Goal: Task Accomplishment & Management: Complete application form

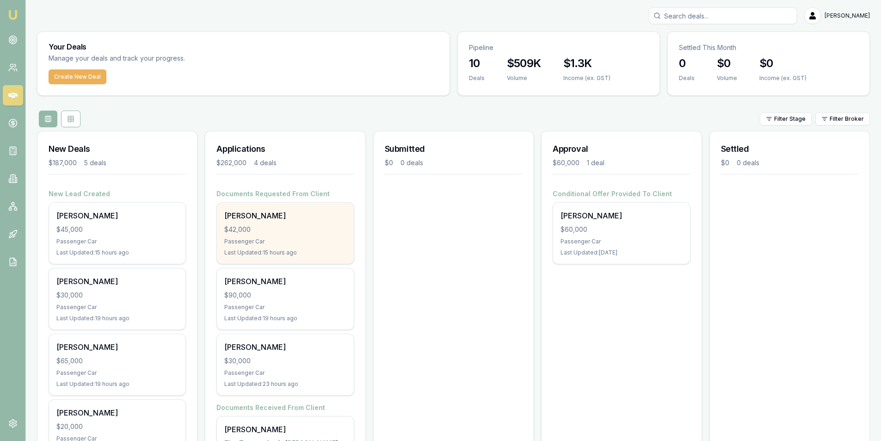
click at [314, 234] on div "$42,000" at bounding box center [285, 229] width 122 height 9
click at [294, 232] on div "$42,000" at bounding box center [285, 229] width 122 height 9
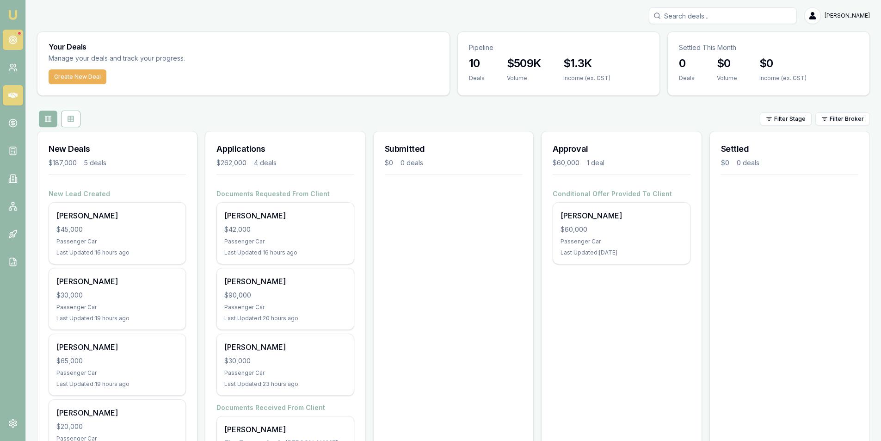
click at [16, 44] on icon at bounding box center [12, 39] width 9 height 9
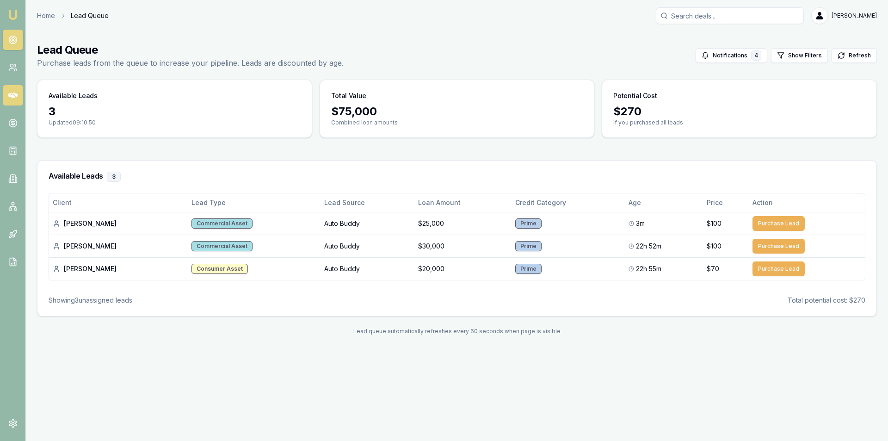
click at [15, 90] on link at bounding box center [13, 95] width 20 height 20
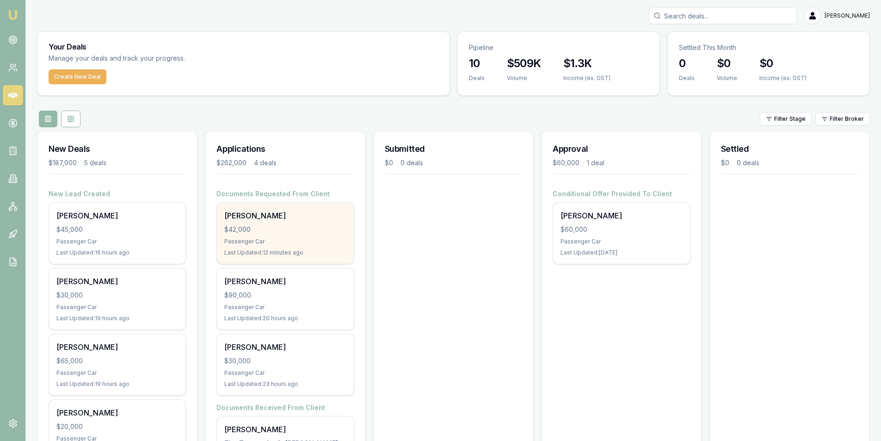
click at [313, 234] on div "Barend Bester $42,000 Passenger Car Last Updated: 12 minutes ago" at bounding box center [285, 233] width 136 height 61
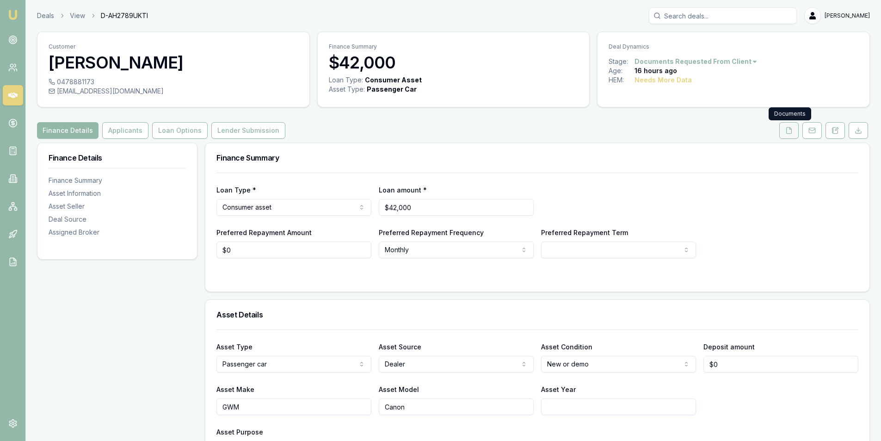
click at [786, 132] on icon at bounding box center [789, 130] width 7 height 7
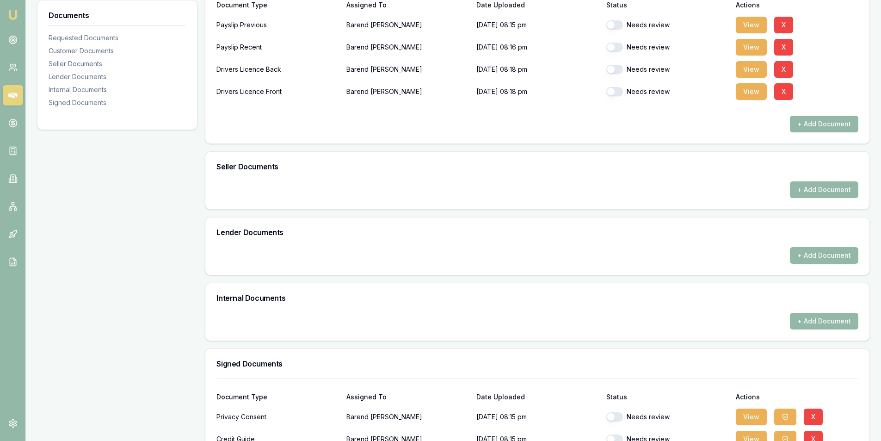
scroll to position [372, 0]
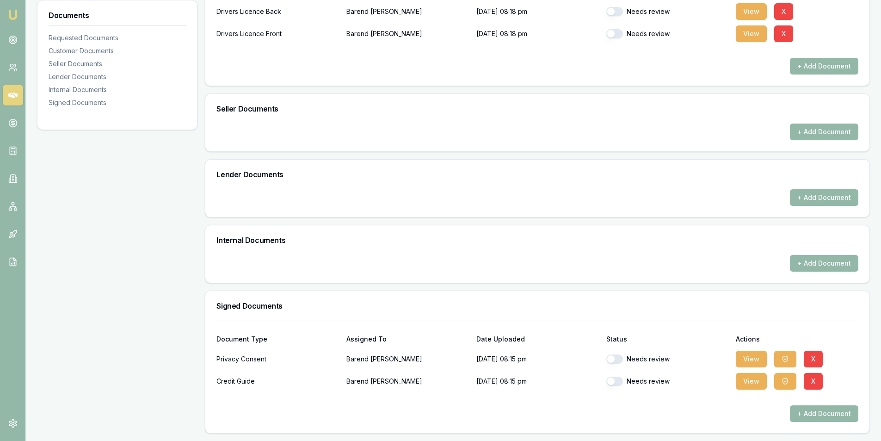
click at [618, 384] on button "button" at bounding box center [615, 381] width 17 height 9
checkbox input "true"
click at [618, 350] on div "Needs review" at bounding box center [668, 359] width 123 height 19
click at [618, 355] on button "button" at bounding box center [615, 358] width 17 height 9
checkbox input "true"
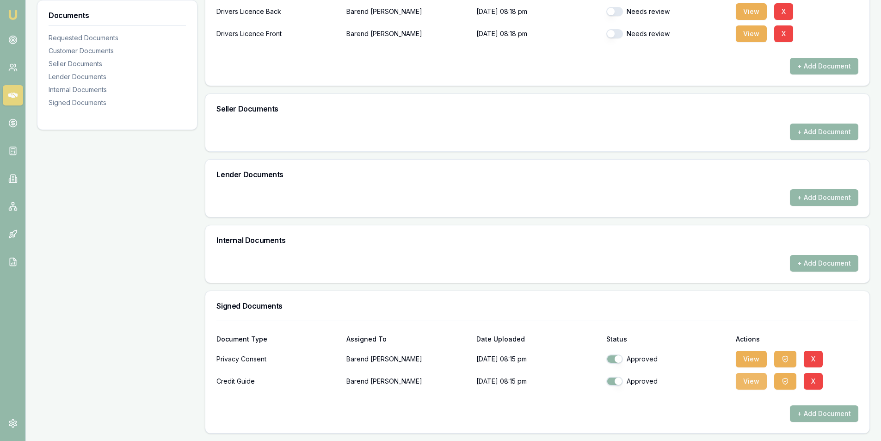
click at [747, 379] on button "View" at bounding box center [751, 381] width 31 height 17
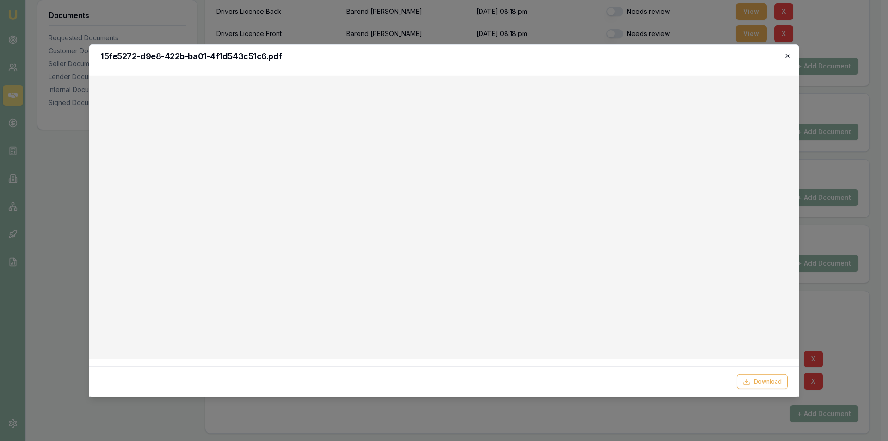
click at [789, 55] on icon "button" at bounding box center [788, 56] width 4 height 4
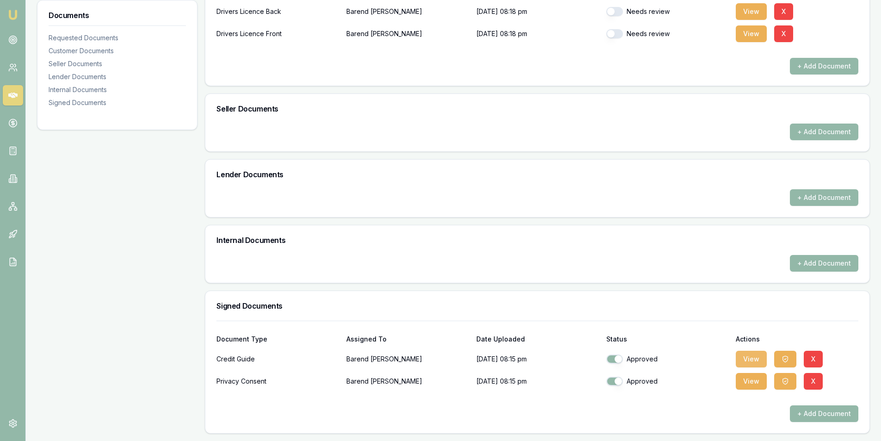
click at [744, 356] on button "View" at bounding box center [751, 359] width 31 height 17
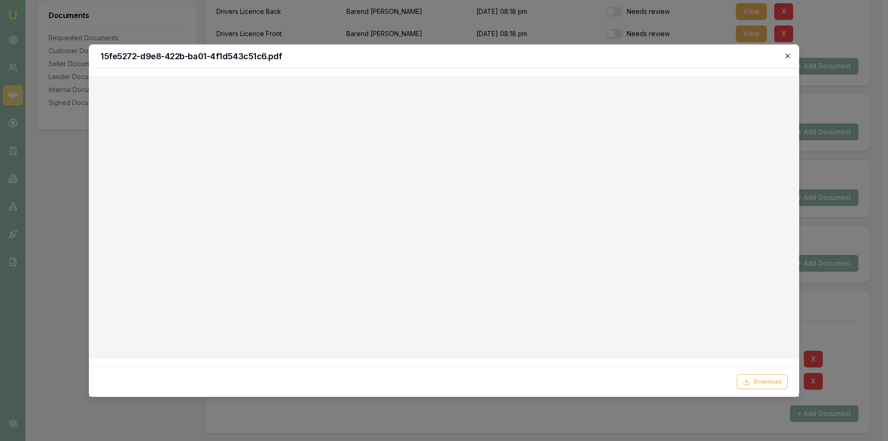
click at [786, 56] on icon "button" at bounding box center [787, 55] width 7 height 7
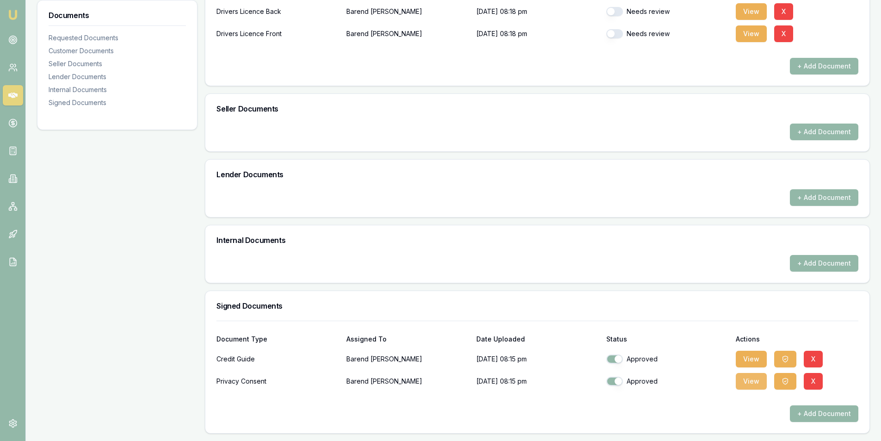
click at [758, 384] on button "View" at bounding box center [751, 381] width 31 height 17
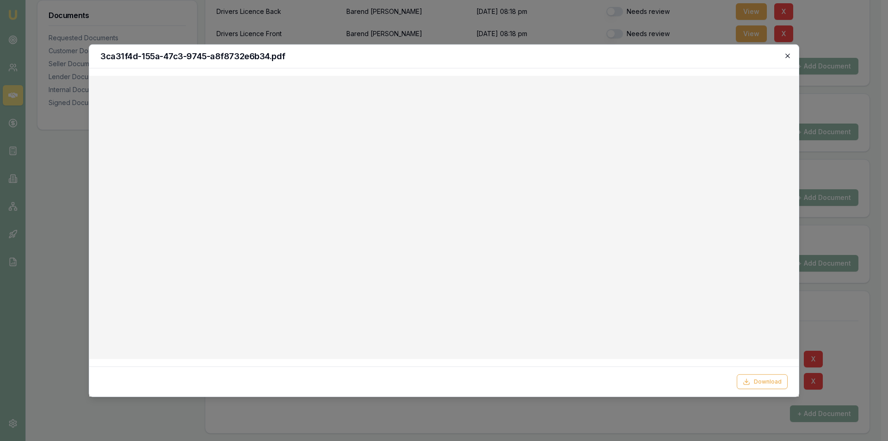
click at [789, 55] on icon "button" at bounding box center [787, 55] width 7 height 7
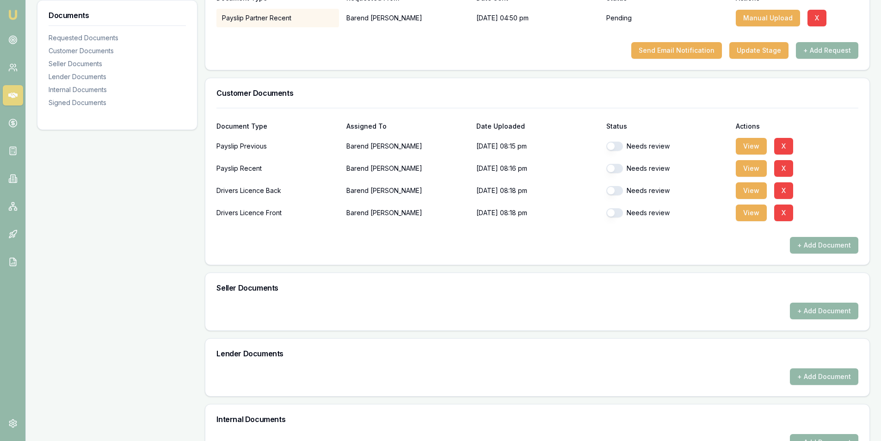
scroll to position [187, 0]
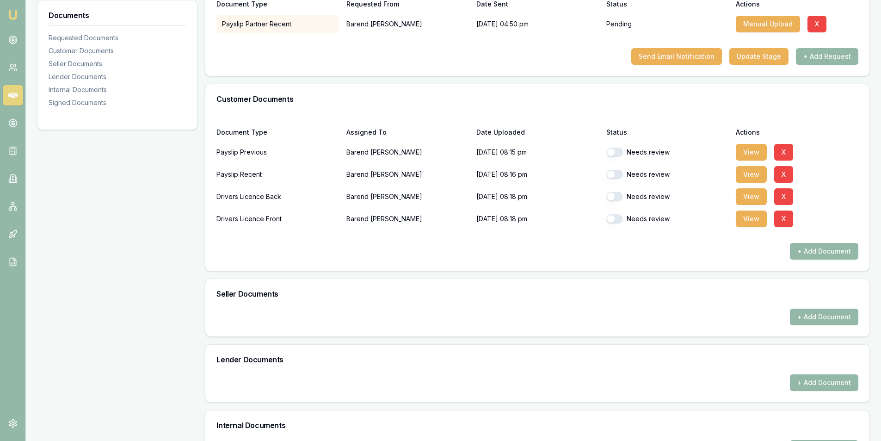
click at [618, 221] on button "button" at bounding box center [615, 218] width 17 height 9
checkbox input "true"
click at [743, 220] on button "View" at bounding box center [751, 218] width 31 height 17
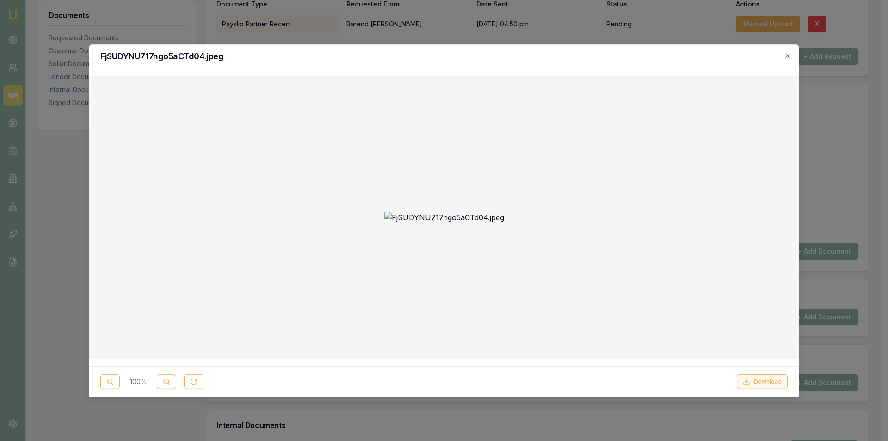
click at [766, 378] on button "Download" at bounding box center [762, 381] width 51 height 15
click at [617, 54] on h2 "FjSUDYNU717ngo5aCTd04.jpeg" at bounding box center [443, 56] width 687 height 8
click at [789, 55] on icon "button" at bounding box center [787, 55] width 7 height 7
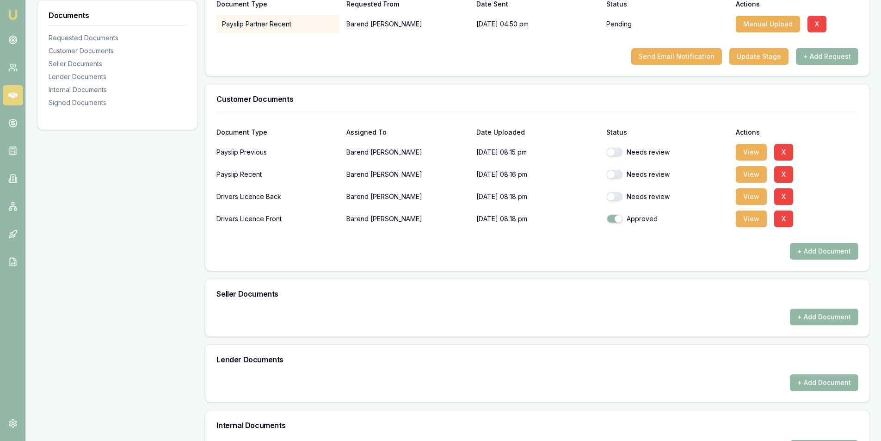
click at [619, 199] on button "button" at bounding box center [615, 196] width 17 height 9
checkbox input "true"
drag, startPoint x: 752, startPoint y: 199, endPoint x: 742, endPoint y: 201, distance: 10.3
click at [752, 200] on button "View" at bounding box center [751, 196] width 31 height 17
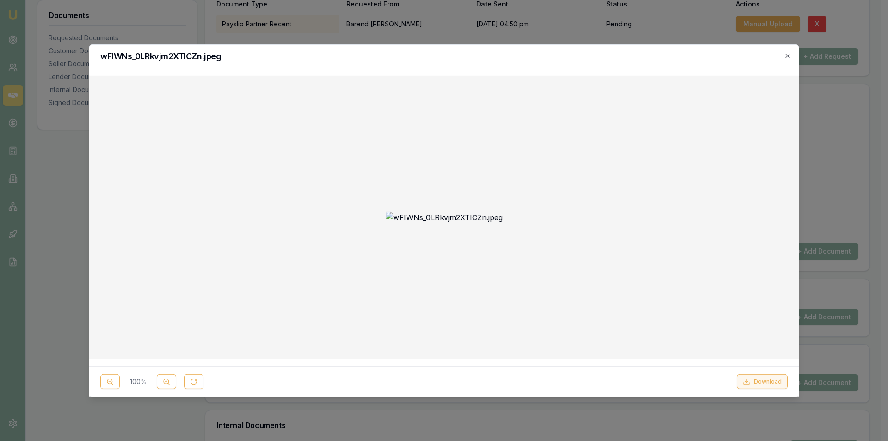
click at [775, 385] on button "Download" at bounding box center [762, 381] width 51 height 15
drag, startPoint x: 473, startPoint y: 55, endPoint x: 522, endPoint y: 54, distance: 49.5
click at [473, 55] on h2 "wFIWNs_0LRkvjm2XTICZn.jpeg" at bounding box center [443, 56] width 687 height 8
click at [786, 53] on icon "button" at bounding box center [787, 55] width 7 height 7
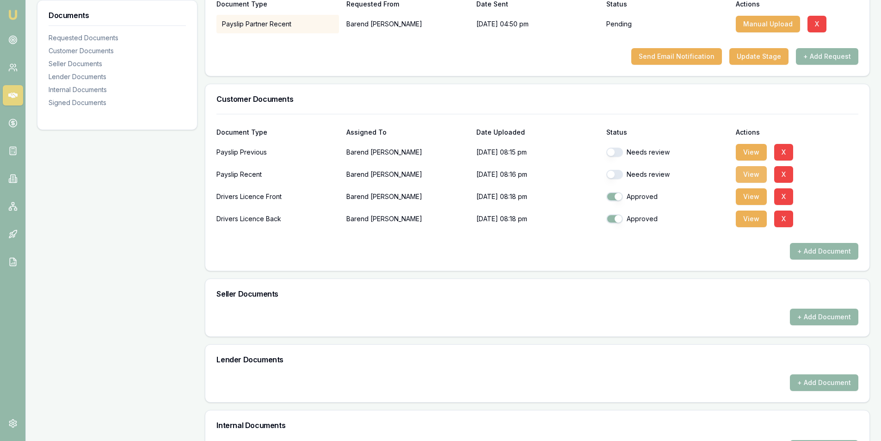
click at [753, 177] on button "View" at bounding box center [751, 174] width 31 height 17
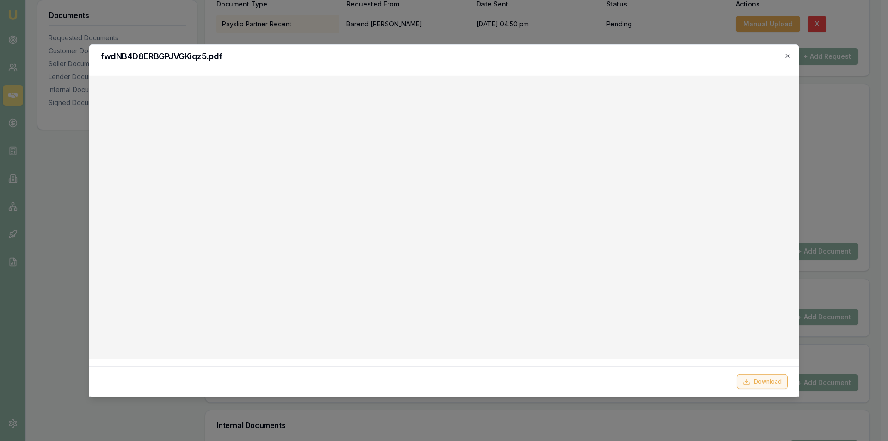
click at [768, 378] on button "Download" at bounding box center [762, 381] width 51 height 15
click at [373, 52] on h2 "fwdNB4D8ERBGPJVGKiqz5.pdf" at bounding box center [443, 56] width 687 height 8
click at [789, 56] on icon "button" at bounding box center [787, 55] width 7 height 7
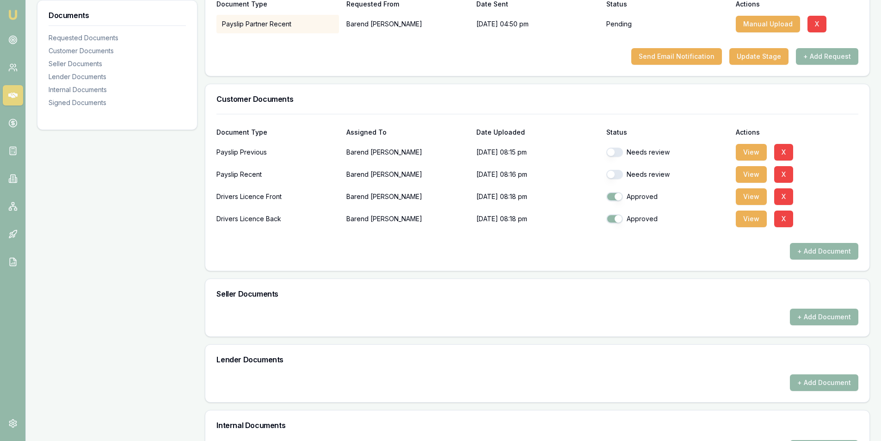
click at [620, 175] on button "button" at bounding box center [615, 174] width 17 height 9
checkbox input "true"
click at [752, 147] on button "View" at bounding box center [751, 152] width 31 height 17
checkbox input "true"
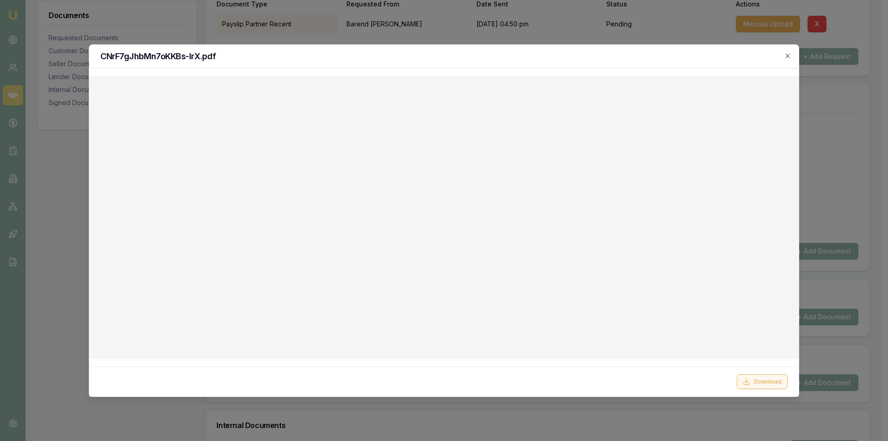
click at [769, 379] on button "Download" at bounding box center [762, 381] width 51 height 15
drag, startPoint x: 472, startPoint y: 56, endPoint x: 497, endPoint y: 58, distance: 24.6
click at [472, 56] on h2 "CNrF7gJhbMn7oKKBs-lrX.pdf" at bounding box center [443, 56] width 687 height 8
click at [787, 54] on icon "button" at bounding box center [787, 55] width 7 height 7
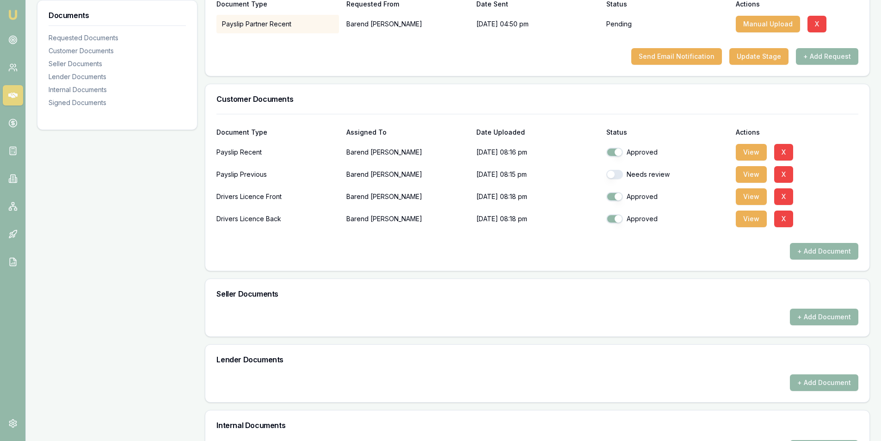
click at [614, 172] on button "button" at bounding box center [615, 174] width 17 height 9
checkbox input "true"
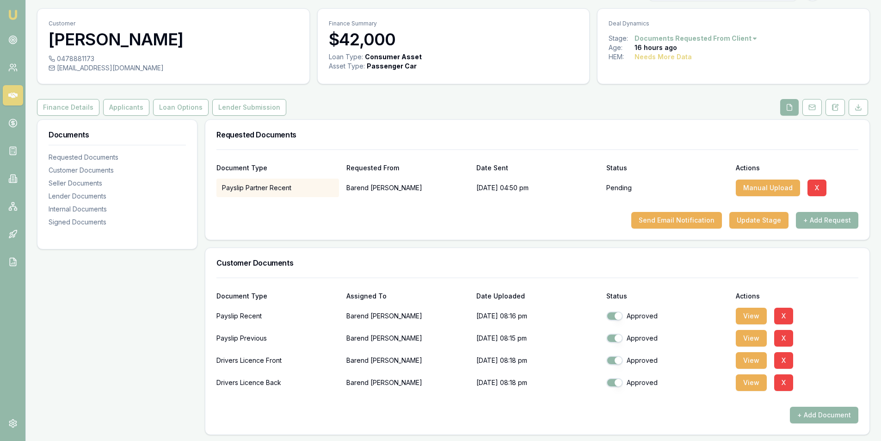
scroll to position [0, 0]
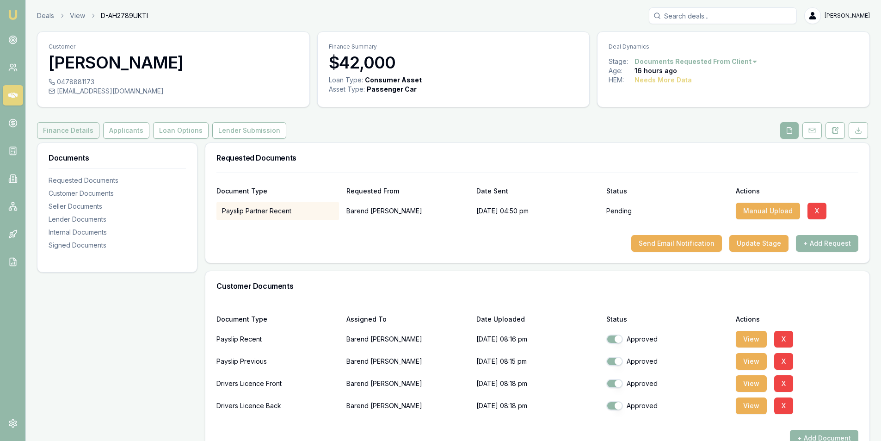
click at [60, 128] on button "Finance Details" at bounding box center [68, 130] width 62 height 17
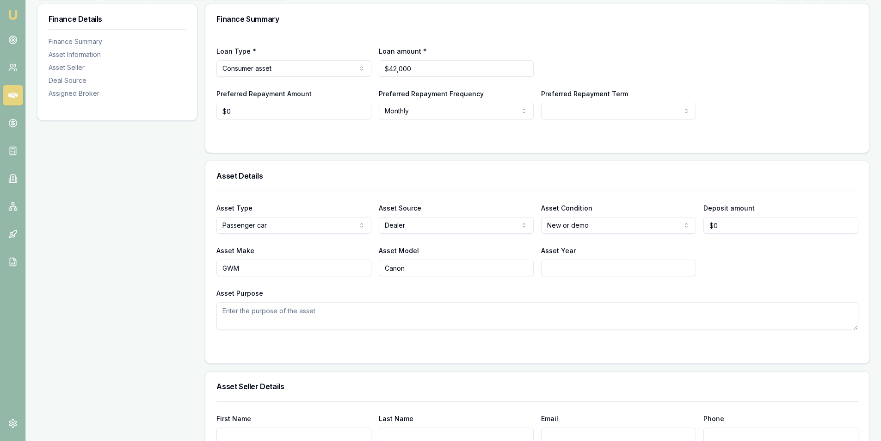
scroll to position [324, 0]
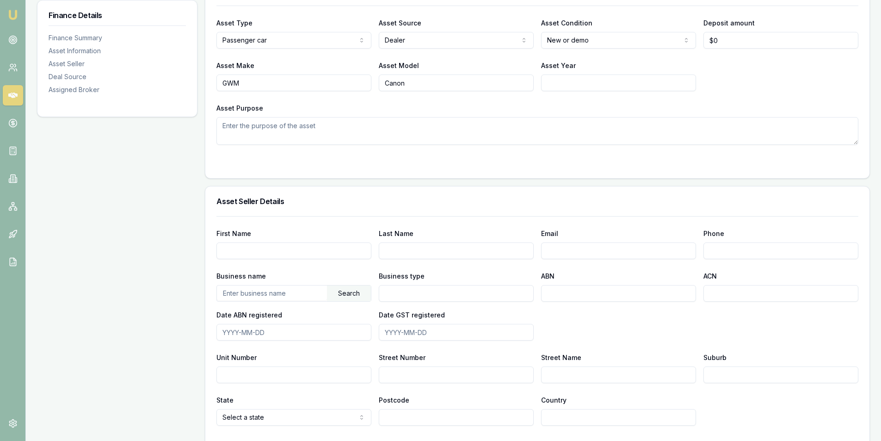
click at [582, 80] on input "Asset Year" at bounding box center [618, 82] width 155 height 17
type input "2024"
click at [771, 89] on div "Asset Make GWM Asset Model Canon Asset Year 2024" at bounding box center [538, 75] width 642 height 31
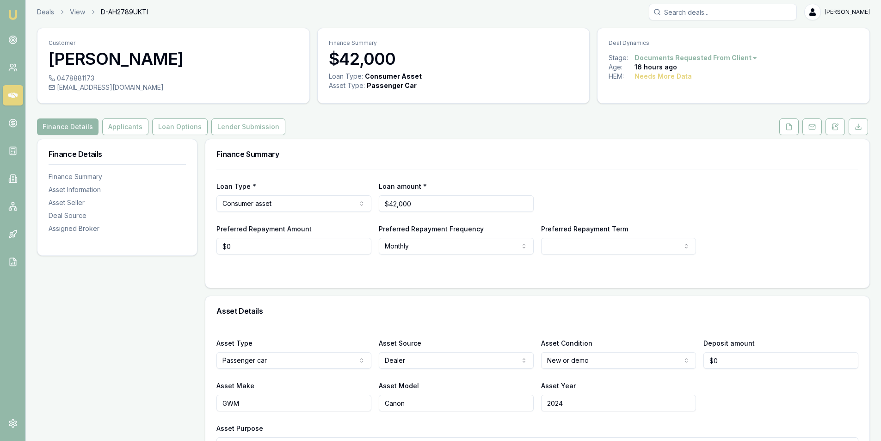
scroll to position [0, 0]
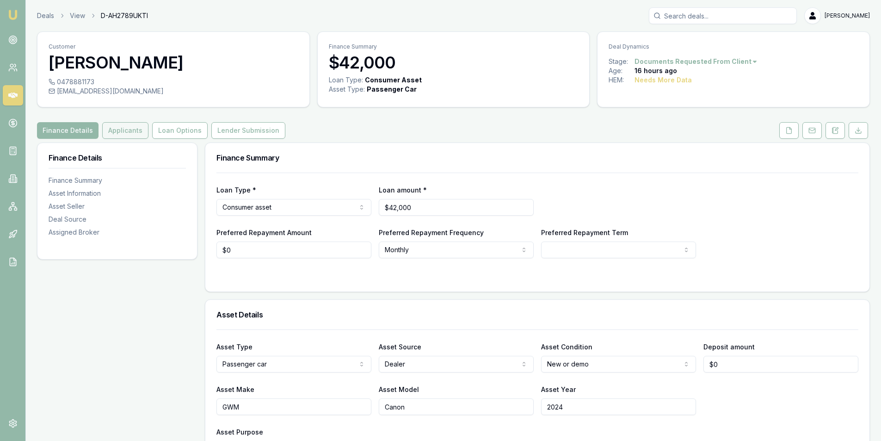
click at [117, 135] on button "Applicants" at bounding box center [125, 130] width 46 height 17
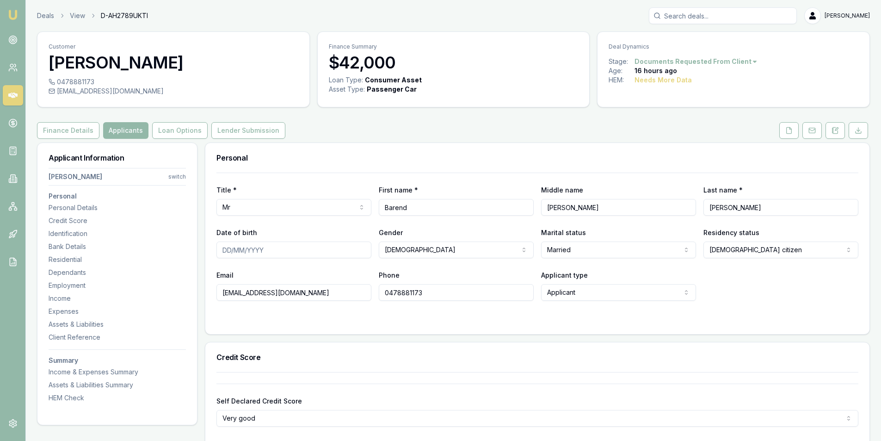
click at [266, 254] on input "Date of birth" at bounding box center [294, 249] width 155 height 17
type input "27/03/1991"
click at [748, 294] on div "Email barendbester@gmail.com Phone 0478881173 Applicant type Applicant Applican…" at bounding box center [538, 284] width 642 height 31
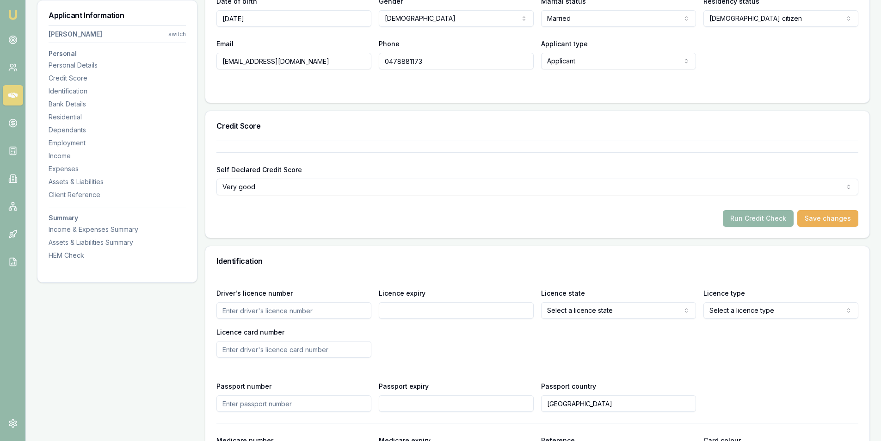
scroll to position [370, 0]
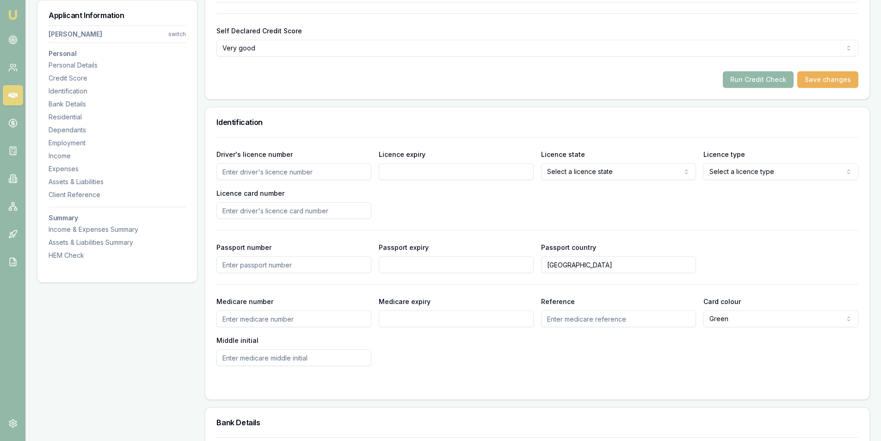
click at [252, 167] on input "Driver's licence number" at bounding box center [294, 171] width 155 height 17
type input "042684490"
type input "31/12/2027"
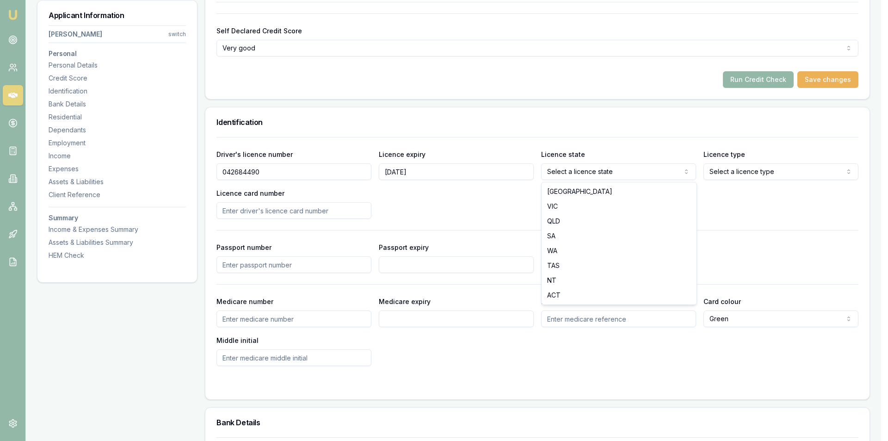
select select "VIC"
drag, startPoint x: 564, startPoint y: 204, endPoint x: 599, endPoint y: 198, distance: 35.5
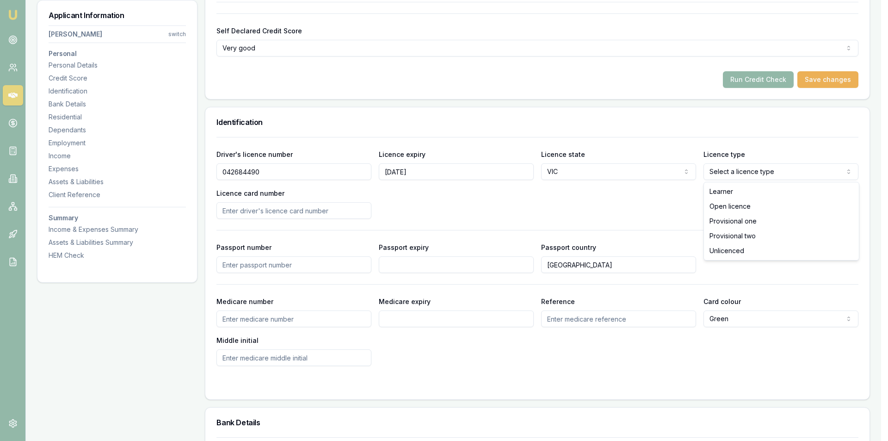
select select "OPEN_LICENCE"
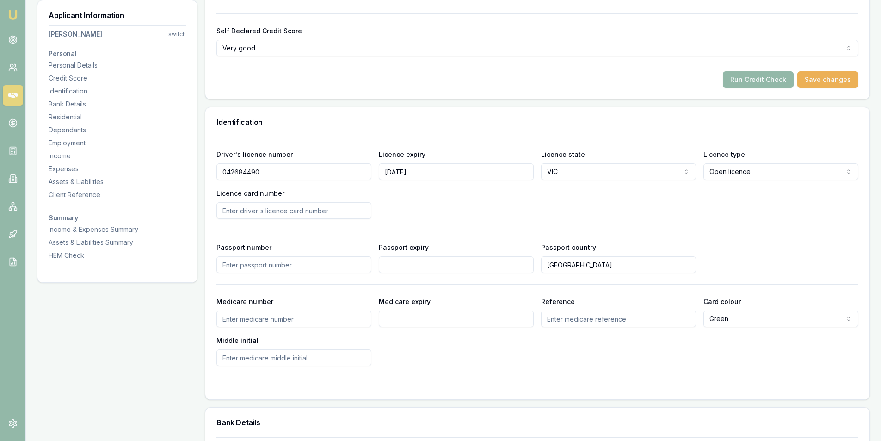
click at [252, 215] on input "Licence card number" at bounding box center [294, 210] width 155 height 17
type input "P3968477"
click at [414, 196] on div "Driver's licence number 042684490 Licence expiry 31/12/2027 Licence state VIC N…" at bounding box center [538, 184] width 642 height 70
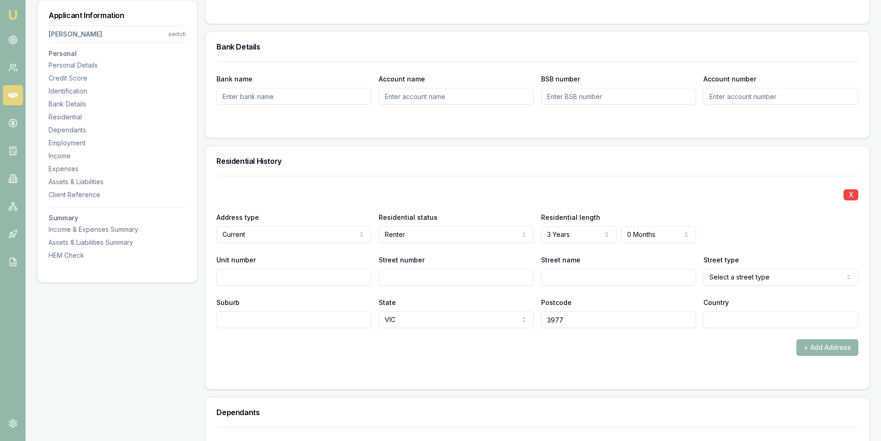
scroll to position [833, 0]
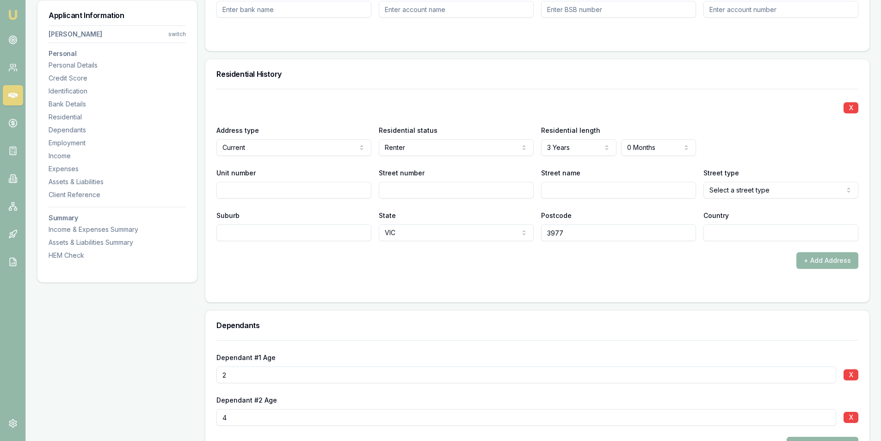
click at [421, 190] on input "Street number" at bounding box center [456, 190] width 155 height 17
type input "2"
type input "Venezia"
select select "Way"
type input "Skye"
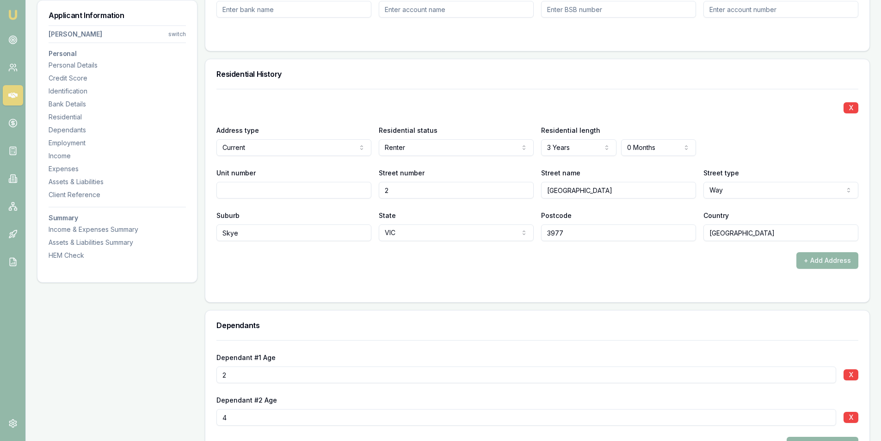
type input "Australia"
click at [631, 292] on div "X Address type Current Current Previous Residential status Renter Owner with mo…" at bounding box center [537, 195] width 664 height 213
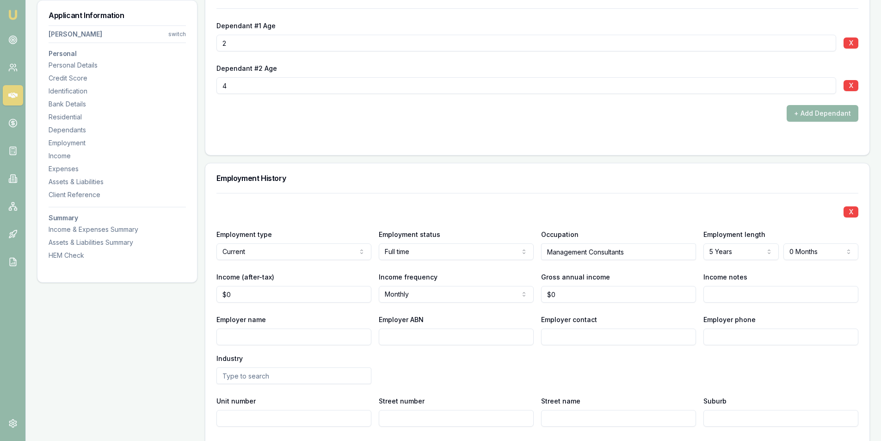
scroll to position [1249, 0]
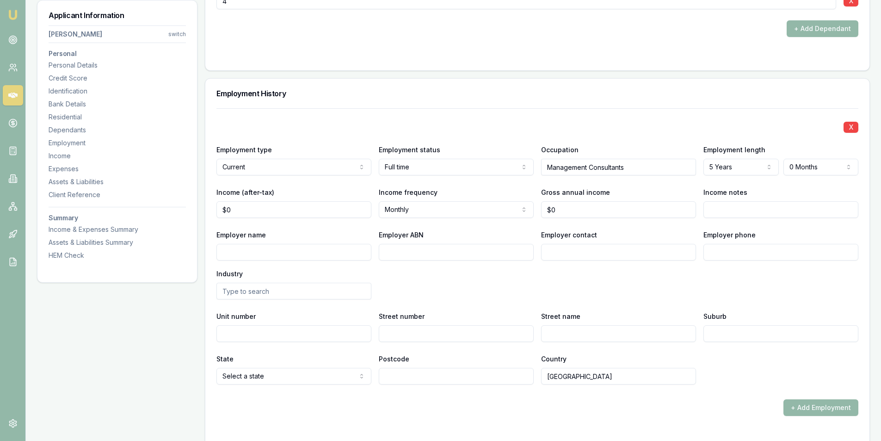
click at [267, 200] on div "Income (after-tax) $0" at bounding box center [294, 201] width 155 height 31
click at [274, 204] on input "0" at bounding box center [294, 209] width 155 height 17
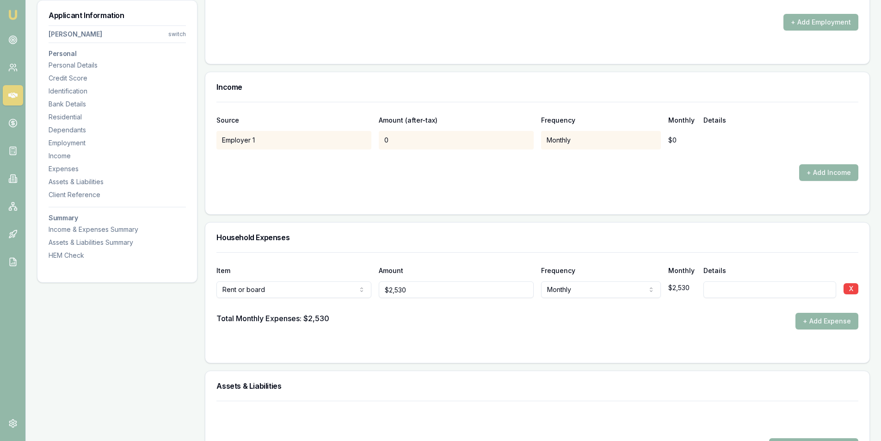
type input "$764"
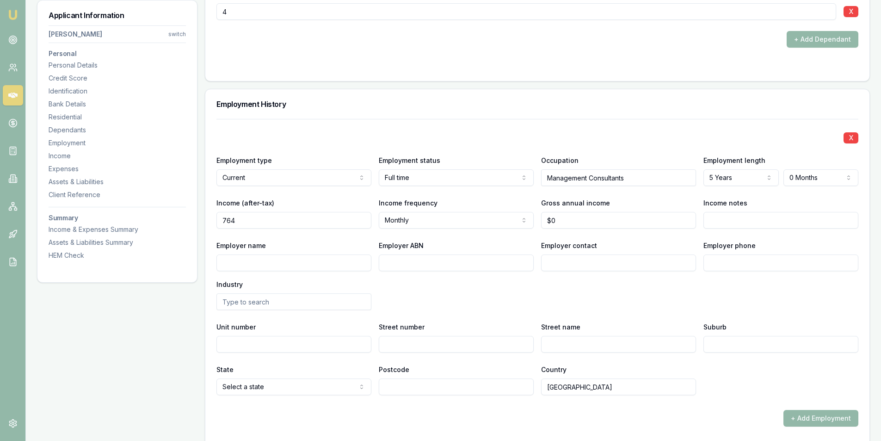
click at [272, 215] on input "764" at bounding box center [294, 220] width 155 height 17
type input "$7,647"
type input "0"
click at [611, 220] on input "0" at bounding box center [618, 220] width 155 height 17
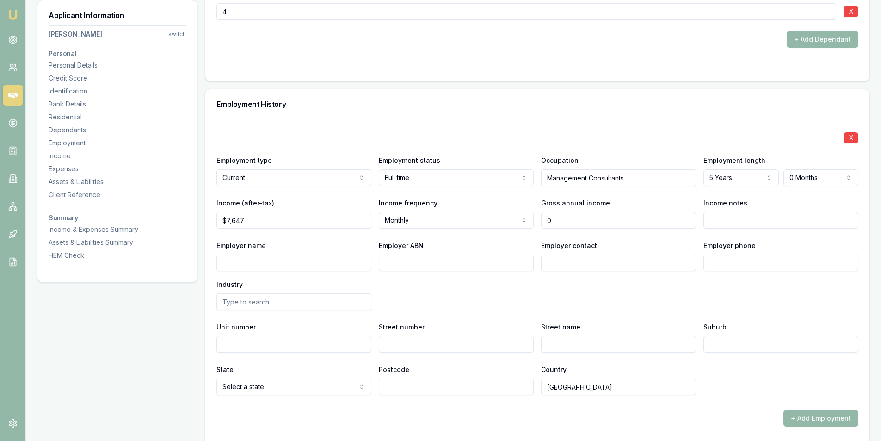
click at [561, 217] on input "0" at bounding box center [618, 220] width 155 height 17
type input "$121,453"
click at [238, 263] on input "Employer name" at bounding box center [294, 262] width 155 height 17
type input "Capgemini Australia"
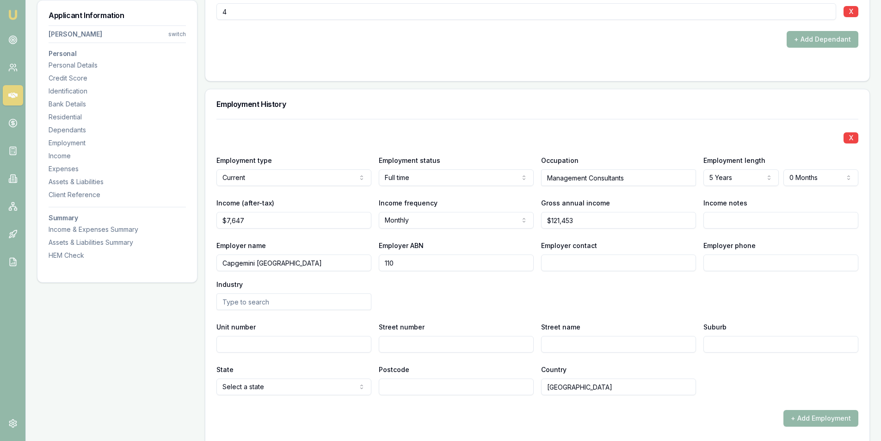
type input "110"
type input "92"
click at [435, 256] on input "110" at bounding box center [456, 262] width 155 height 17
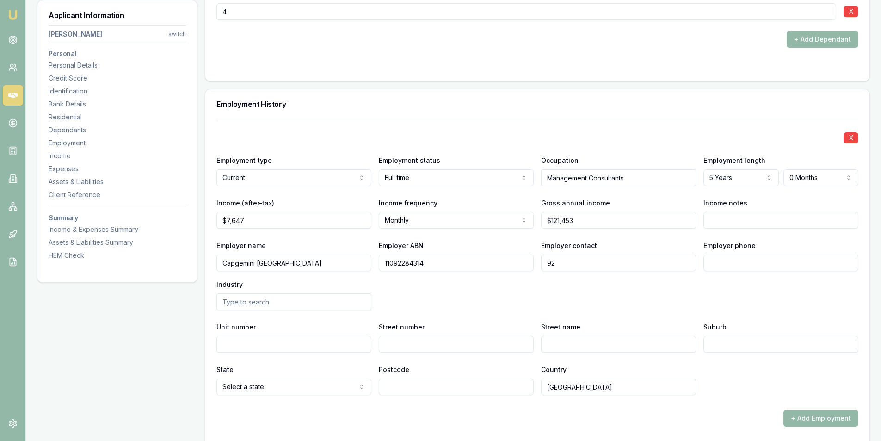
type input "11092284314"
type input "Payroll"
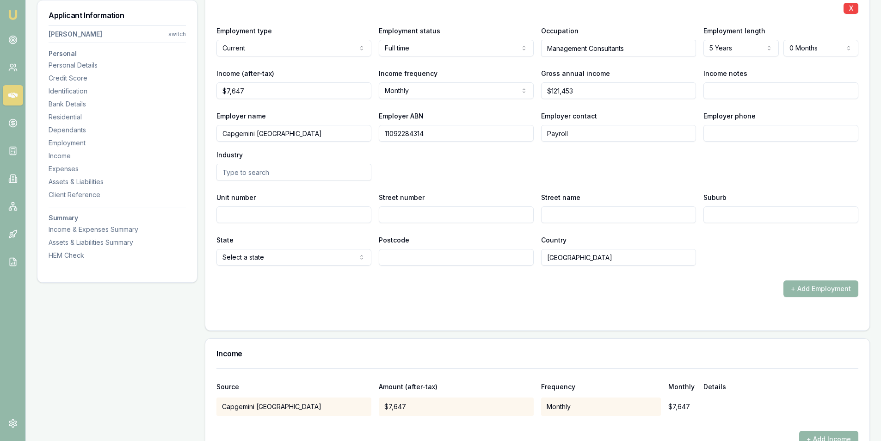
scroll to position [1377, 0]
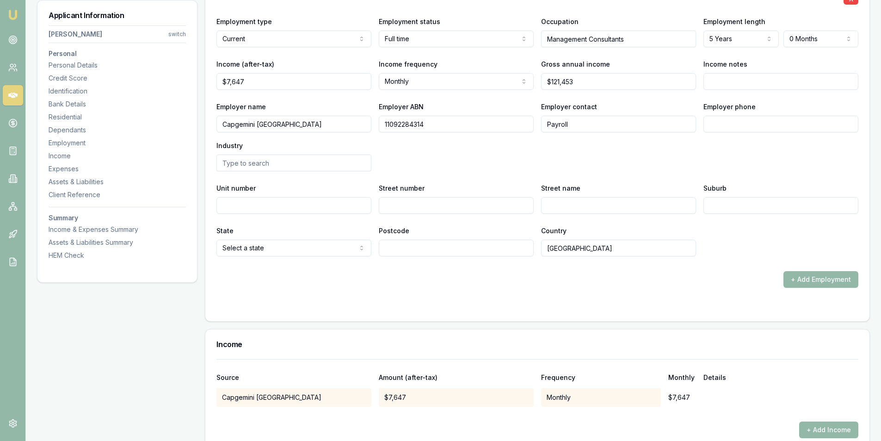
click at [769, 120] on input "Employer phone" at bounding box center [781, 124] width 155 height 17
type input "0272 270 607"
click at [389, 207] on input "Street number" at bounding box center [456, 205] width 155 height 17
type input "699"
type input "Collins Street"
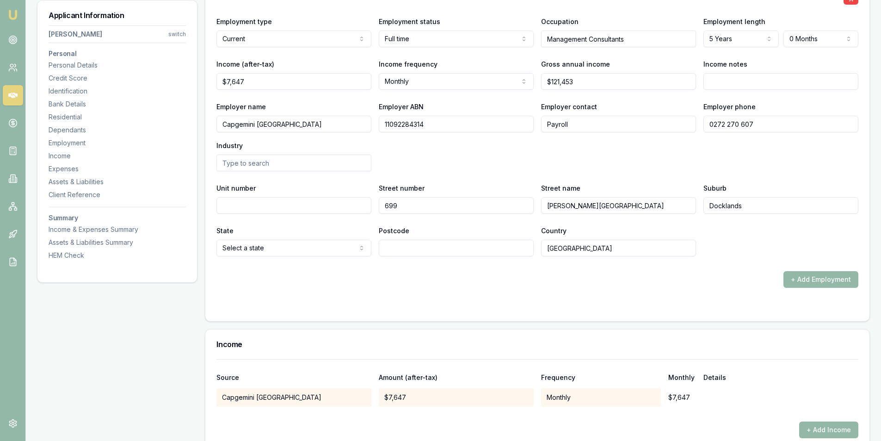
type input "Docklands"
select select "VIC"
type input "3008"
click at [438, 291] on form "X Employment type Current Current Previous Employment status Full time Full tim…" at bounding box center [538, 145] width 642 height 330
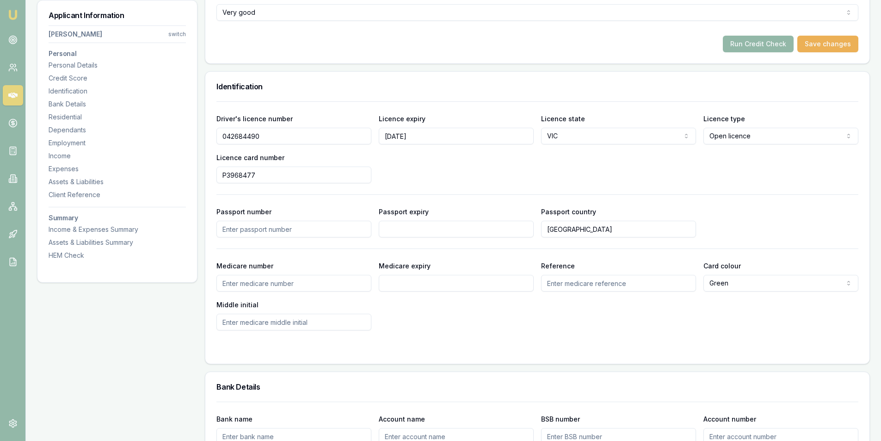
scroll to position [267, 0]
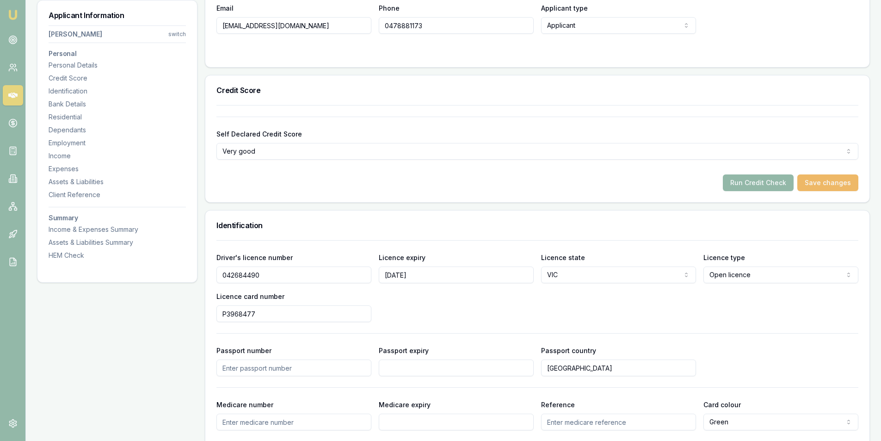
click at [832, 184] on button "Save changes" at bounding box center [828, 182] width 61 height 17
drag, startPoint x: 717, startPoint y: 180, endPoint x: 732, endPoint y: 180, distance: 15.3
click at [719, 180] on div "Run Credit Check Save changes" at bounding box center [538, 182] width 642 height 17
click at [733, 180] on button "Run Credit Check" at bounding box center [758, 182] width 71 height 17
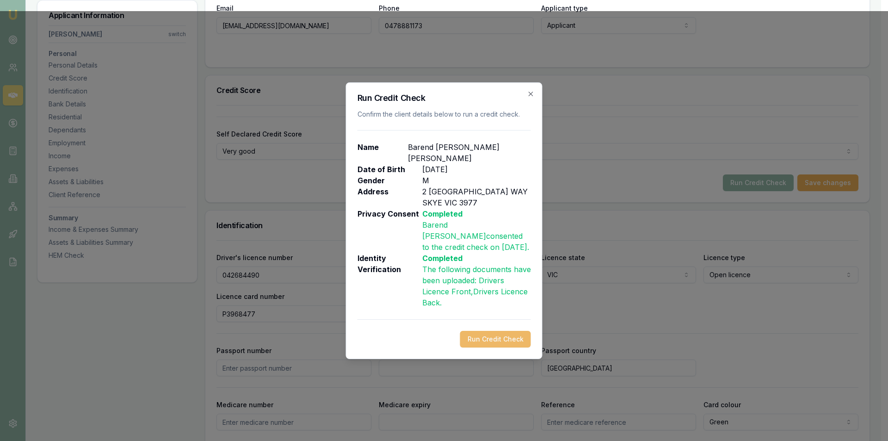
click at [472, 331] on button "Run Credit Check" at bounding box center [495, 339] width 71 height 17
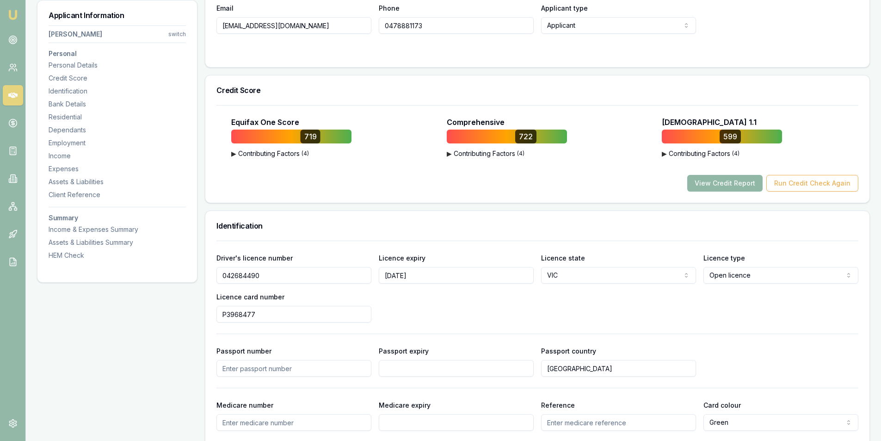
click at [701, 184] on button "View Credit Report" at bounding box center [724, 183] width 75 height 17
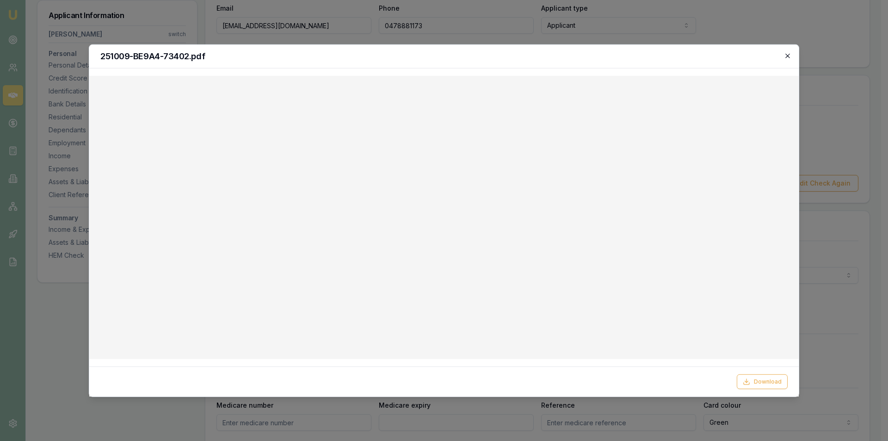
click at [788, 56] on icon "button" at bounding box center [788, 56] width 4 height 4
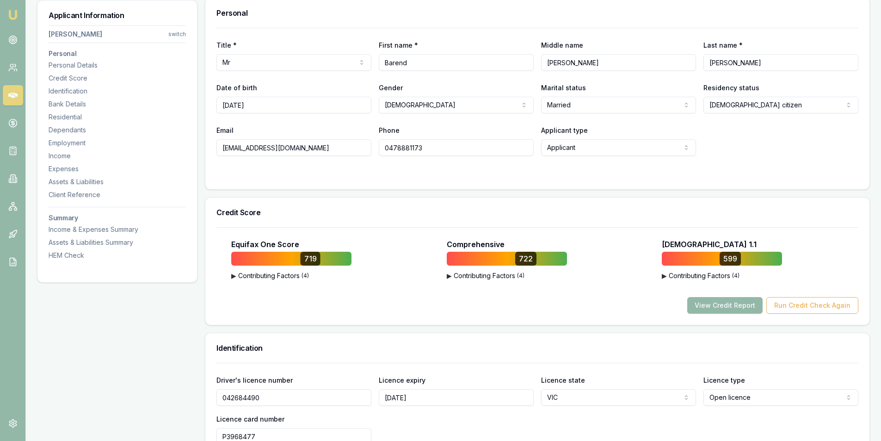
scroll to position [0, 0]
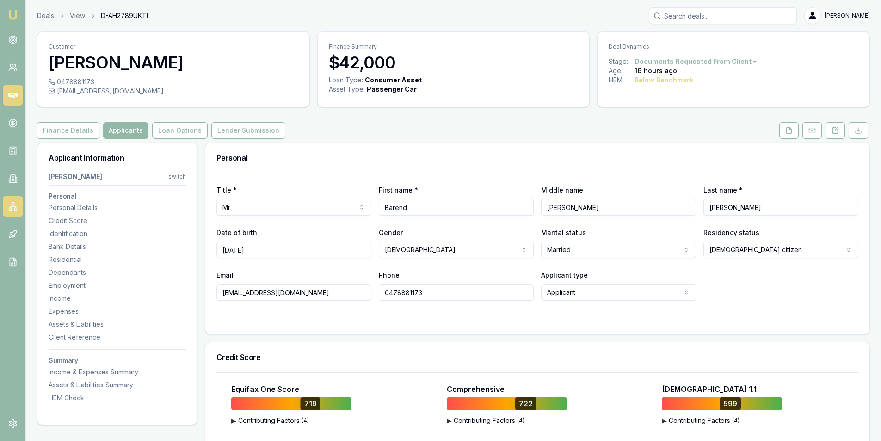
click at [10, 204] on icon at bounding box center [12, 206] width 9 height 9
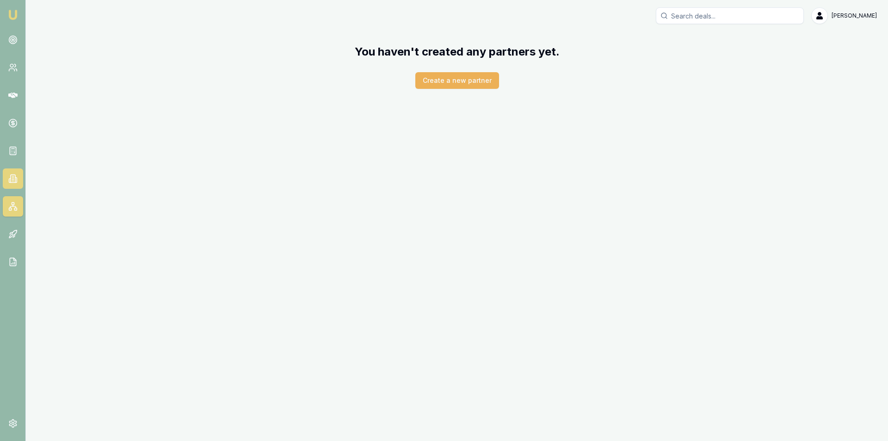
click at [13, 180] on icon at bounding box center [12, 178] width 9 height 9
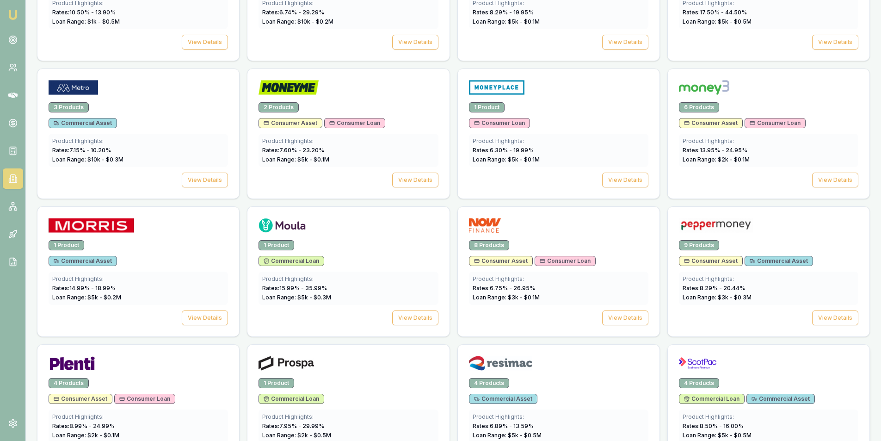
scroll to position [1288, 0]
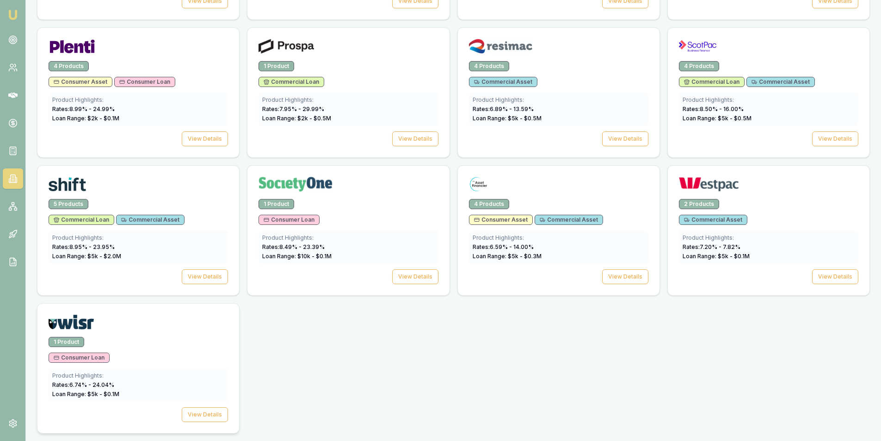
click at [172, 349] on div "1 Product Consumer Loan Product Highlights: Rates: 6.74 % - 24.04 % Loan Range:…" at bounding box center [138, 385] width 202 height 96
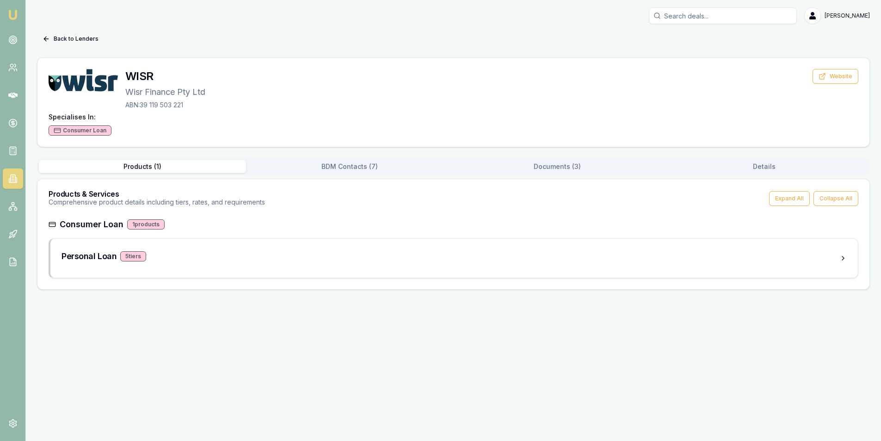
click at [370, 170] on button "BDM Contacts ( 7 )" at bounding box center [349, 166] width 207 height 13
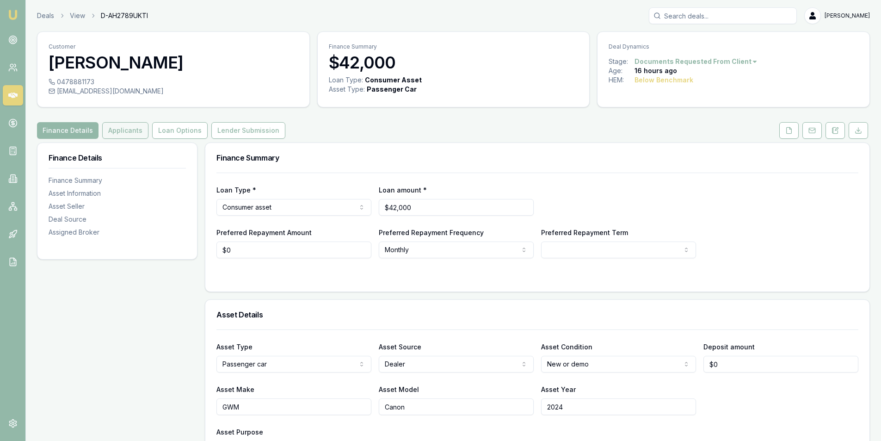
click at [129, 130] on button "Applicants" at bounding box center [125, 130] width 46 height 17
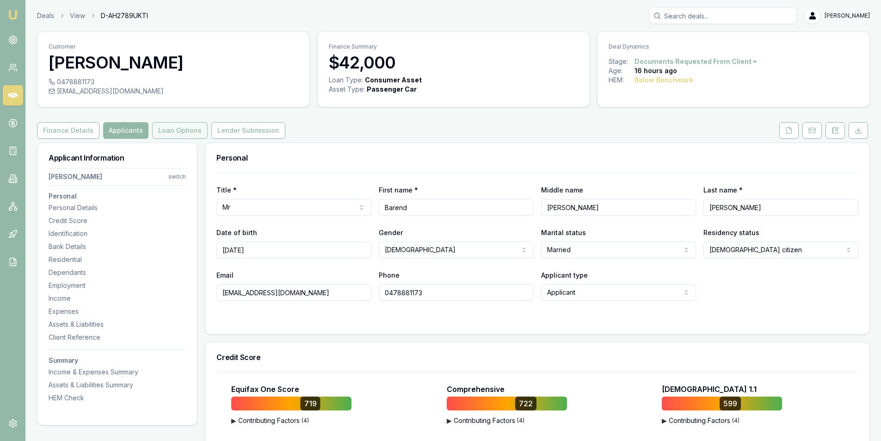
click at [169, 136] on button "Loan Options" at bounding box center [180, 130] width 56 height 17
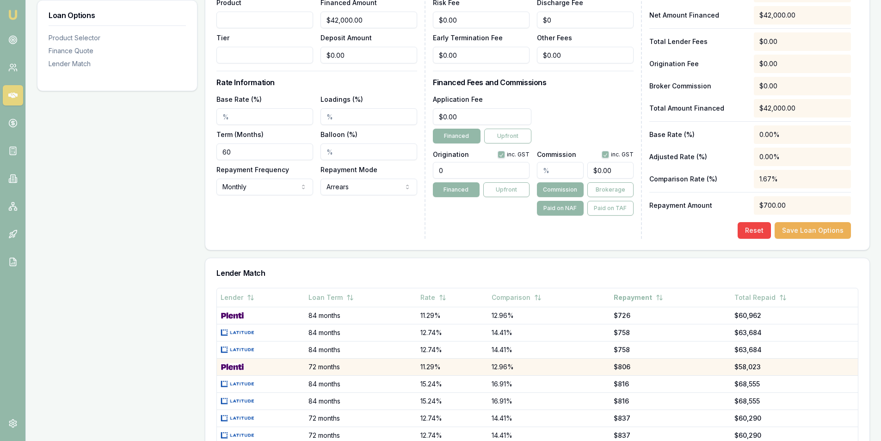
scroll to position [393, 0]
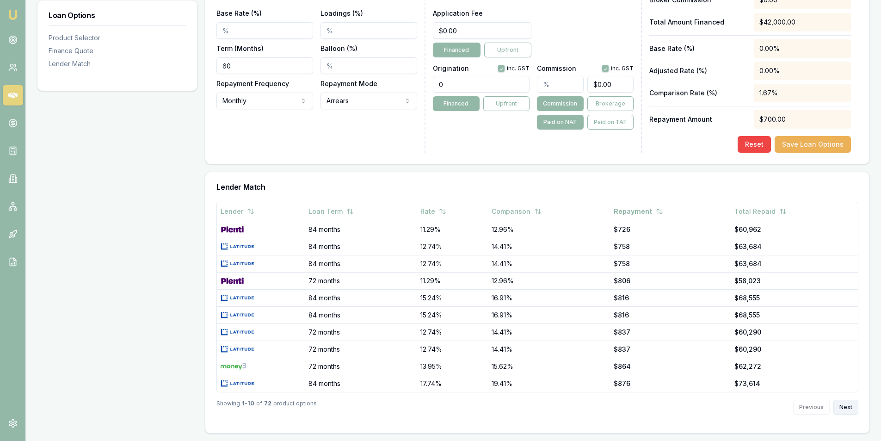
click at [837, 409] on button "Next" at bounding box center [846, 407] width 25 height 15
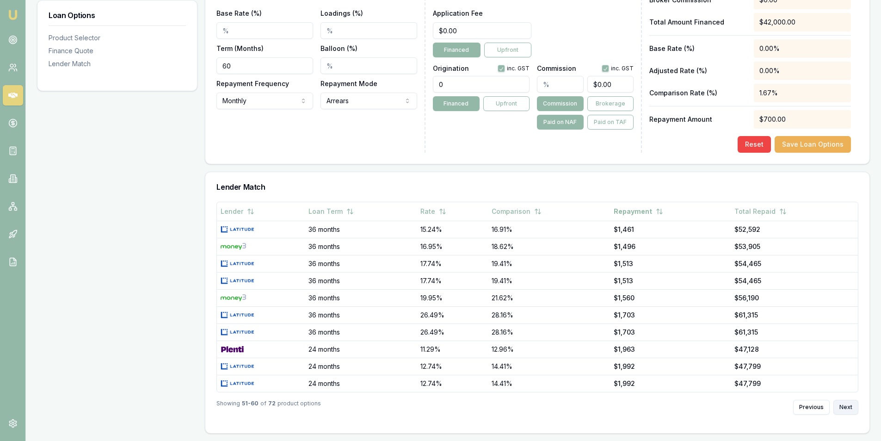
click at [837, 409] on button "Next" at bounding box center [846, 407] width 25 height 15
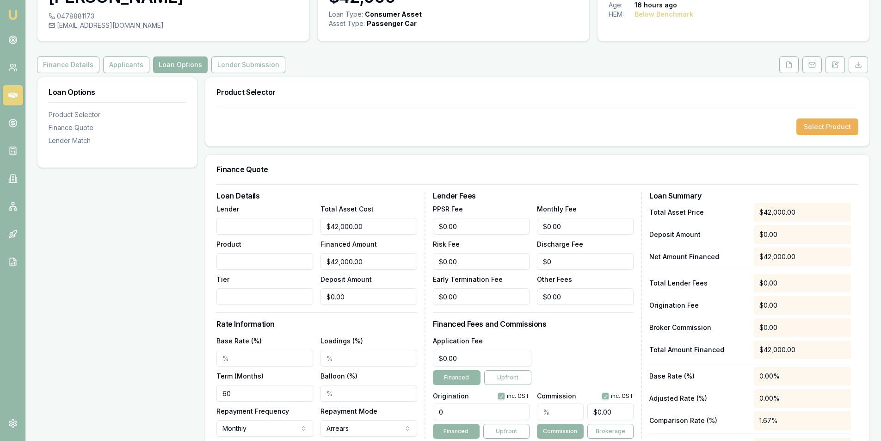
scroll to position [0, 0]
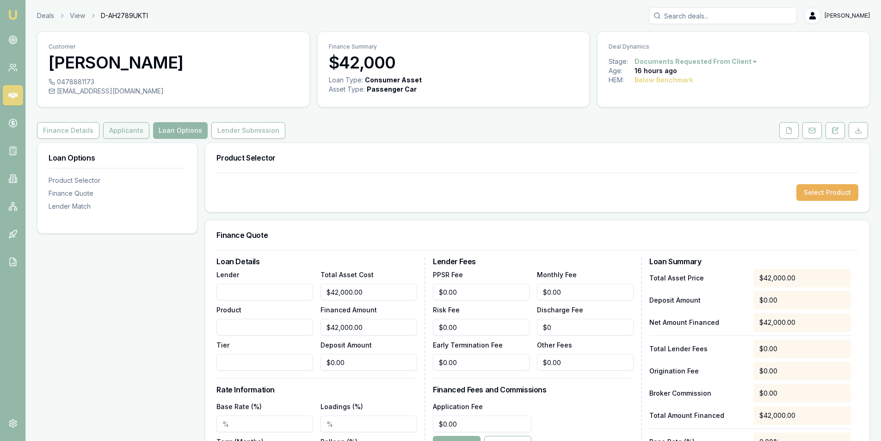
click at [117, 128] on button "Applicants" at bounding box center [126, 130] width 46 height 17
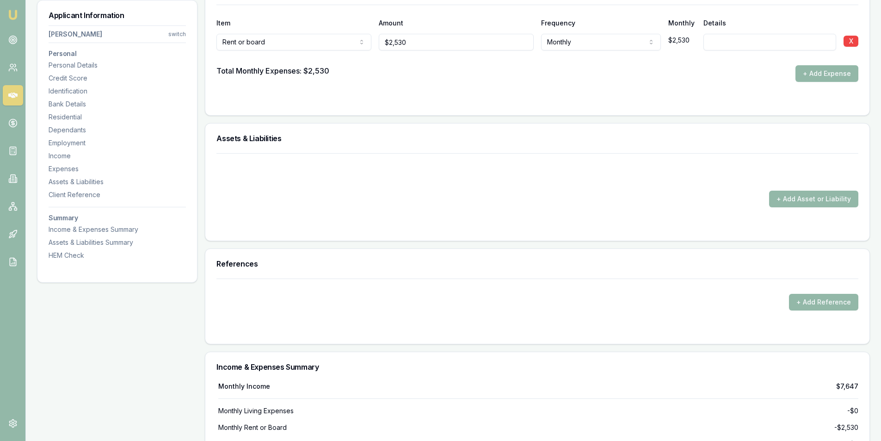
scroll to position [1804, 0]
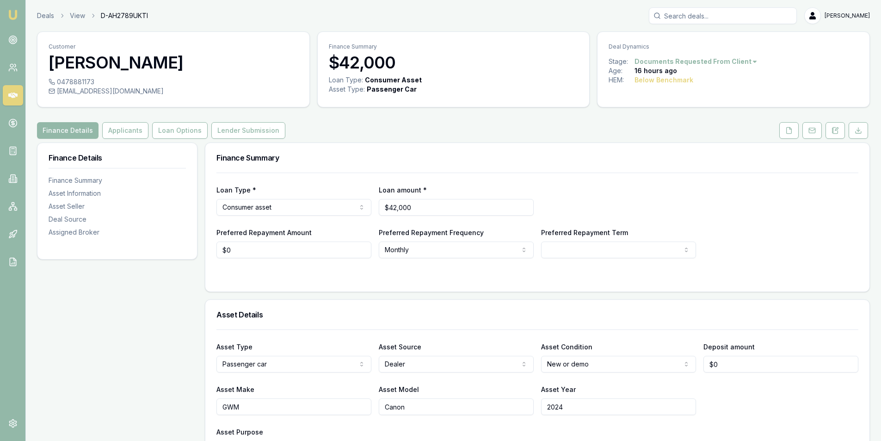
click at [748, 61] on html "Emu Broker Deals View D-AH2789UKTI [PERSON_NAME] Toggle Menu Customer [PERSON_N…" at bounding box center [440, 220] width 881 height 441
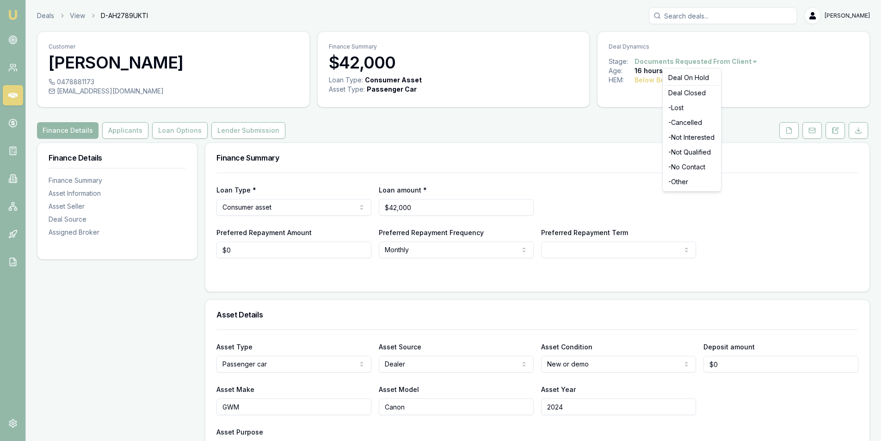
drag, startPoint x: 828, startPoint y: 136, endPoint x: 810, endPoint y: 139, distance: 18.0
click at [828, 136] on html "Emu Broker Deals View D-AH2789UKTI [PERSON_NAME] Toggle Menu Customer [PERSON_N…" at bounding box center [444, 220] width 888 height 441
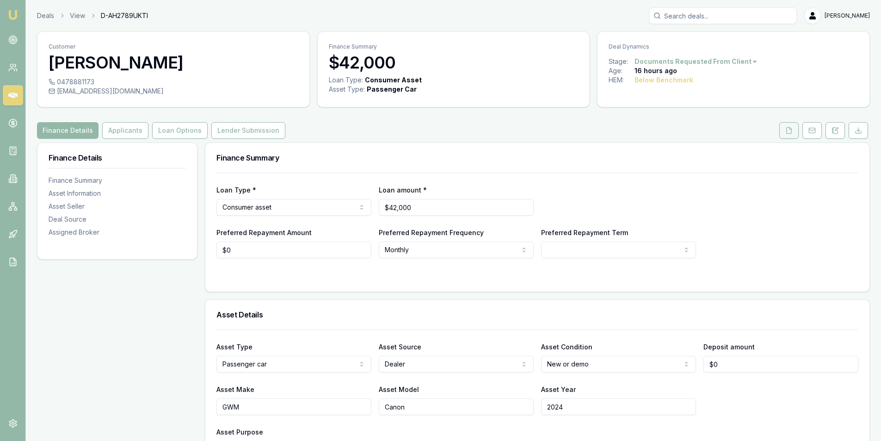
click at [784, 138] on button at bounding box center [789, 130] width 19 height 17
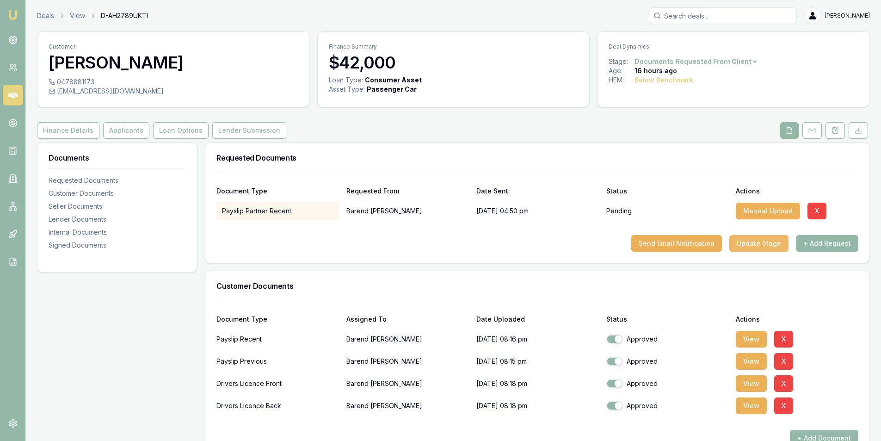
click at [781, 244] on button "Update Stage" at bounding box center [759, 243] width 59 height 17
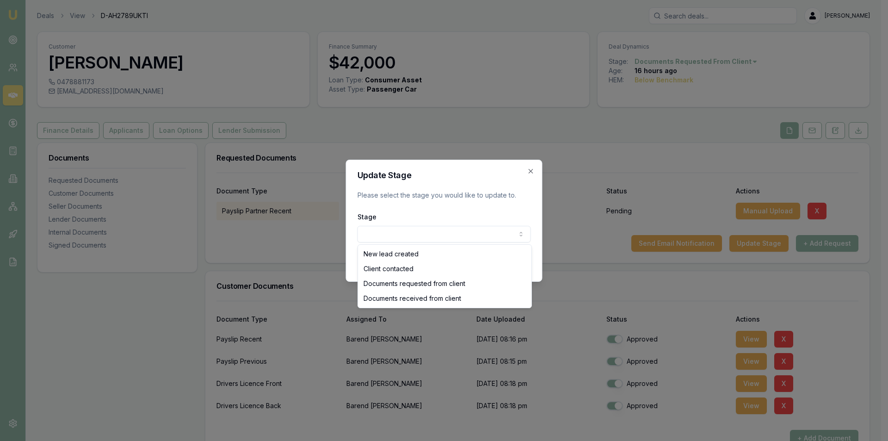
click at [477, 235] on body "Emu Broker Deals View D-AH2789UKTI Peter Sarris Toggle Menu Customer Barend Bes…" at bounding box center [440, 220] width 881 height 441
select select "DOCUMENTS_RECEIVED_FROM_CLIENT"
drag, startPoint x: 423, startPoint y: 295, endPoint x: 460, endPoint y: 285, distance: 37.8
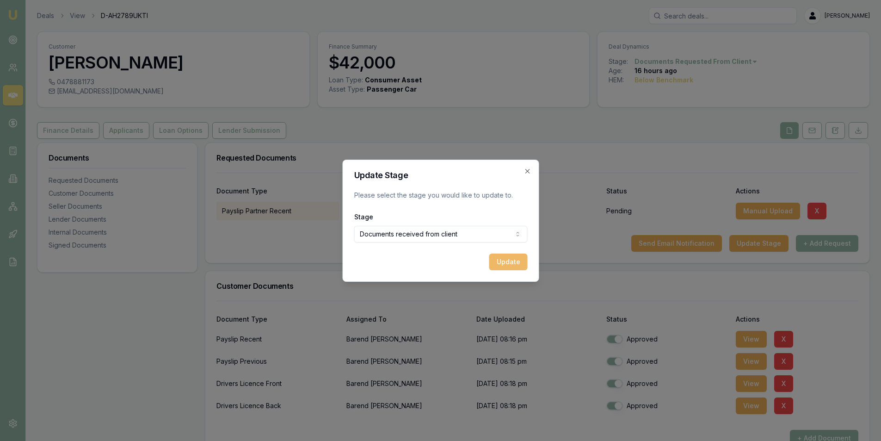
click at [523, 255] on button "Update" at bounding box center [508, 262] width 38 height 17
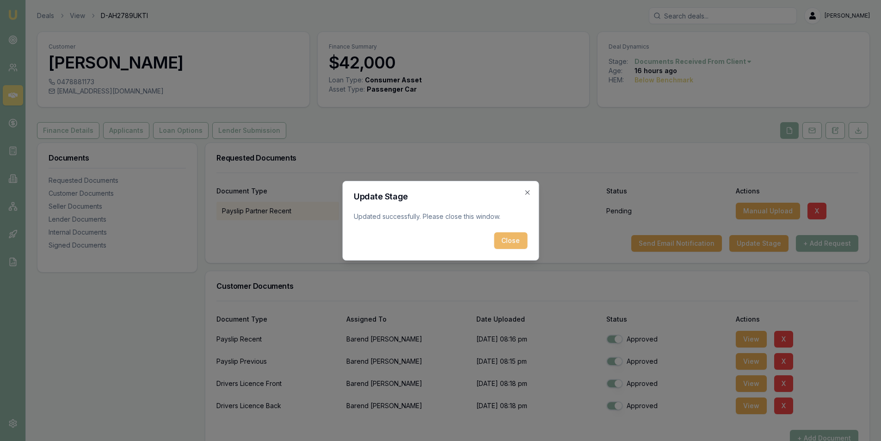
click at [508, 245] on button "Close" at bounding box center [510, 240] width 33 height 17
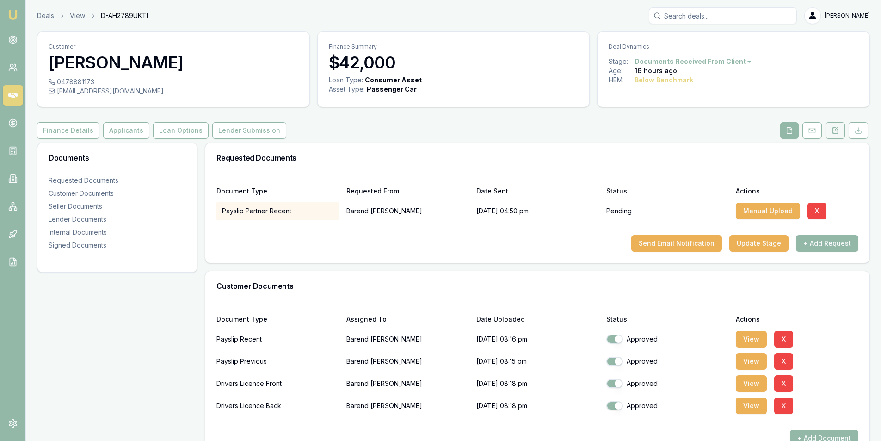
click at [830, 134] on button at bounding box center [835, 130] width 19 height 17
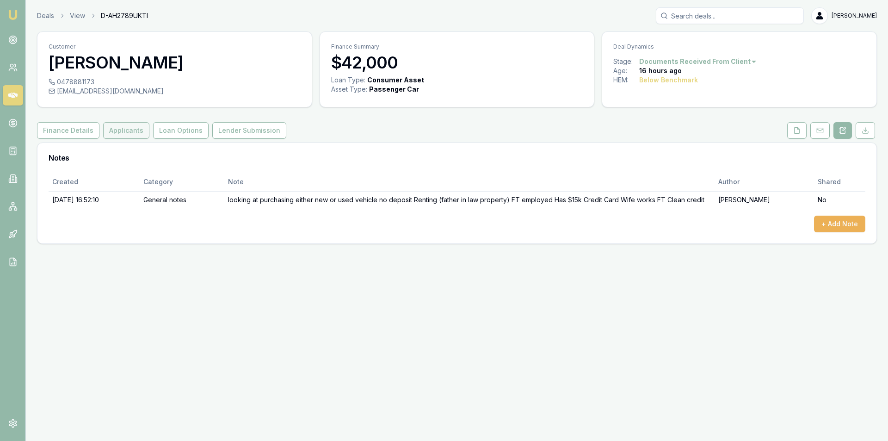
click at [117, 127] on button "Applicants" at bounding box center [126, 130] width 46 height 17
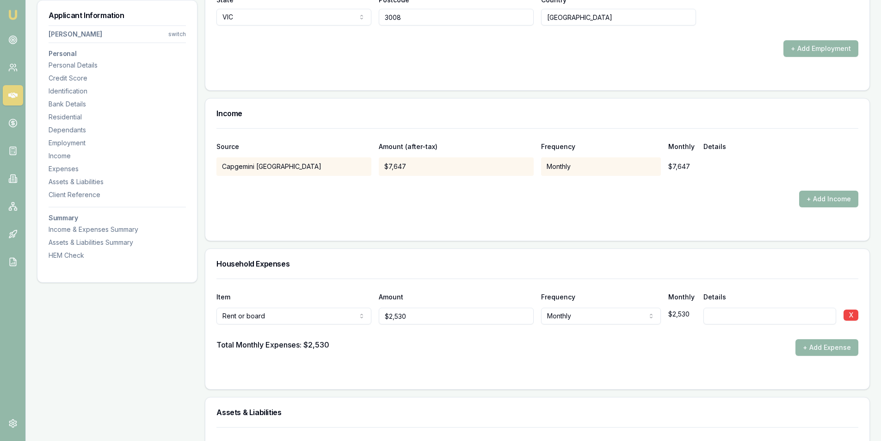
scroll to position [1619, 0]
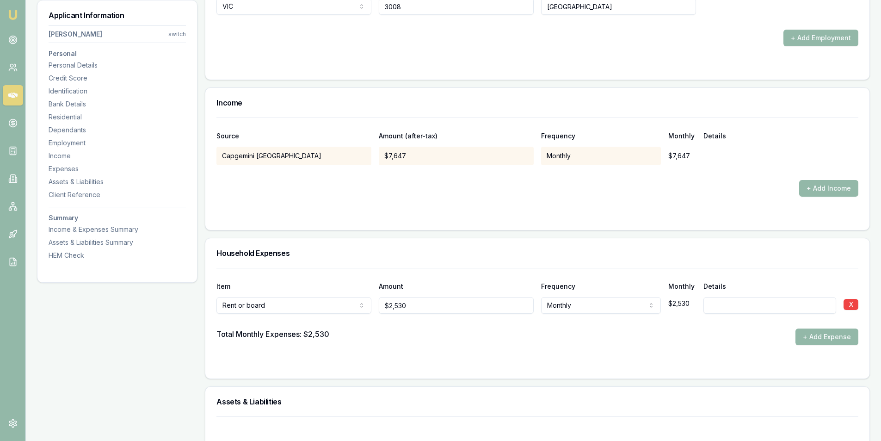
drag, startPoint x: 826, startPoint y: 185, endPoint x: 813, endPoint y: 186, distance: 12.6
click at [824, 185] on button "+ Add Income" at bounding box center [828, 188] width 59 height 17
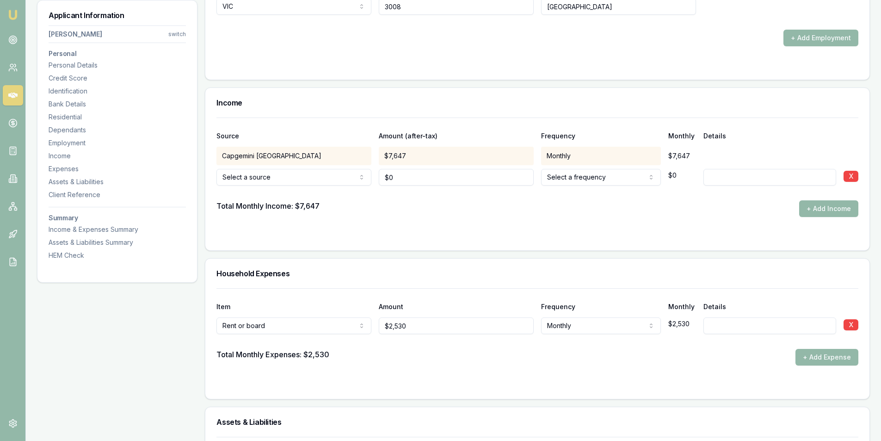
click at [428, 173] on input "0" at bounding box center [456, 177] width 155 height 17
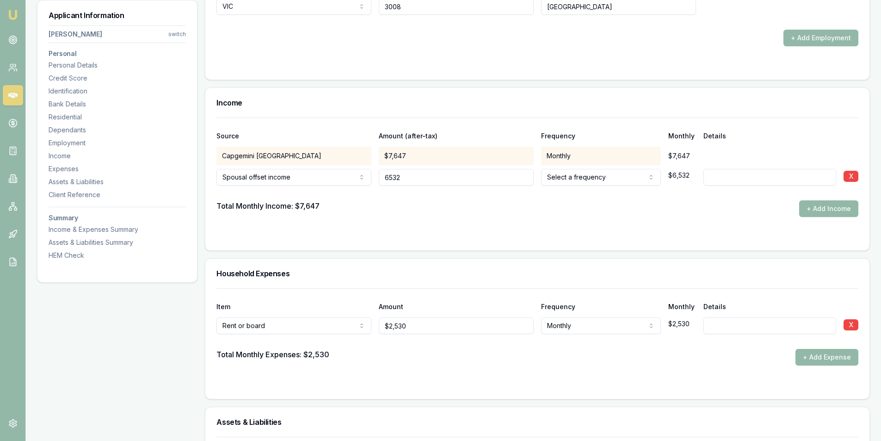
type input "$6,532"
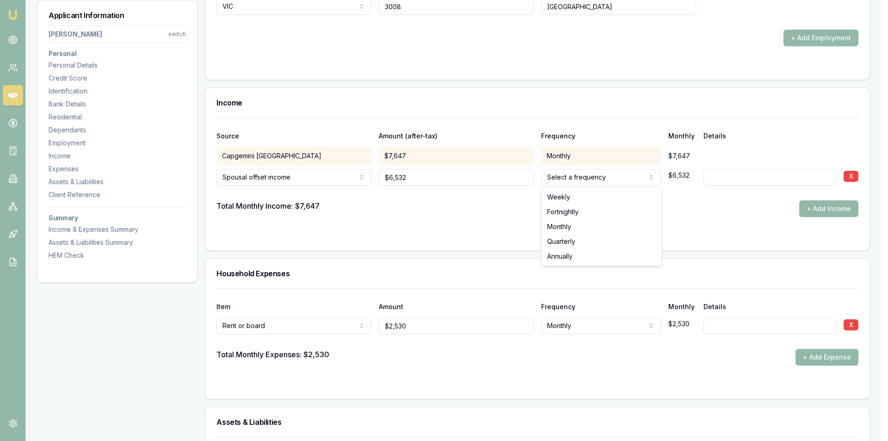
select select "MONTHLY"
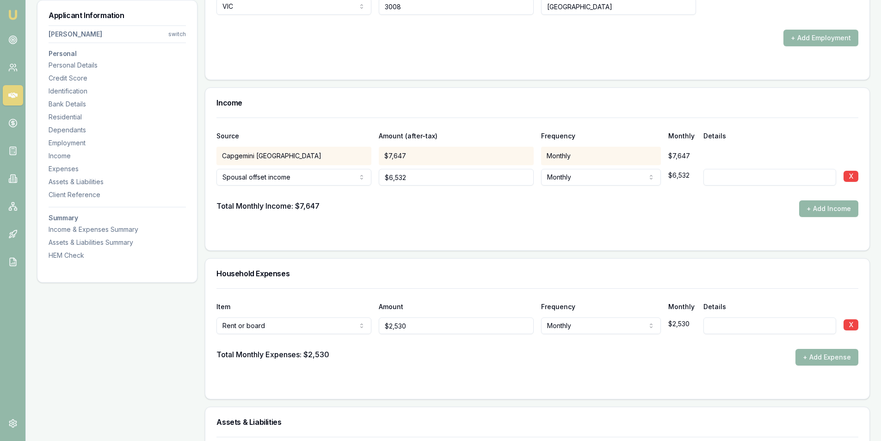
click at [733, 222] on form "Source Amount (after-tax) Frequency Monthly Details Capgemini Australia $7,647 …" at bounding box center [538, 179] width 642 height 122
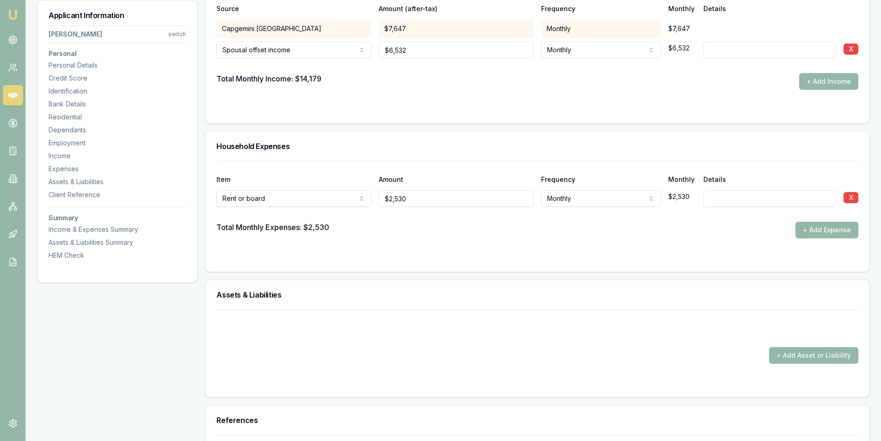
scroll to position [1758, 0]
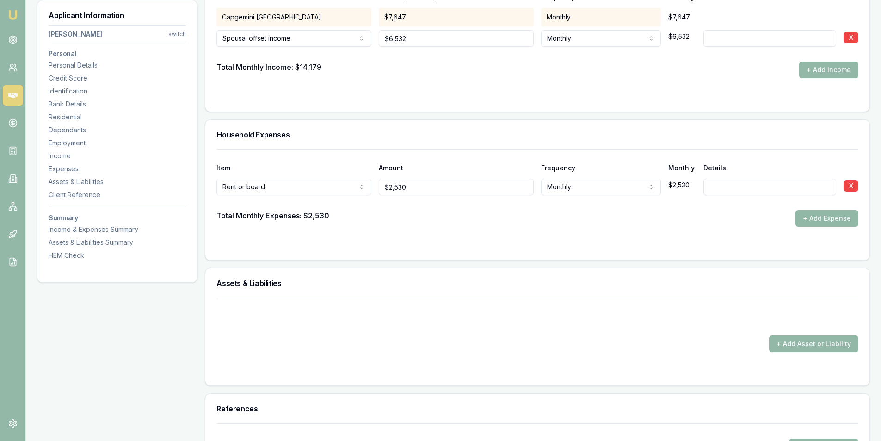
drag, startPoint x: 817, startPoint y: 216, endPoint x: 453, endPoint y: 220, distance: 364.6
click at [817, 216] on button "+ Add Expense" at bounding box center [827, 218] width 63 height 17
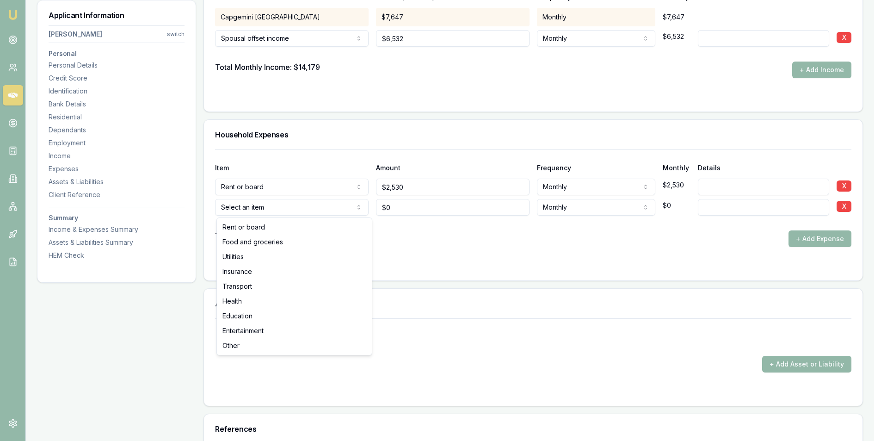
type input "$0"
select select "FOOD_AND_GROCERIES"
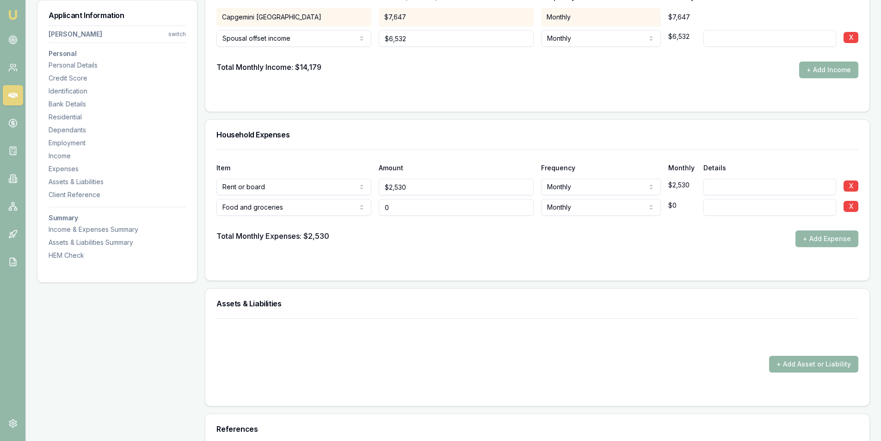
click at [427, 212] on input "0" at bounding box center [456, 207] width 155 height 17
type input "$1,050"
drag, startPoint x: 847, startPoint y: 241, endPoint x: 772, endPoint y: 237, distance: 75.1
click at [845, 241] on button "+ Add Expense" at bounding box center [827, 238] width 63 height 17
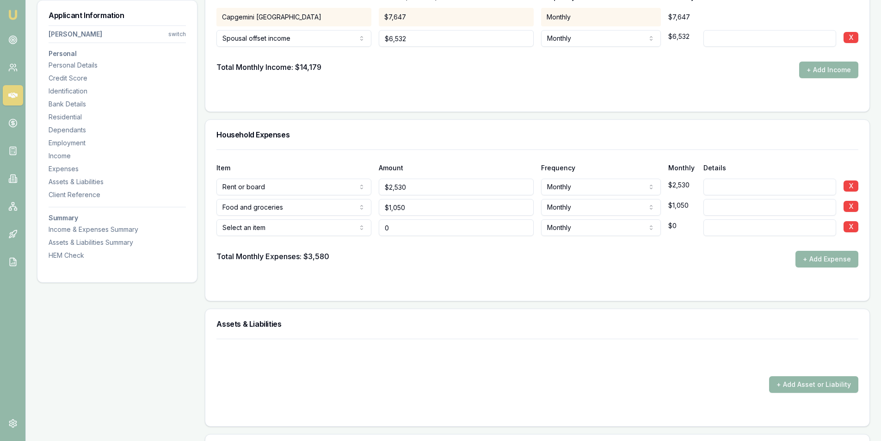
type input "$0"
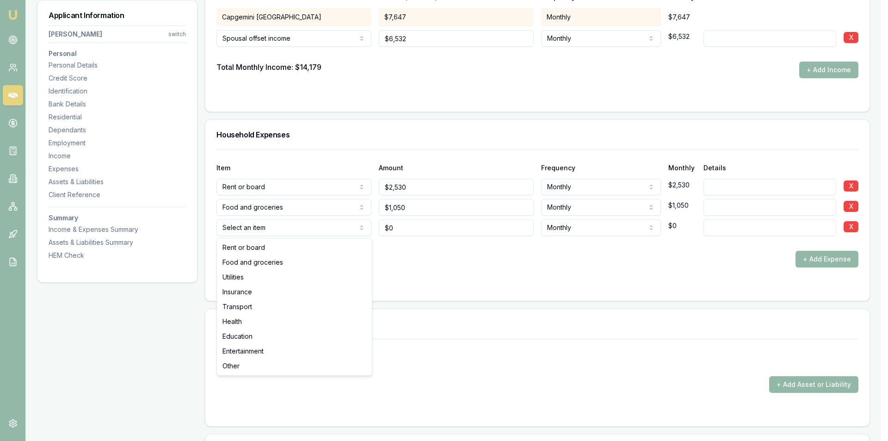
select select "UTILITIES"
drag, startPoint x: 272, startPoint y: 277, endPoint x: 385, endPoint y: 223, distance: 125.8
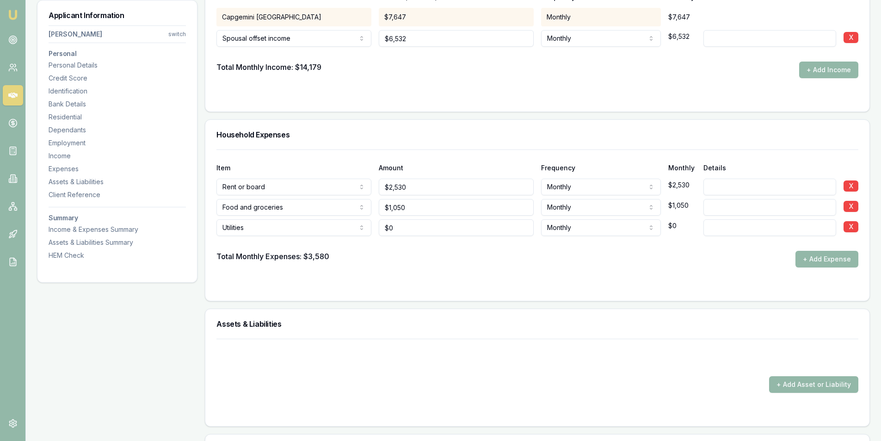
click at [422, 218] on div "$0" at bounding box center [456, 226] width 155 height 20
type input "0"
click at [423, 220] on input "0" at bounding box center [456, 227] width 155 height 17
click at [460, 232] on input "0" at bounding box center [456, 227] width 155 height 17
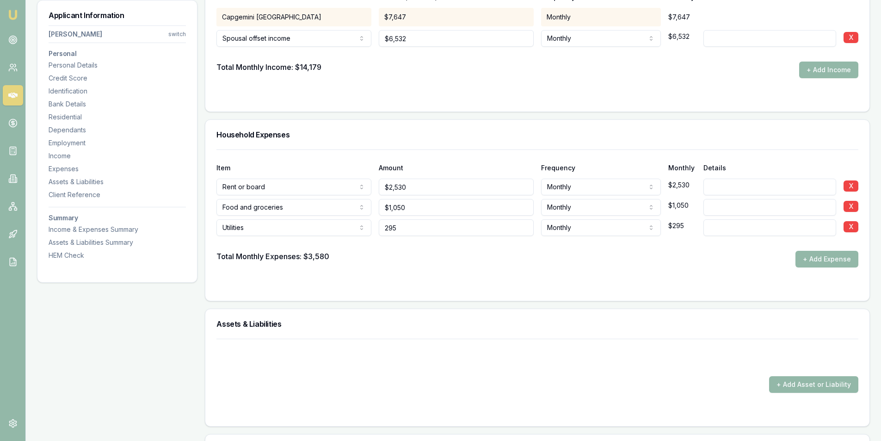
type input "$295"
click at [856, 256] on button "+ Add Expense" at bounding box center [827, 259] width 63 height 17
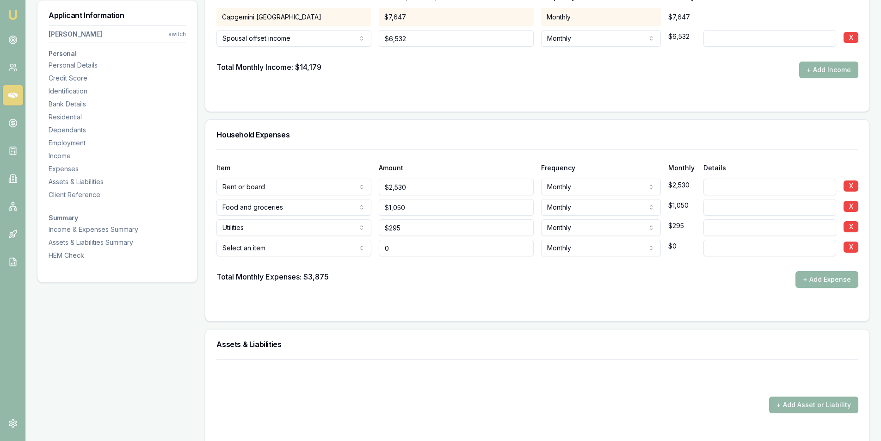
type input "$0"
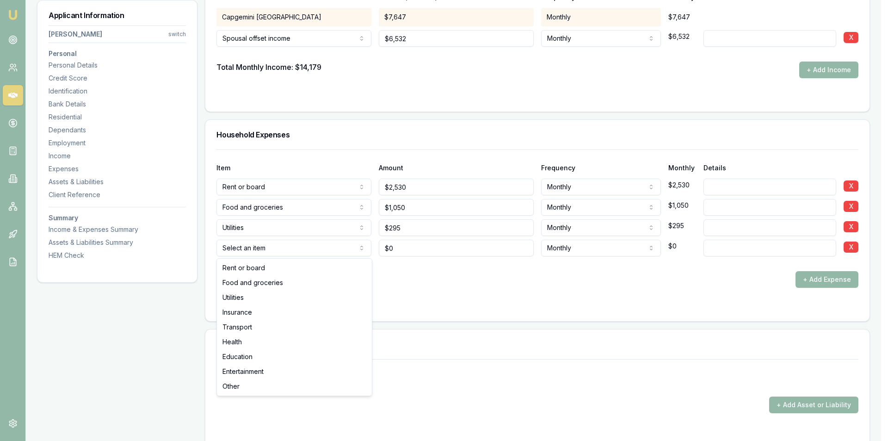
select select "INSURANCE"
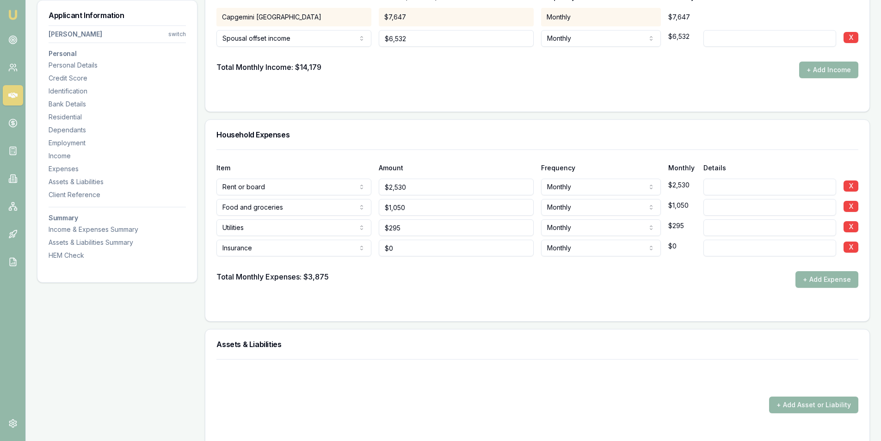
click at [422, 256] on div at bounding box center [538, 263] width 642 height 15
type input "0"
click at [415, 249] on input "0" at bounding box center [456, 248] width 155 height 17
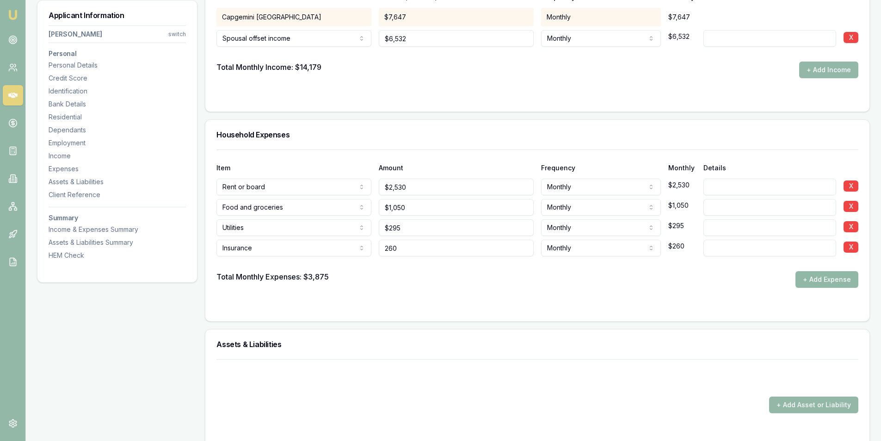
type input "$260"
click at [834, 279] on button "+ Add Expense" at bounding box center [827, 279] width 63 height 17
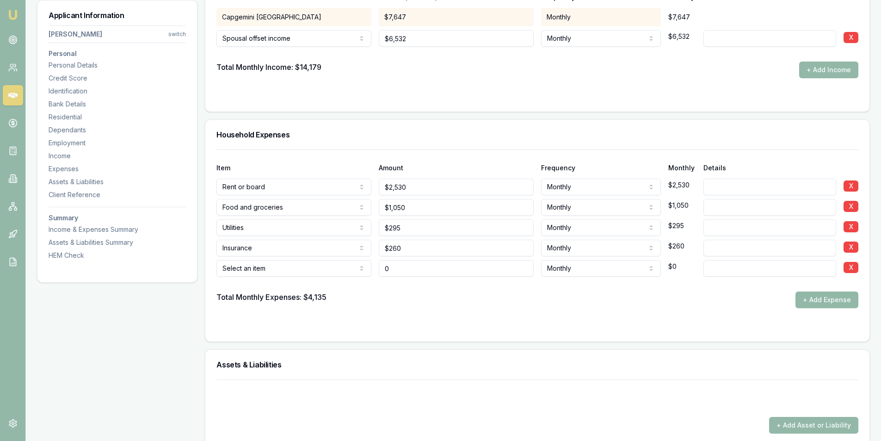
type input "$0"
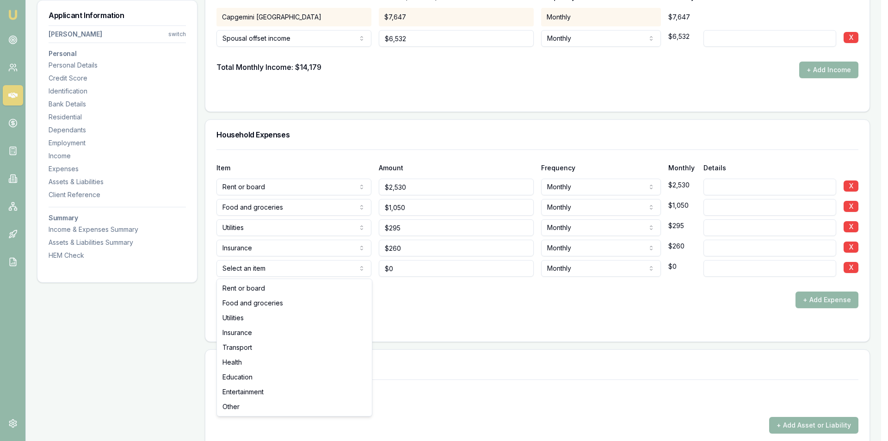
select select "TRANSPORT"
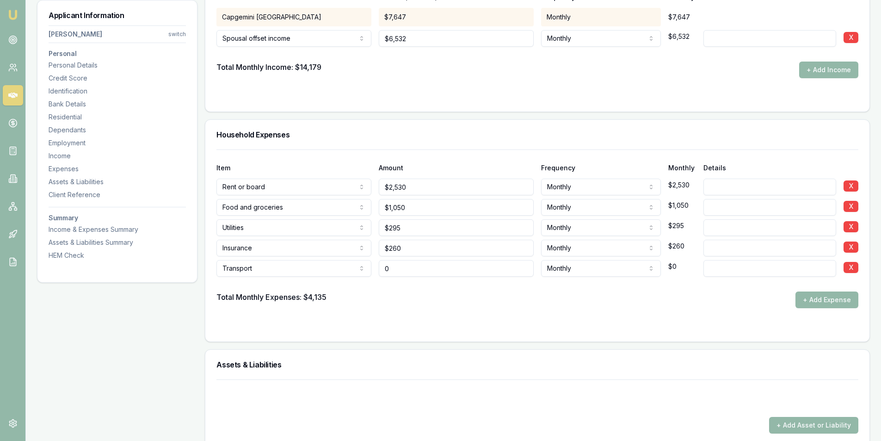
click at [436, 266] on input "0" at bounding box center [456, 268] width 155 height 17
type input "2"
type input "$350"
drag, startPoint x: 838, startPoint y: 298, endPoint x: 451, endPoint y: 299, distance: 386.8
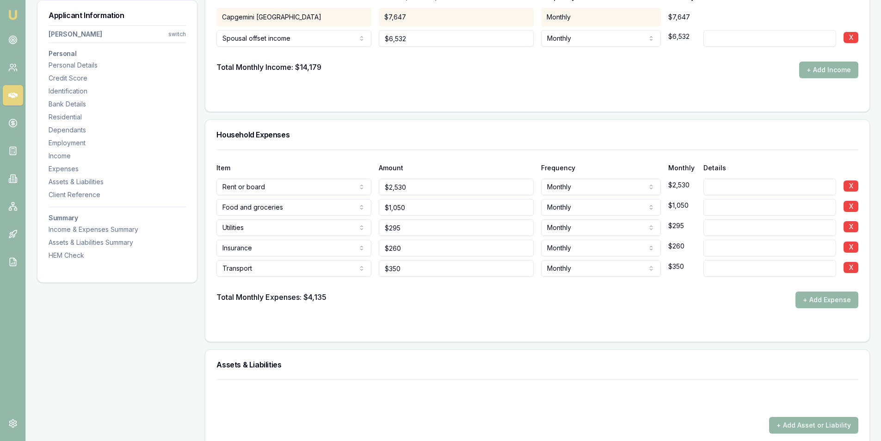
click at [837, 298] on button "+ Add Expense" at bounding box center [827, 299] width 63 height 17
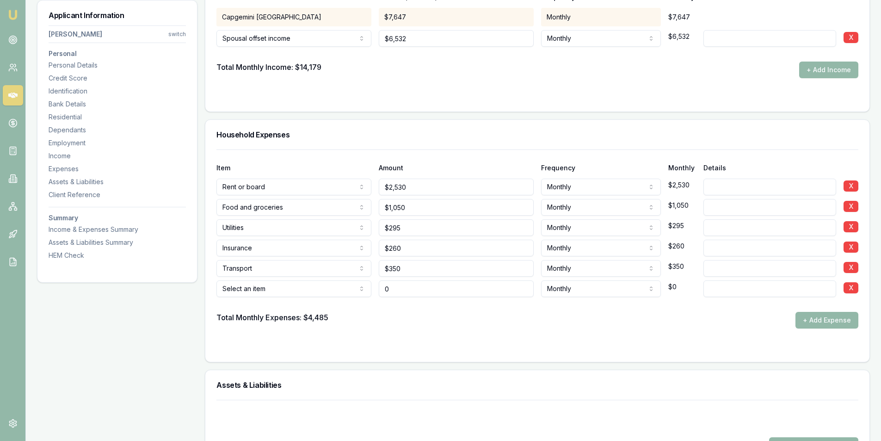
type input "$0"
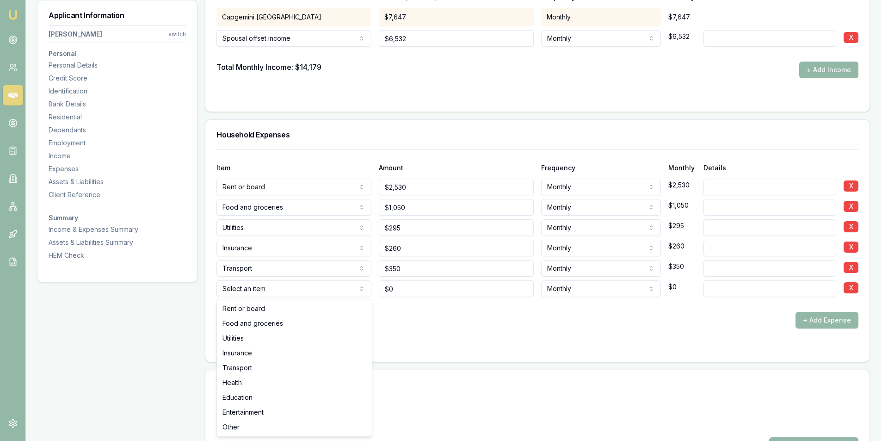
select select "EDUCATION"
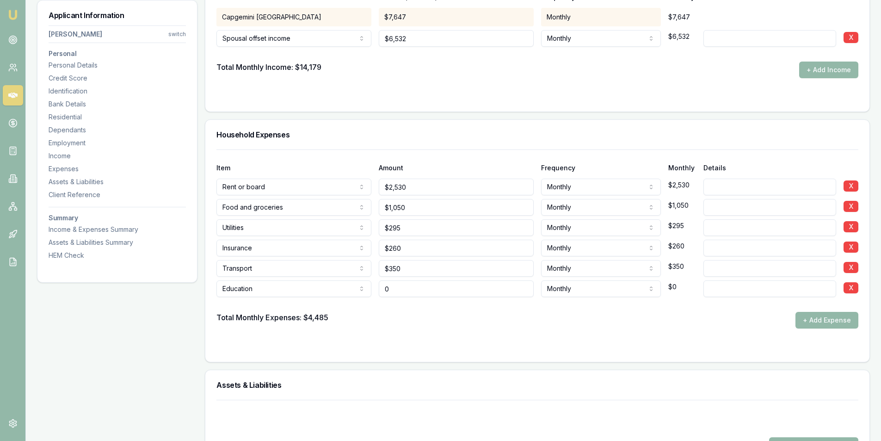
click at [398, 296] on input "0" at bounding box center [456, 288] width 155 height 17
type input "$1,350"
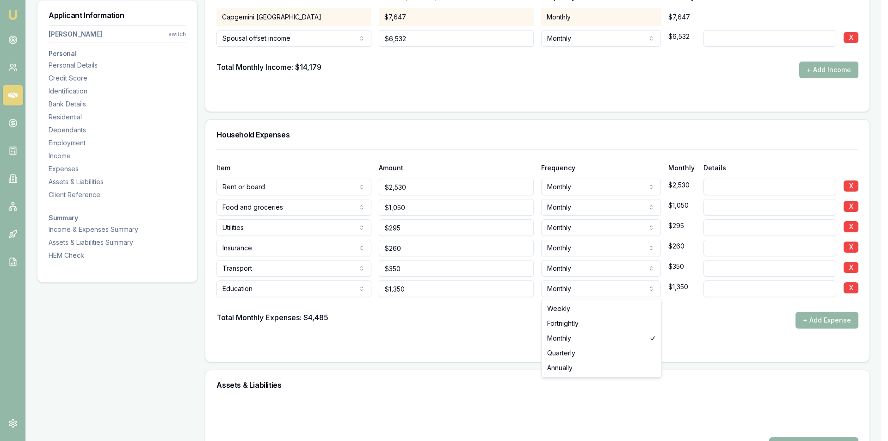
select select "ANNUALLY"
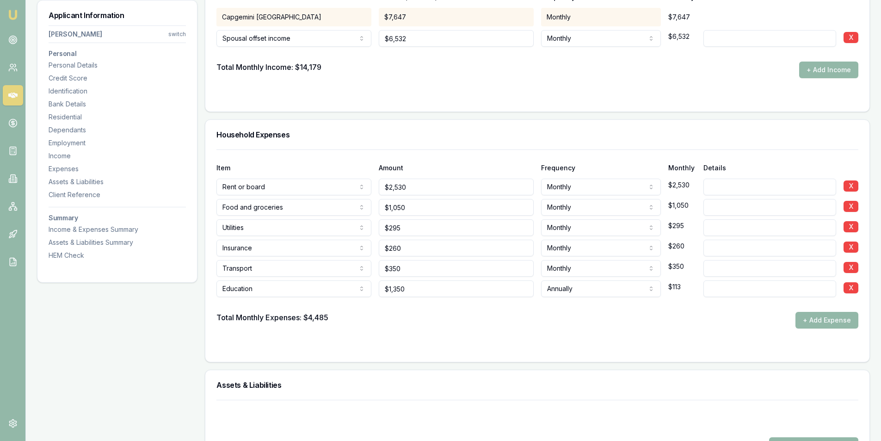
drag, startPoint x: 815, startPoint y: 316, endPoint x: 783, endPoint y: 320, distance: 32.2
click at [815, 316] on button "+ Add Expense" at bounding box center [827, 320] width 63 height 17
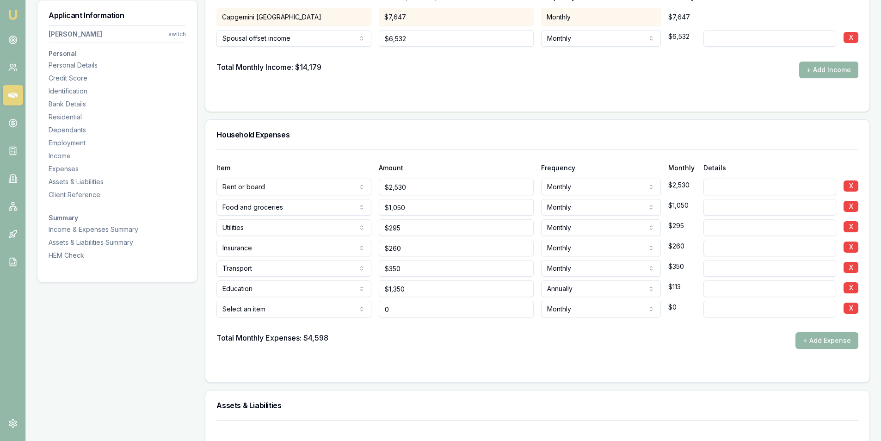
type input "$0"
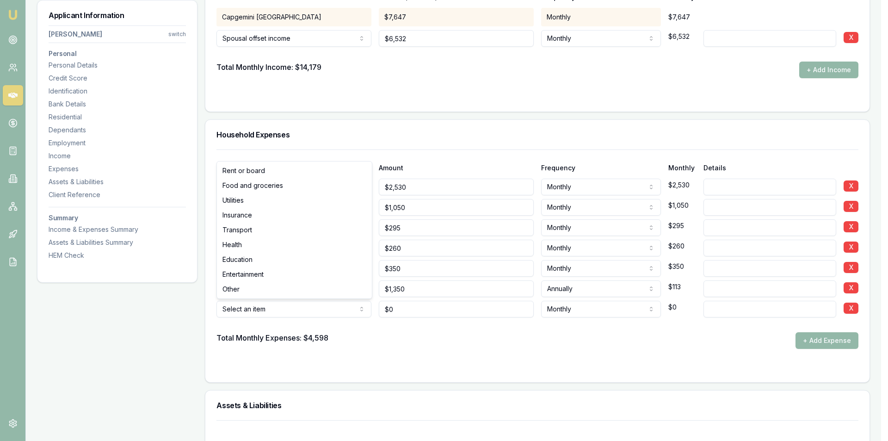
select select "ENTERTAINMENT"
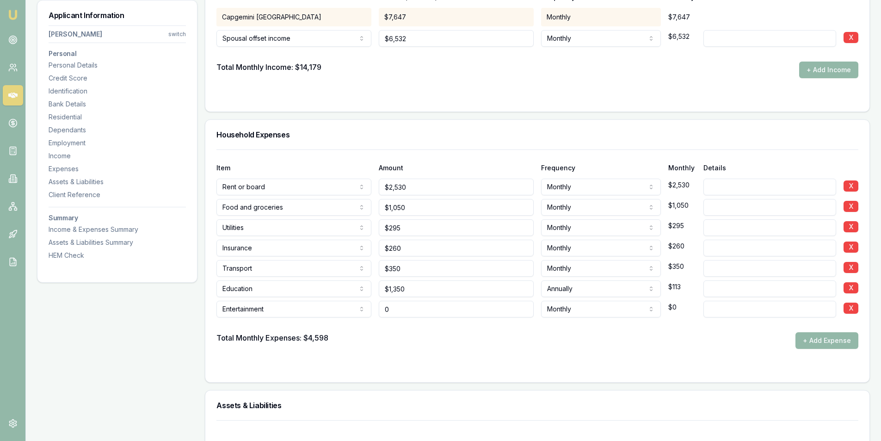
click at [432, 310] on input "0" at bounding box center [456, 309] width 155 height 17
type input "$500"
click at [464, 347] on div "Total Monthly Expenses: $4,598 + Add Expense" at bounding box center [538, 340] width 642 height 17
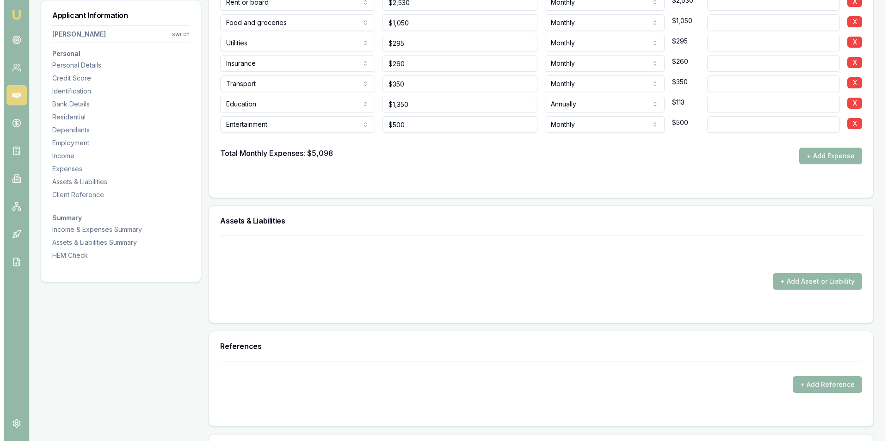
scroll to position [1943, 0]
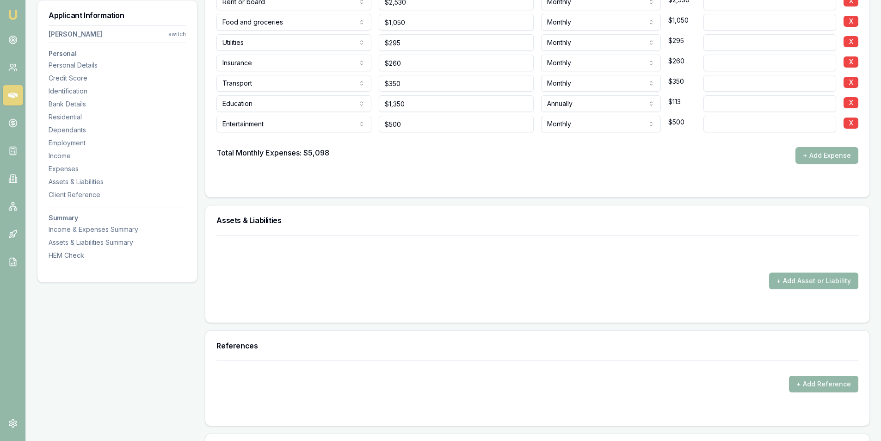
click at [840, 276] on button "+ Add Asset or Liability" at bounding box center [813, 280] width 89 height 17
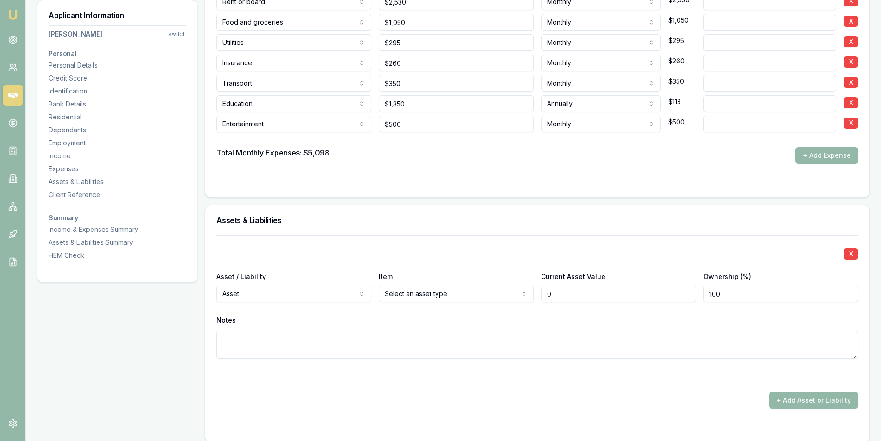
type input "$0"
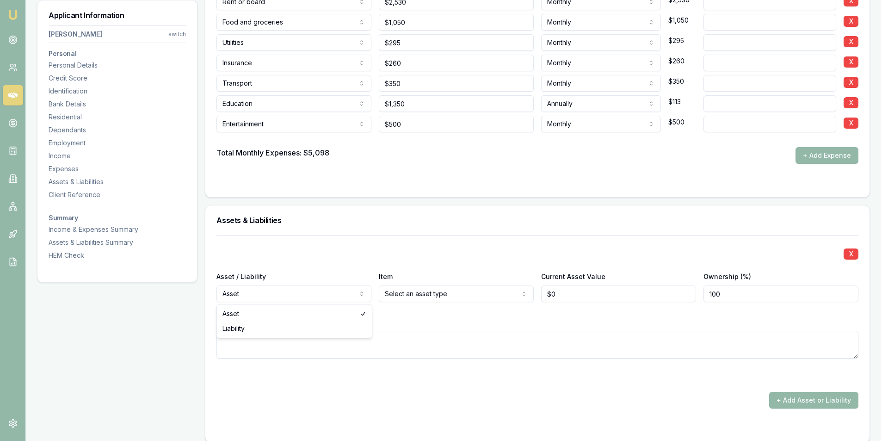
select select "LIABILITY"
drag, startPoint x: 323, startPoint y: 327, endPoint x: 404, endPoint y: 286, distance: 90.0
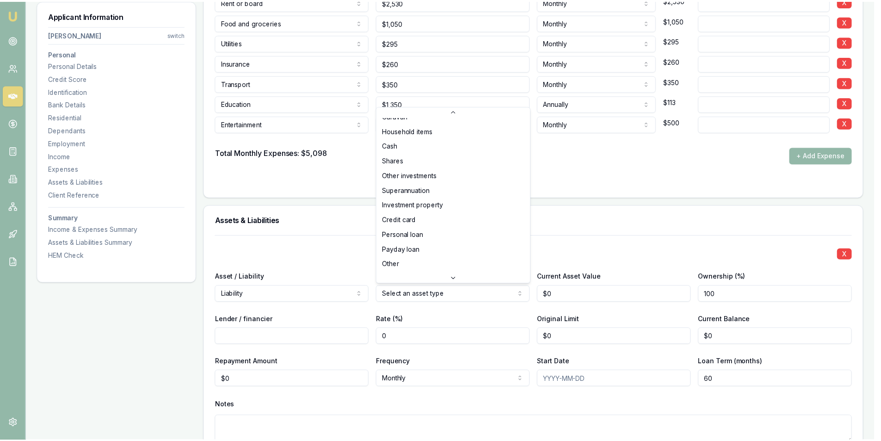
scroll to position [60, 0]
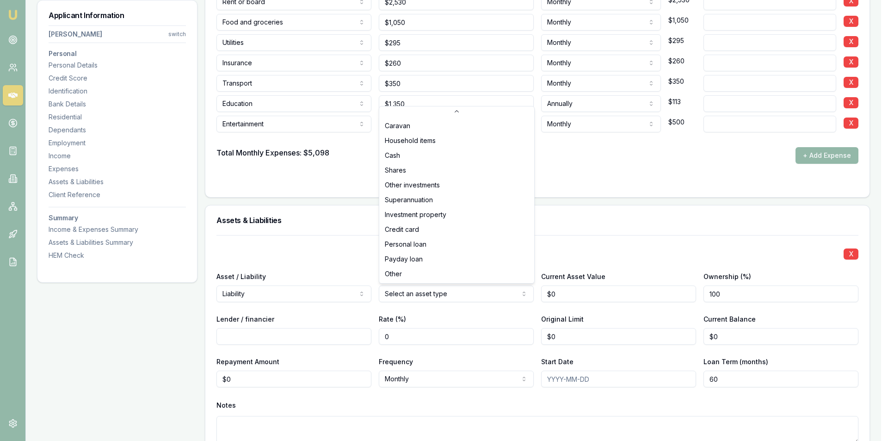
select select "CREDIT_CARD"
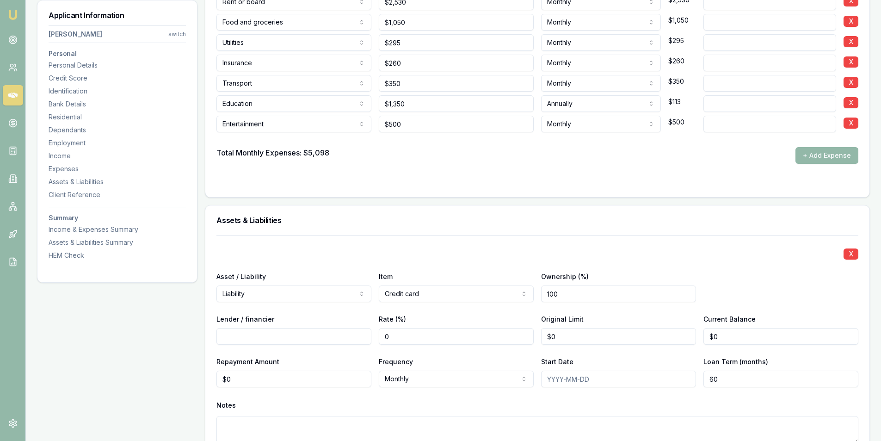
click at [225, 334] on input "Lender / financier" at bounding box center [294, 336] width 155 height 17
type input "NAB"
click at [585, 336] on input "0" at bounding box center [618, 336] width 155 height 17
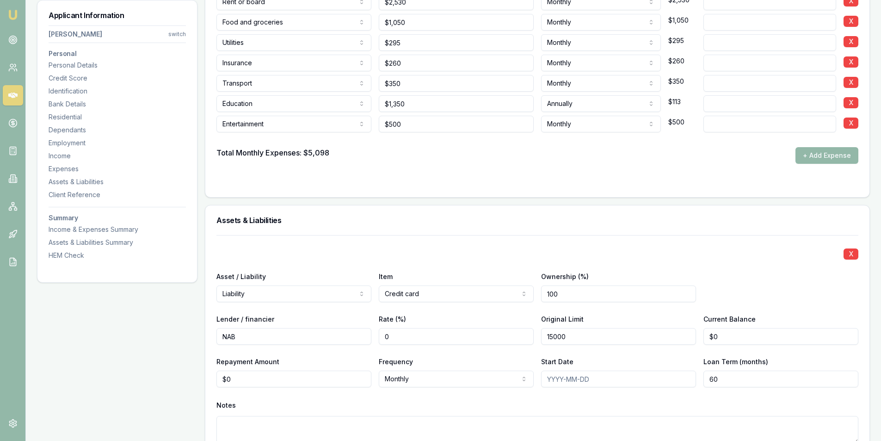
type input "$15,000"
type input "0"
type input "$3,000"
type input "0"
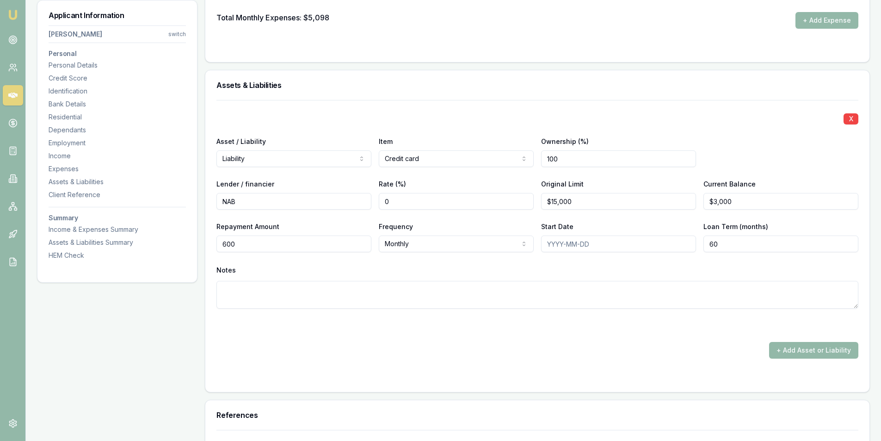
scroll to position [2082, 0]
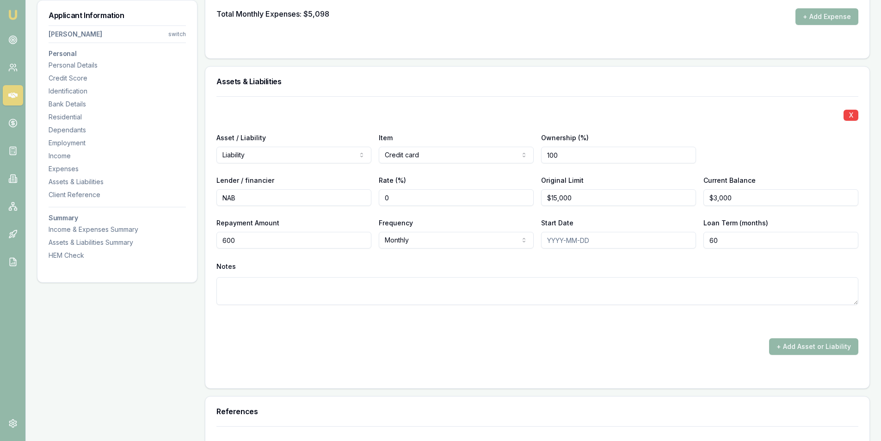
type input "$600"
click at [579, 355] on form "X Asset / Liability Liability Asset Liability Item Credit card Home Car Boat Bi…" at bounding box center [538, 236] width 642 height 281
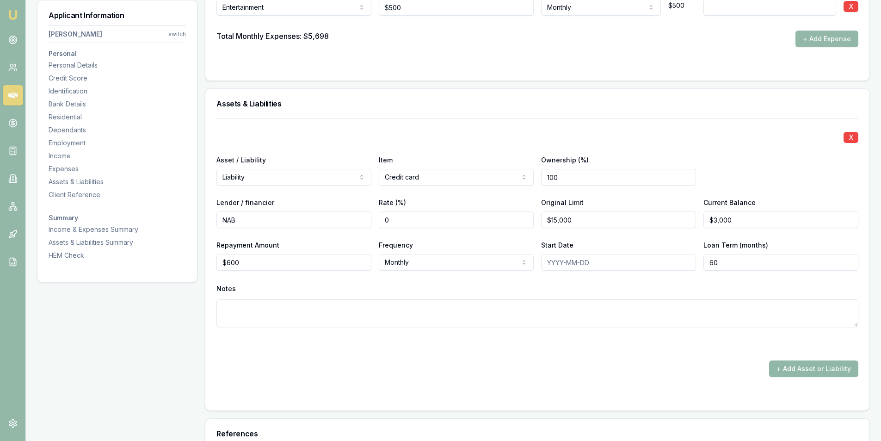
click at [792, 364] on button "+ Add Asset or Liability" at bounding box center [813, 368] width 89 height 17
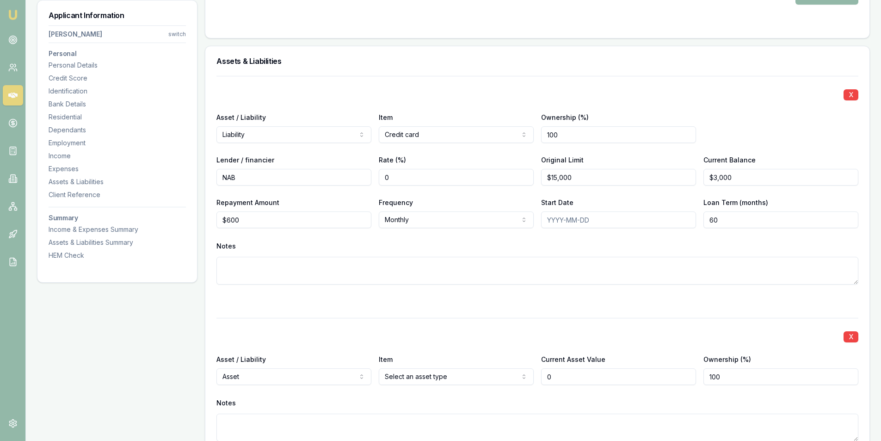
scroll to position [2174, 0]
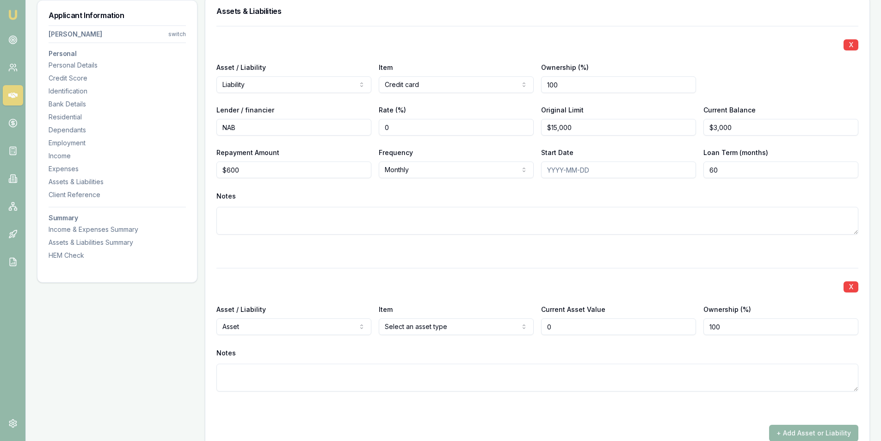
type input "$0"
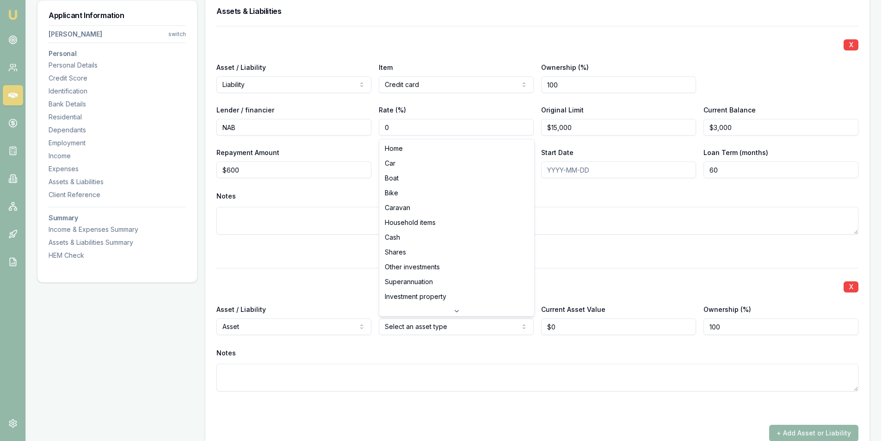
select select "HOUSEHOLD_ITEMS"
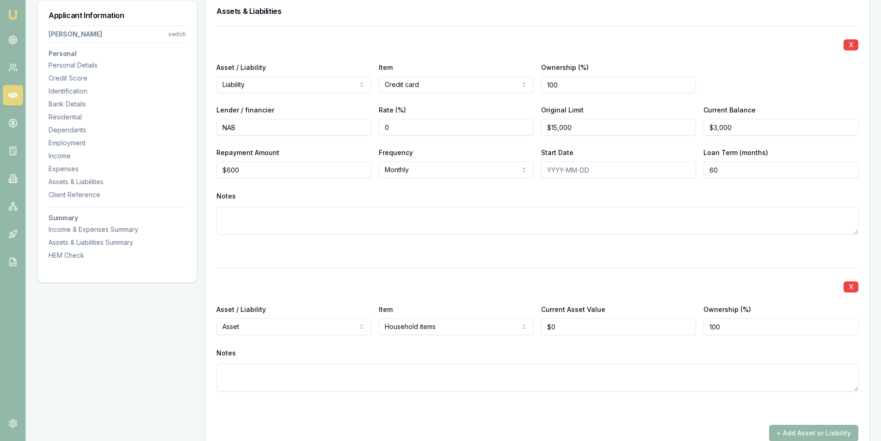
click at [571, 318] on div "Current Asset Value $0" at bounding box center [618, 318] width 155 height 31
click at [570, 317] on div "Current Asset Value $0" at bounding box center [618, 318] width 155 height 31
type input "0"
click at [570, 322] on input "0" at bounding box center [618, 326] width 155 height 17
type input "0"
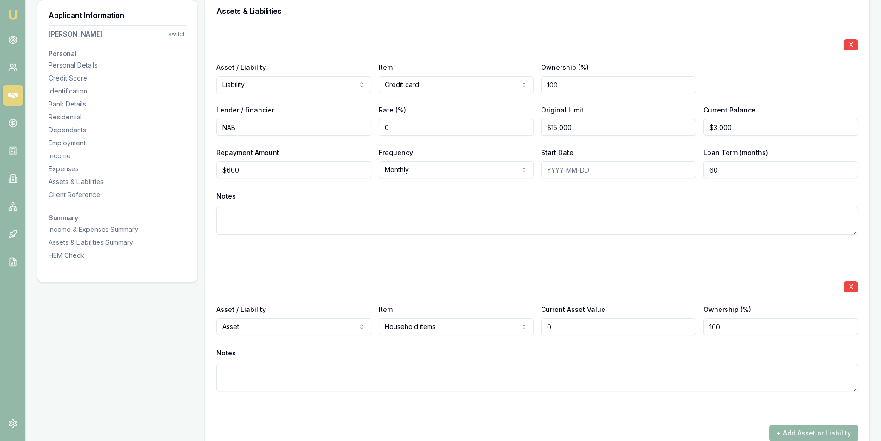
click at [571, 322] on input "0" at bounding box center [618, 326] width 155 height 17
click at [576, 322] on input "0" at bounding box center [618, 326] width 155 height 17
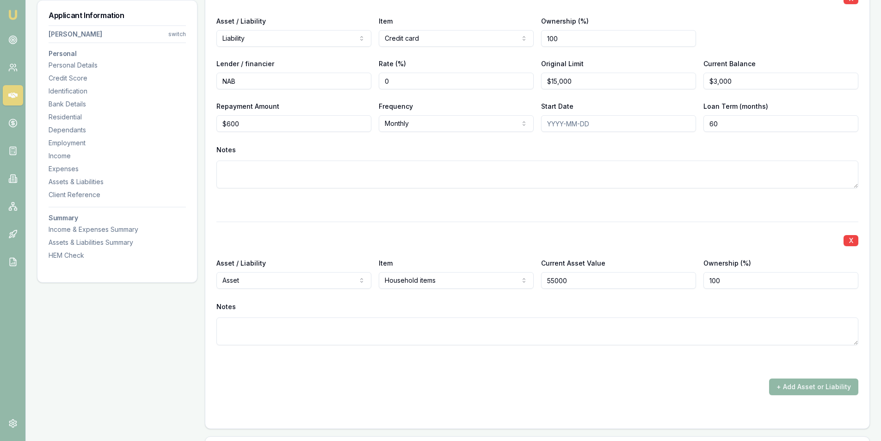
type input "$55,000"
click at [822, 390] on button "+ Add Asset or Liability" at bounding box center [813, 386] width 89 height 17
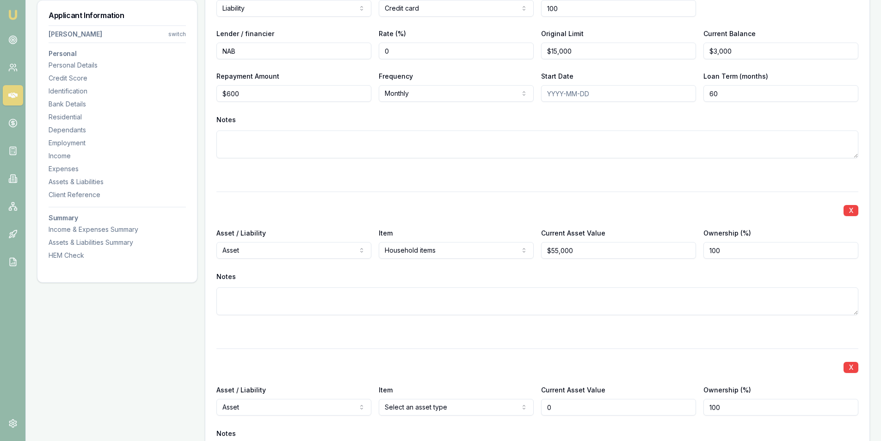
scroll to position [2272, 0]
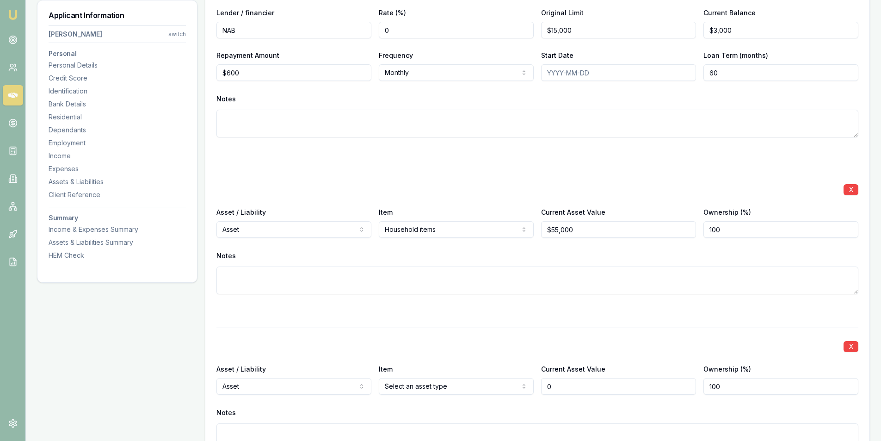
type input "$0"
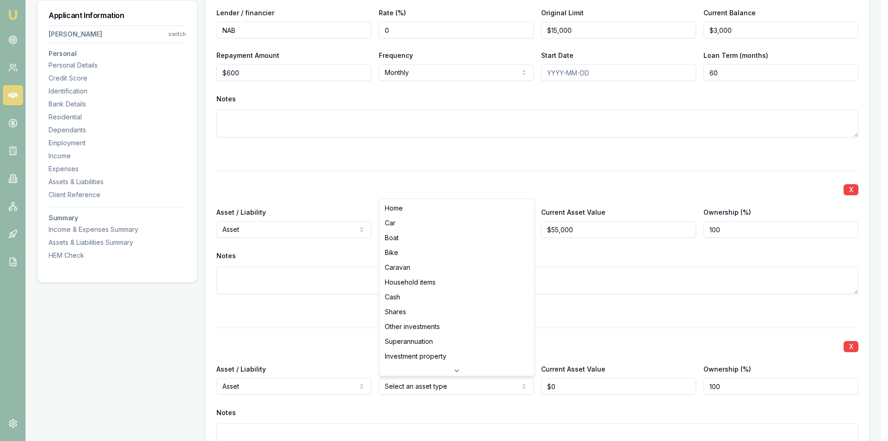
select select "CASH"
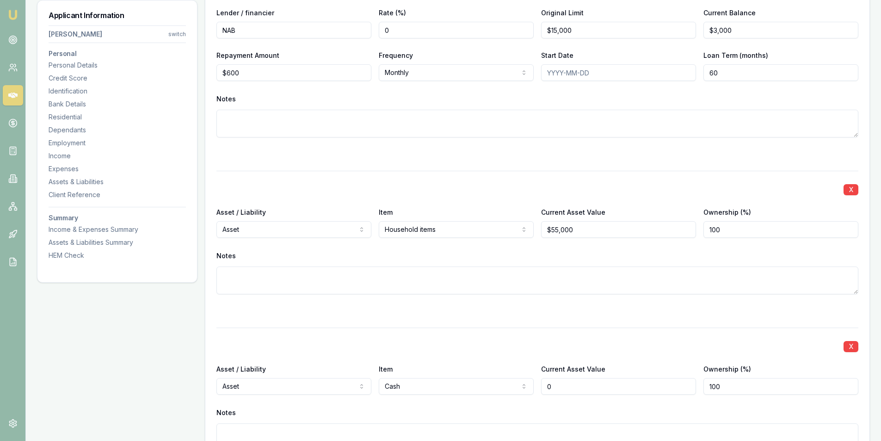
click at [567, 388] on input "0" at bounding box center [618, 386] width 155 height 17
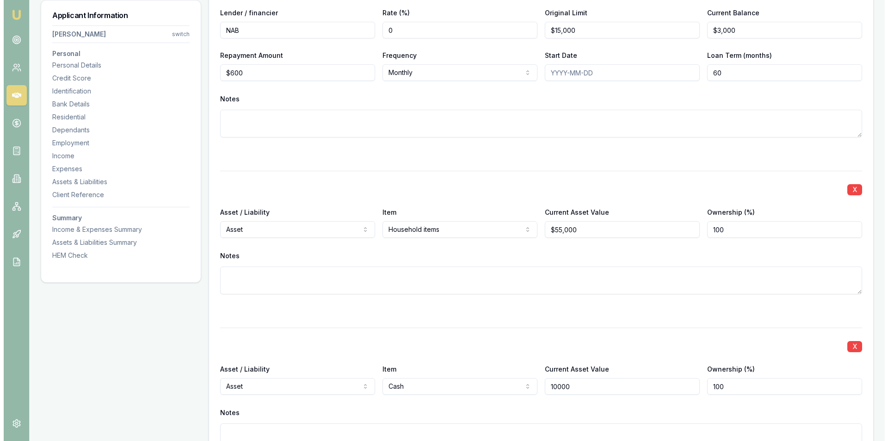
scroll to position [2457, 0]
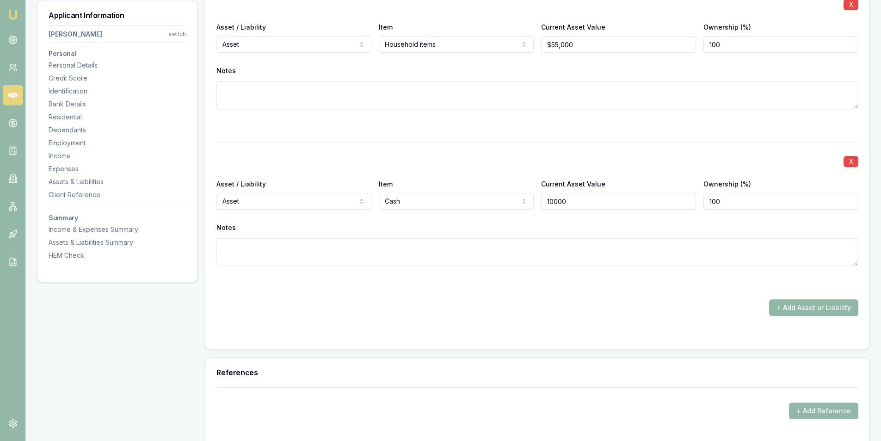
type input "$10,000"
click at [793, 313] on button "+ Add Asset or Liability" at bounding box center [813, 307] width 89 height 17
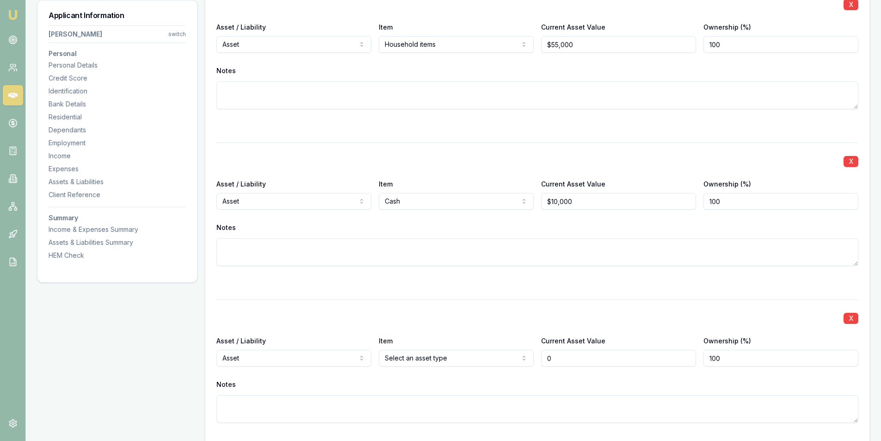
type input "$0"
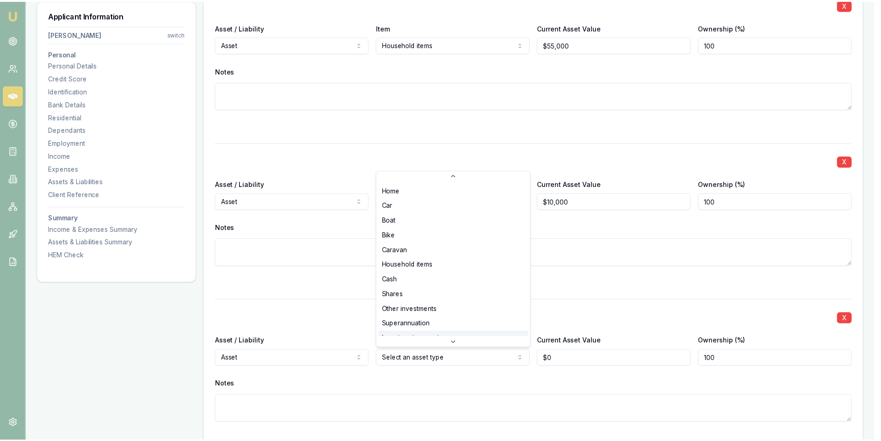
scroll to position [60, 0]
select select "SUPERANNUATION"
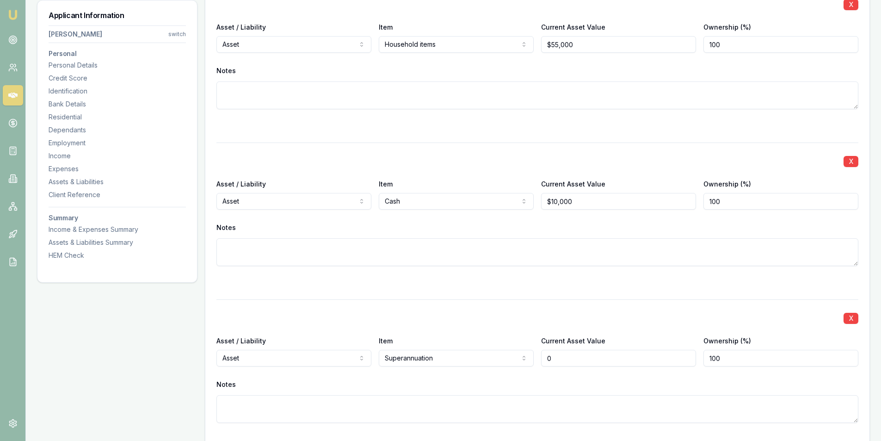
click at [589, 359] on input "0" at bounding box center [618, 358] width 155 height 17
click at [618, 353] on input "85000" at bounding box center [618, 358] width 155 height 17
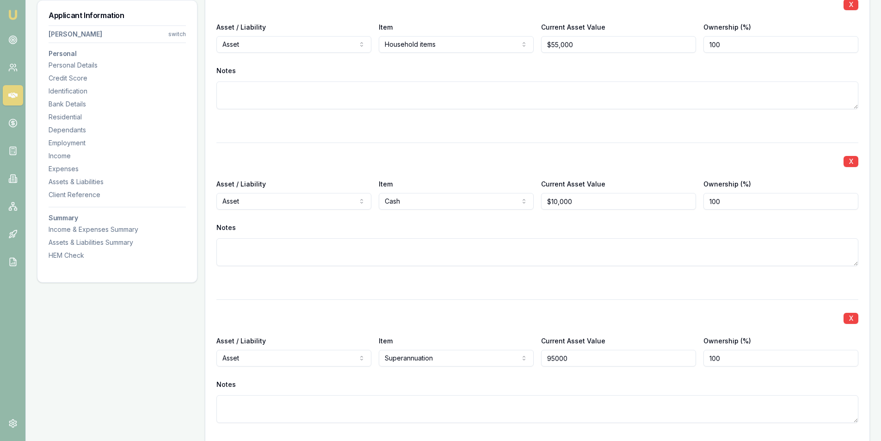
type input "$95,000"
click at [592, 308] on div "X Asset / Liability Asset Asset Liability Item Superannuation Home Car Boat Bik…" at bounding box center [538, 372] width 642 height 146
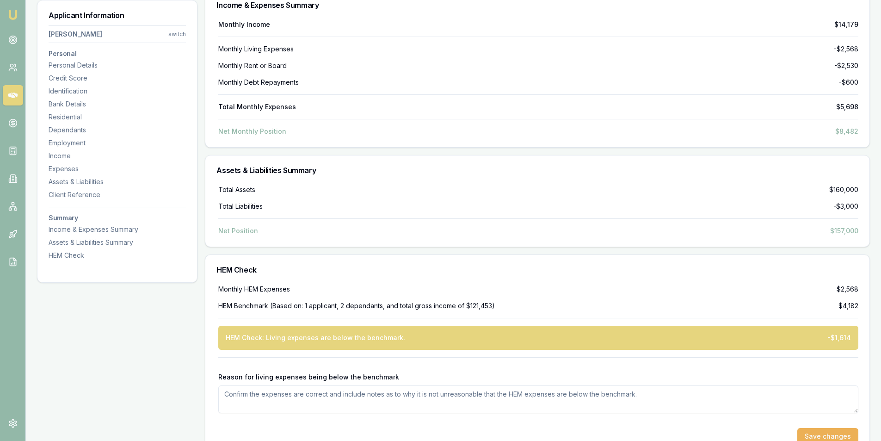
scroll to position [3107, 0]
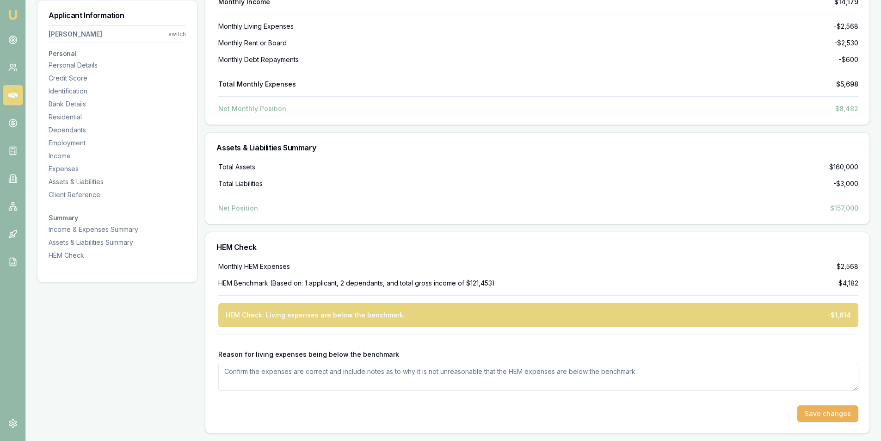
click at [454, 374] on textarea "Reason for living expenses being below the benchmark" at bounding box center [538, 377] width 640 height 28
type textarea "customers partner does contribute towards living expenses"
click at [840, 424] on div "Monthly HEM Expenses $2,568 HEM Benchmark (Based on: 1 applicant, 2 dependants,…" at bounding box center [537, 347] width 664 height 171
click at [838, 422] on div "Monthly HEM Expenses $2,568 HEM Benchmark (Based on: 1 applicant, 2 dependants,…" at bounding box center [537, 347] width 664 height 171
click at [834, 417] on button "Save changes" at bounding box center [828, 413] width 61 height 17
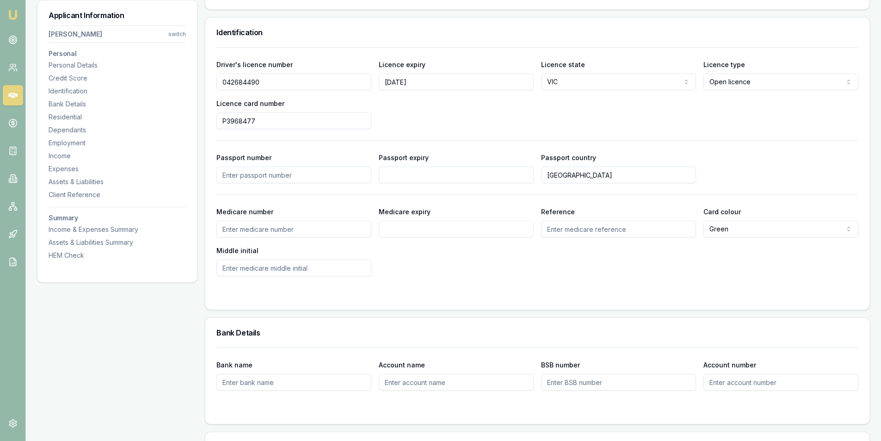
scroll to position [555, 0]
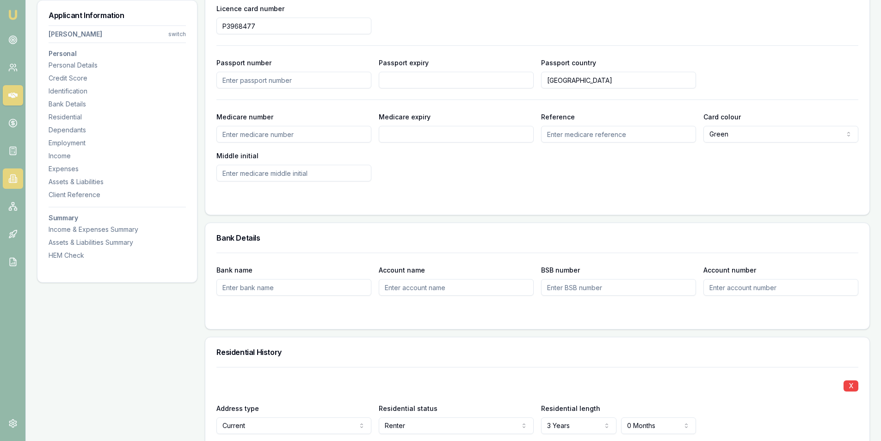
click at [12, 179] on icon at bounding box center [12, 178] width 9 height 9
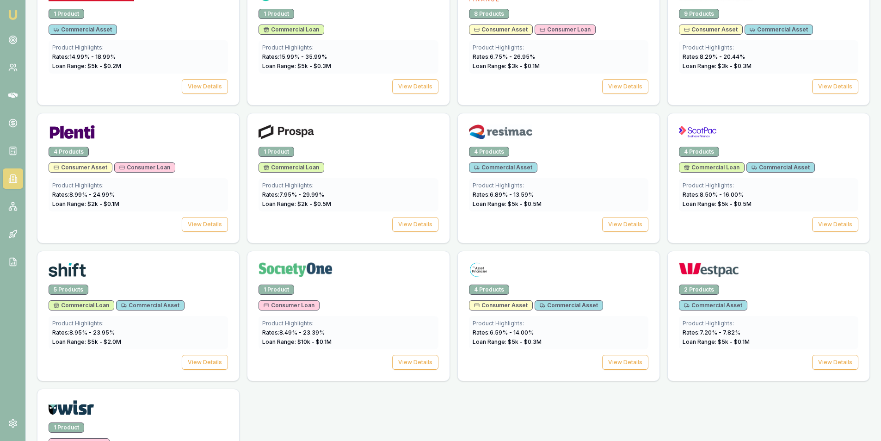
scroll to position [1288, 0]
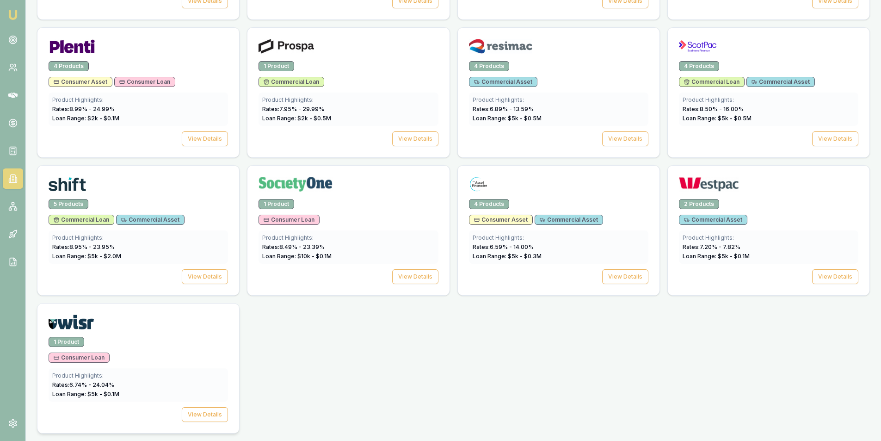
click at [191, 356] on div "Consumer Loan" at bounding box center [139, 358] width 180 height 10
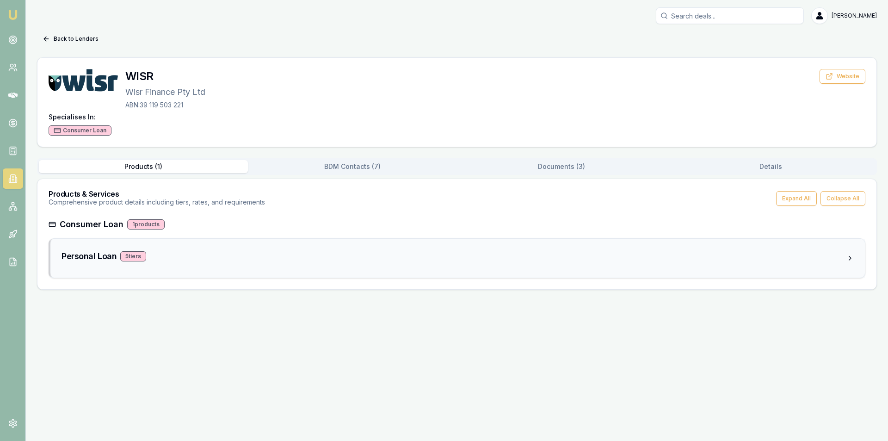
click at [167, 261] on div "Personal Loan 5 tier s" at bounding box center [454, 256] width 785 height 13
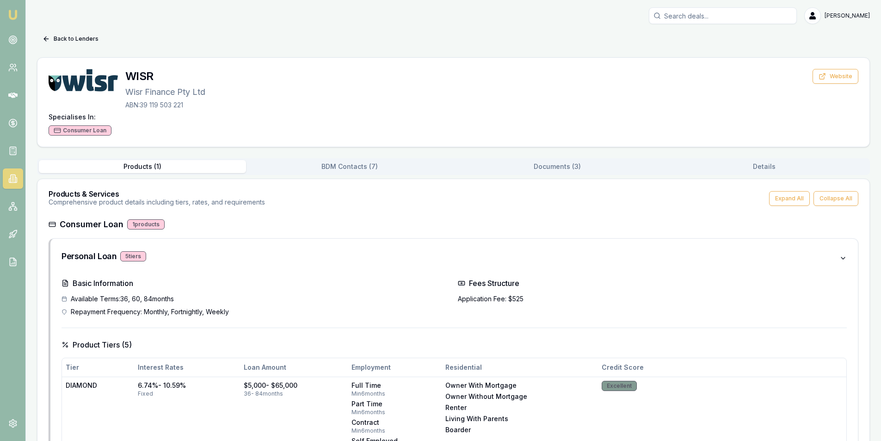
click at [190, 223] on div "Consumer Loan 1 products" at bounding box center [454, 224] width 810 height 13
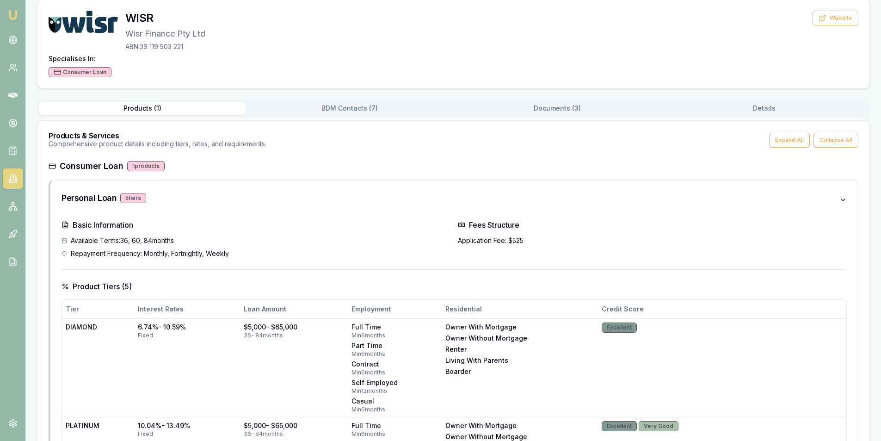
scroll to position [231, 0]
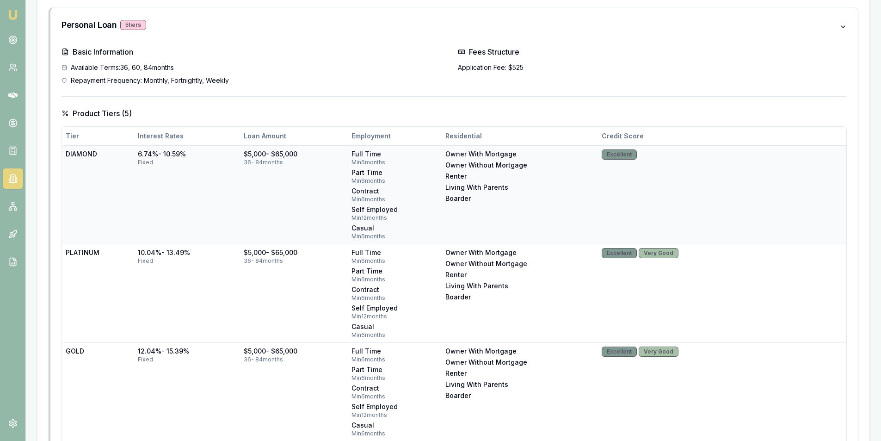
click at [206, 201] on td "6.74% - 10.59% fixed" at bounding box center [187, 194] width 106 height 99
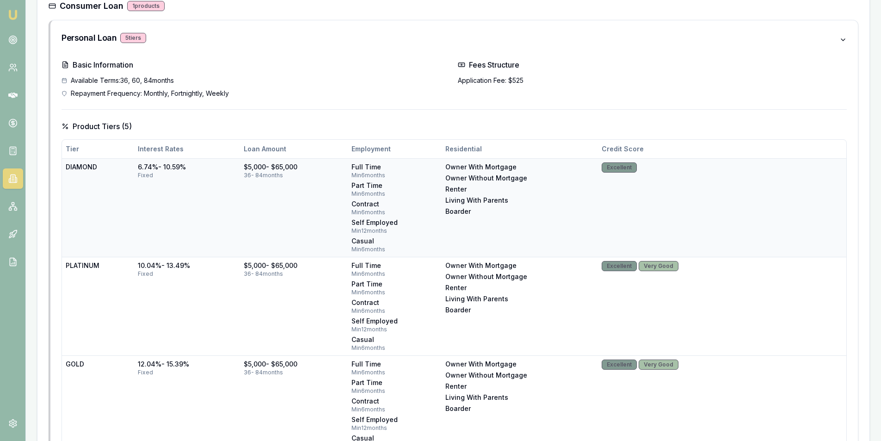
scroll to position [219, 0]
click at [230, 186] on td "6.74% - 10.59% fixed" at bounding box center [187, 207] width 106 height 99
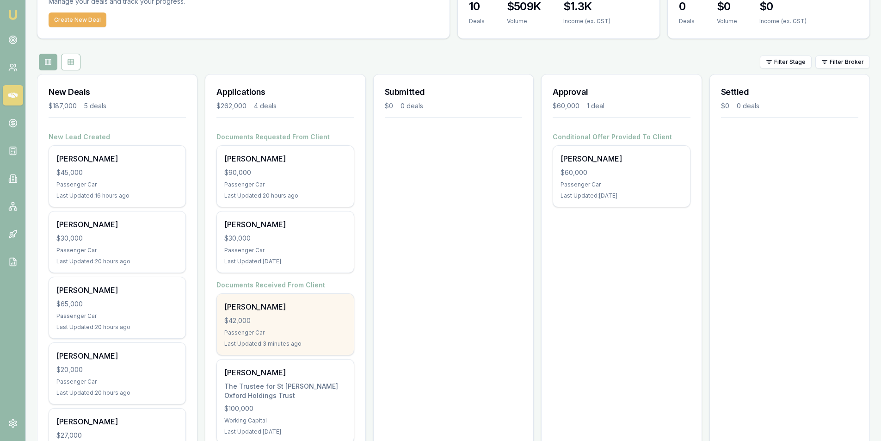
scroll to position [120, 0]
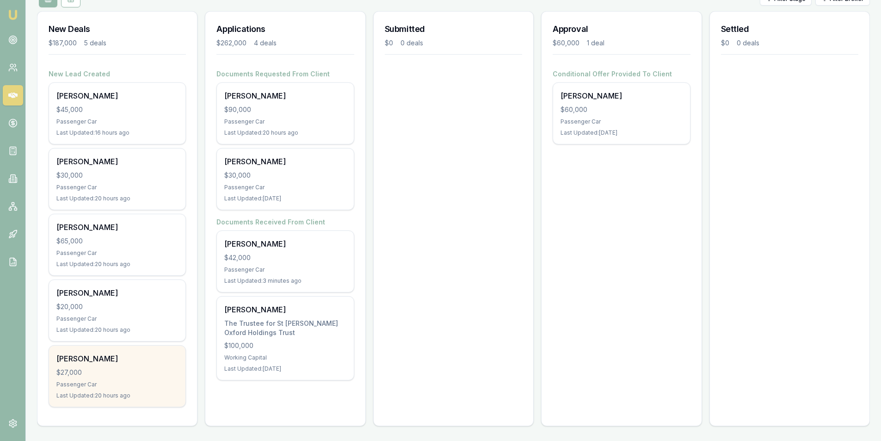
click at [129, 378] on div "Cassandra Smith $27,000 Passenger Car Last Updated: 20 hours ago" at bounding box center [117, 376] width 136 height 61
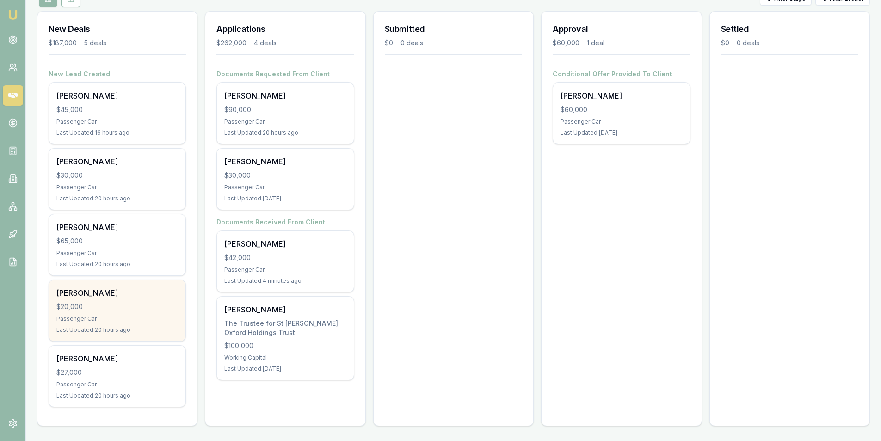
click at [108, 313] on div "Mehreen Syed $20,000 Passenger Car Last Updated: 20 hours ago" at bounding box center [117, 310] width 136 height 61
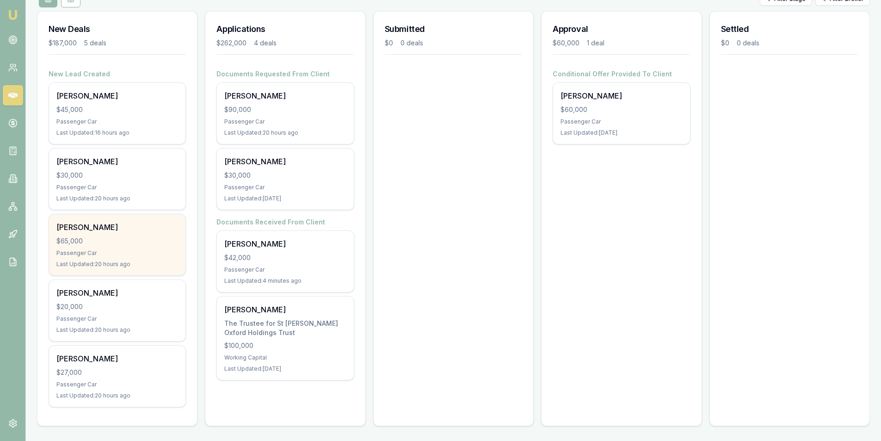
click at [112, 244] on div "$65,000" at bounding box center [117, 240] width 122 height 9
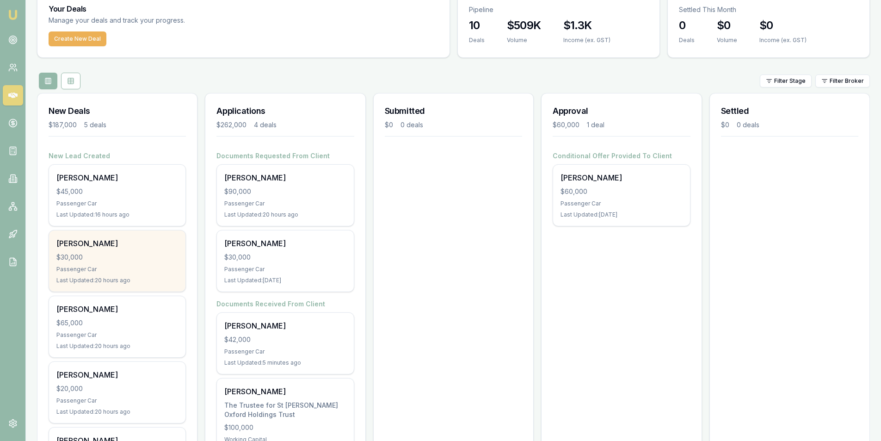
scroll to position [27, 0]
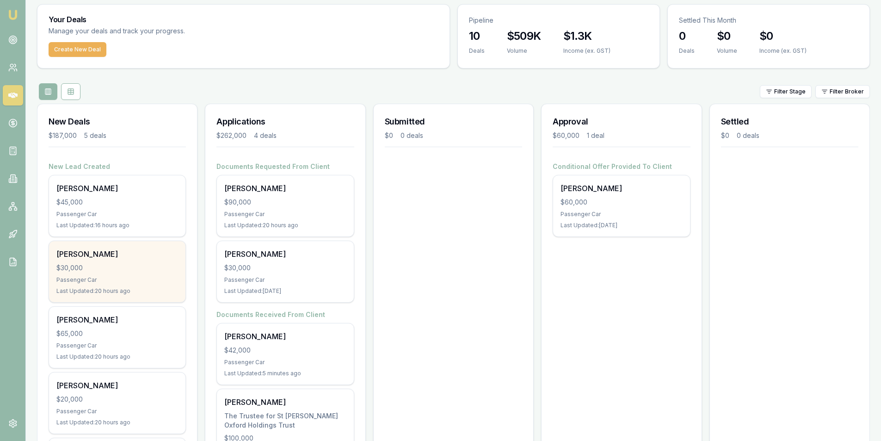
click at [137, 272] on div "$30,000" at bounding box center [117, 267] width 122 height 9
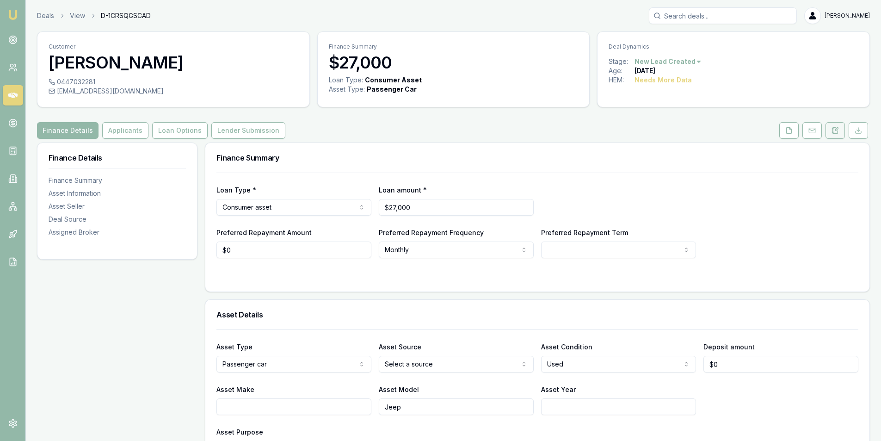
click at [828, 129] on button at bounding box center [835, 130] width 19 height 17
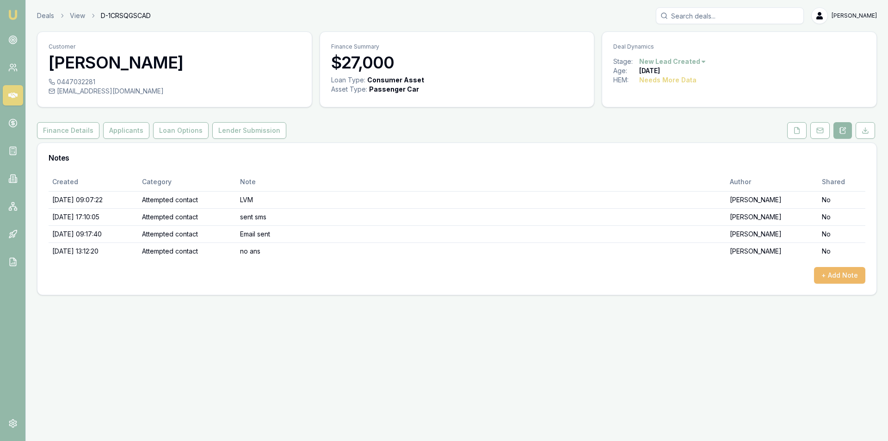
click at [841, 271] on button "+ Add Note" at bounding box center [839, 275] width 51 height 17
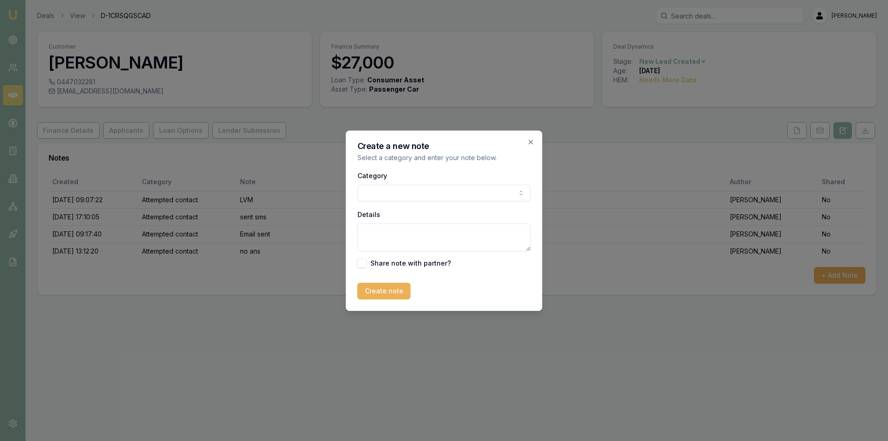
drag, startPoint x: 415, startPoint y: 176, endPoint x: 413, endPoint y: 193, distance: 17.2
click at [415, 176] on div "Category General notes Attempted contact Follow up reminder Initial discussion …" at bounding box center [444, 185] width 173 height 31
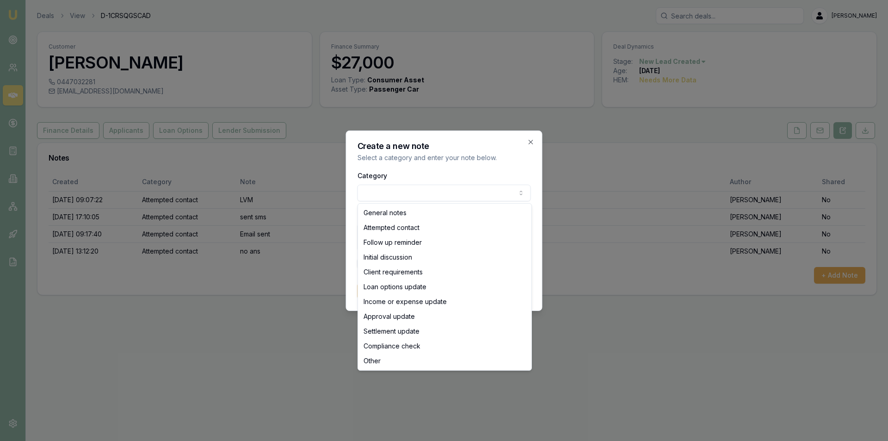
click at [413, 193] on body "Emu Broker Deals View D-1CRSQGSCAD [PERSON_NAME] Toggle Menu Customer [PERSON_N…" at bounding box center [444, 220] width 888 height 441
select select "ATTEMPTED_CONTACT"
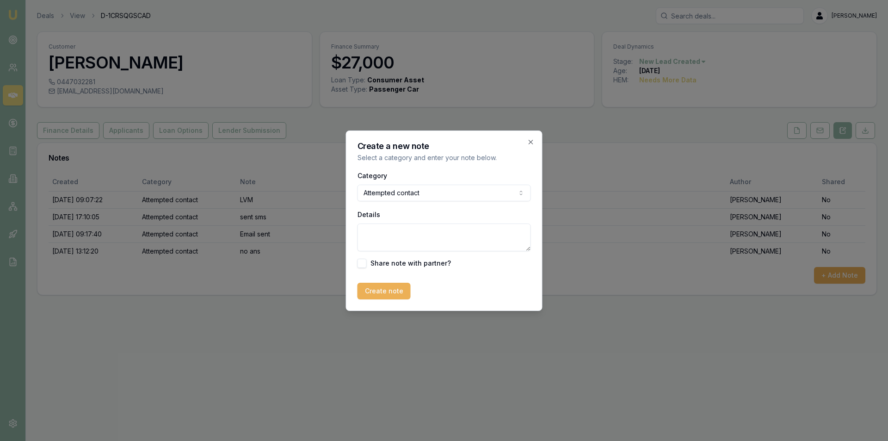
click at [418, 232] on textarea "Details" at bounding box center [444, 237] width 173 height 28
type textarea "n"
type textarea "l"
type textarea "v"
type textarea "lvm"
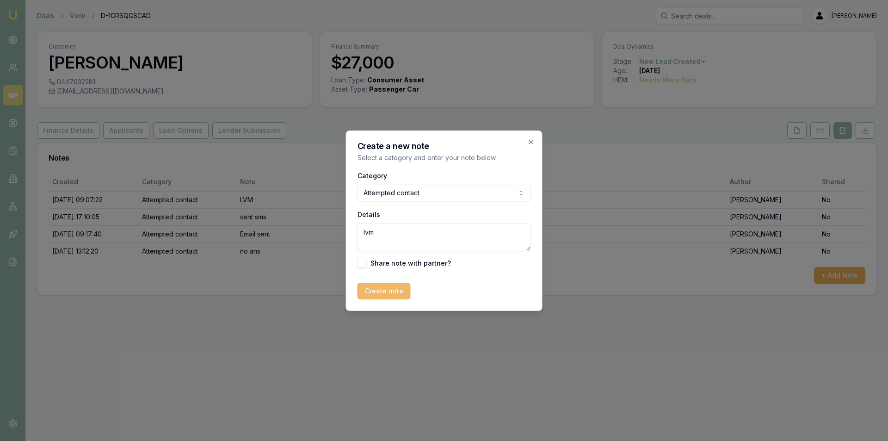
click at [373, 285] on button "Create note" at bounding box center [384, 291] width 53 height 17
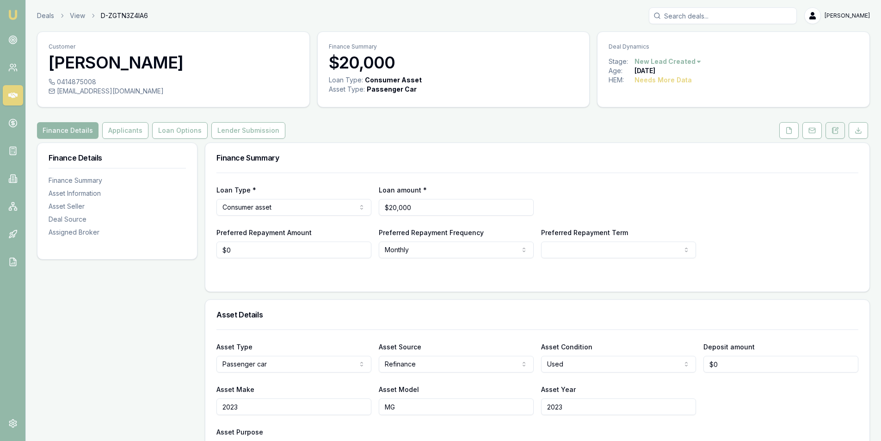
click at [833, 136] on button at bounding box center [835, 130] width 19 height 17
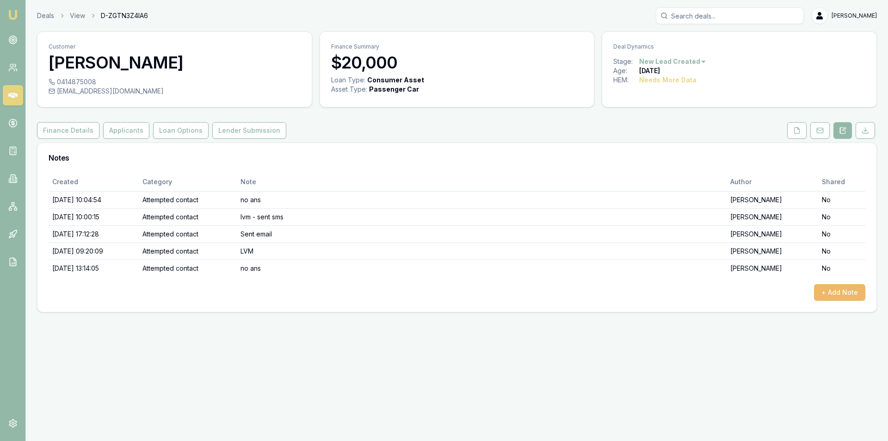
click at [842, 289] on button "+ Add Note" at bounding box center [839, 292] width 51 height 17
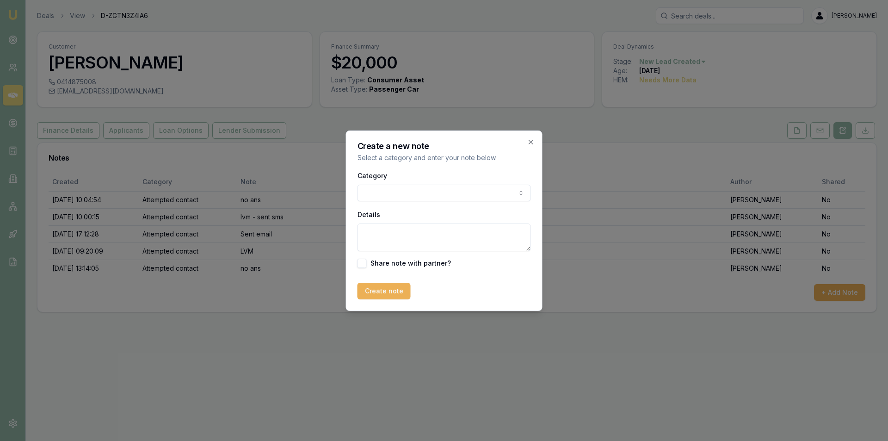
click at [367, 190] on body "Emu Broker Deals View D-ZGTN3Z4IA6 [PERSON_NAME] Toggle Menu Customer [PERSON_N…" at bounding box center [444, 220] width 888 height 441
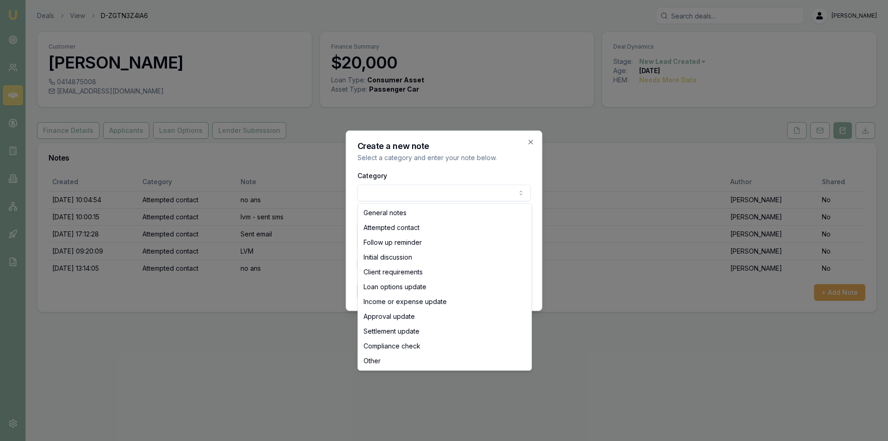
select select "ATTEMPTED_CONTACT"
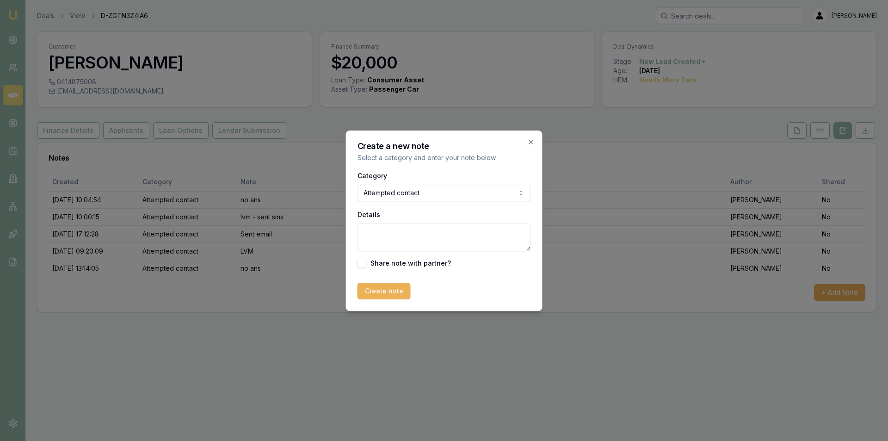
click at [399, 232] on textarea "Details" at bounding box center [444, 237] width 173 height 28
type textarea "no ans"
click at [388, 294] on button "Create note" at bounding box center [384, 291] width 53 height 17
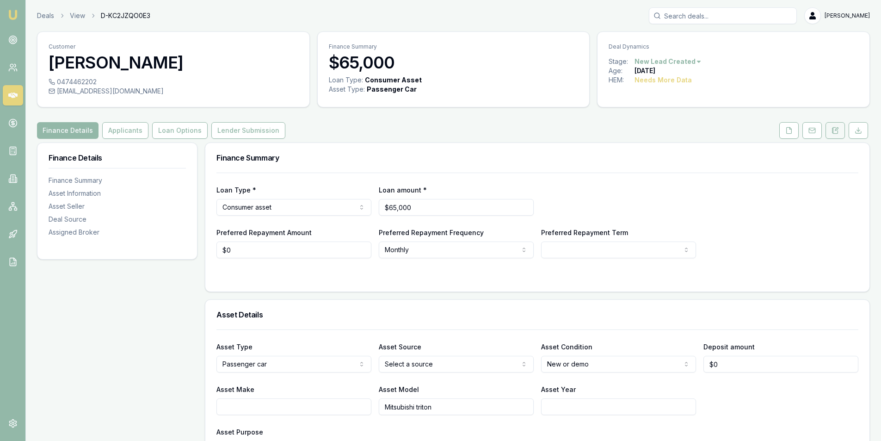
click at [833, 128] on icon at bounding box center [835, 130] width 5 height 6
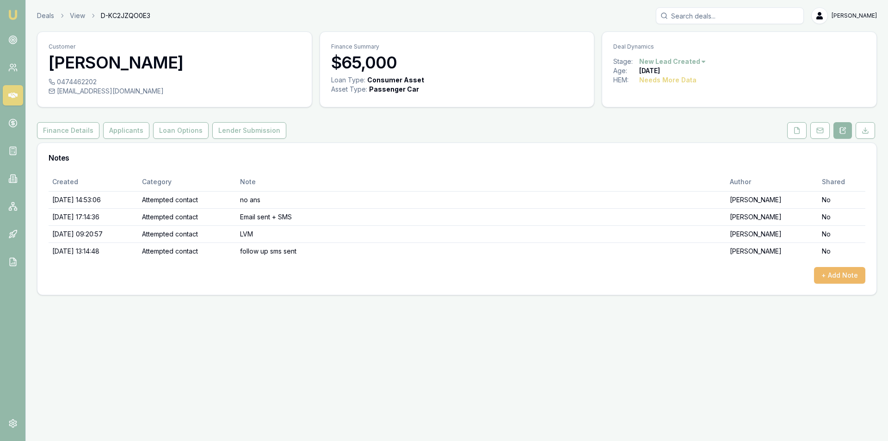
click at [825, 275] on button "+ Add Note" at bounding box center [839, 275] width 51 height 17
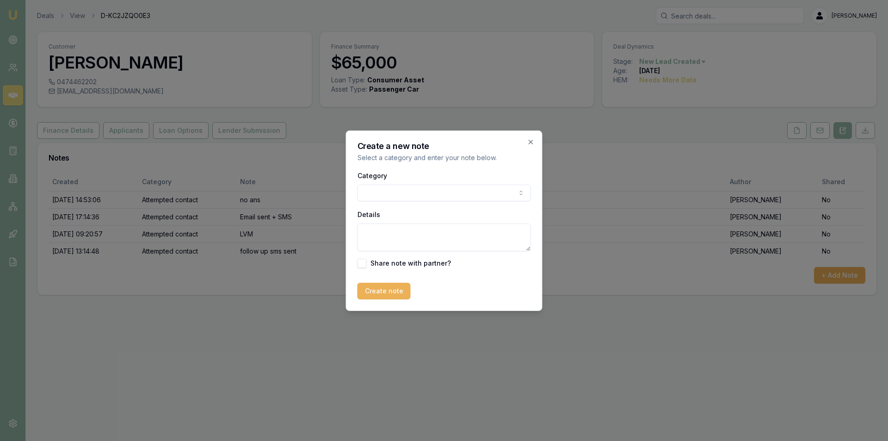
click at [383, 186] on body "Emu Broker Deals View D-KC2JZQO0E3 [PERSON_NAME] Toggle Menu Customer [PERSON_N…" at bounding box center [444, 220] width 888 height 441
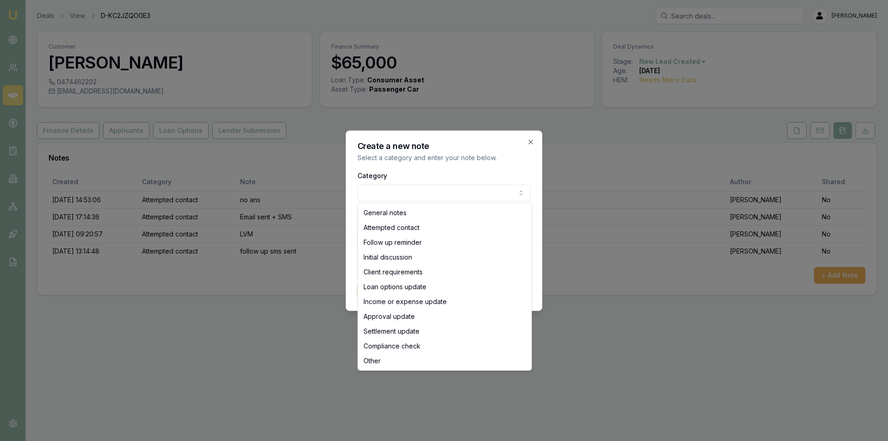
select select "ATTEMPTED_CONTACT"
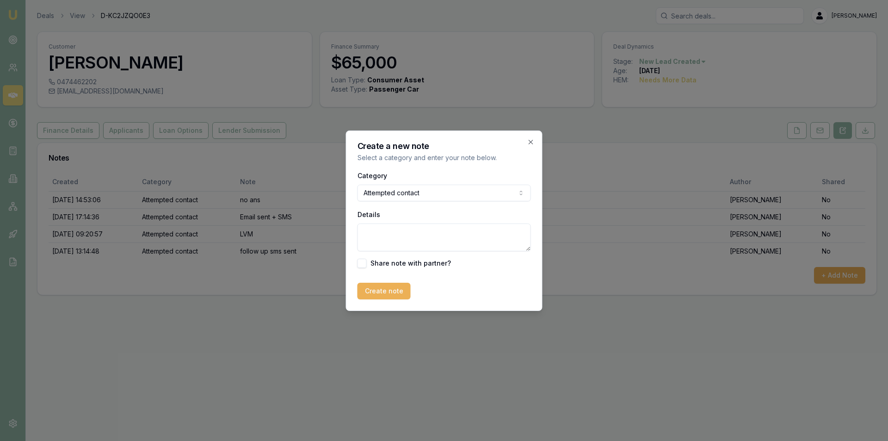
click at [402, 230] on textarea "Details" at bounding box center [444, 237] width 173 height 28
type textarea "no ans"
click at [392, 297] on button "Create note" at bounding box center [384, 291] width 53 height 17
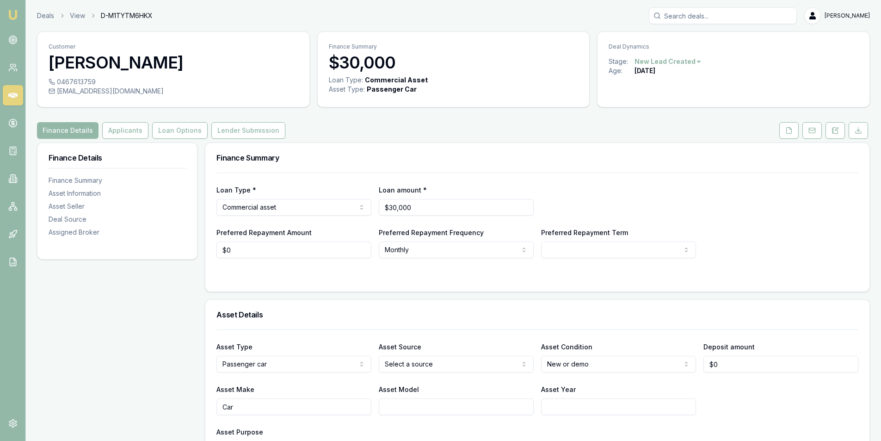
drag, startPoint x: 839, startPoint y: 127, endPoint x: 821, endPoint y: 141, distance: 22.5
click at [839, 127] on button at bounding box center [835, 130] width 19 height 17
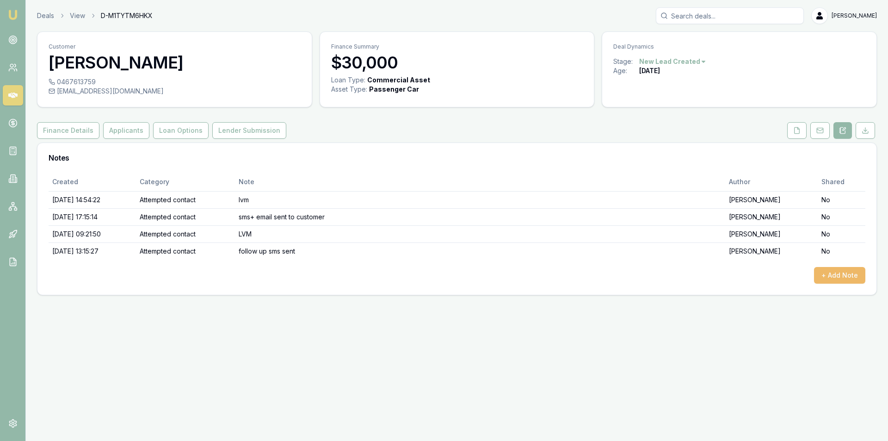
click at [847, 271] on button "+ Add Note" at bounding box center [839, 275] width 51 height 17
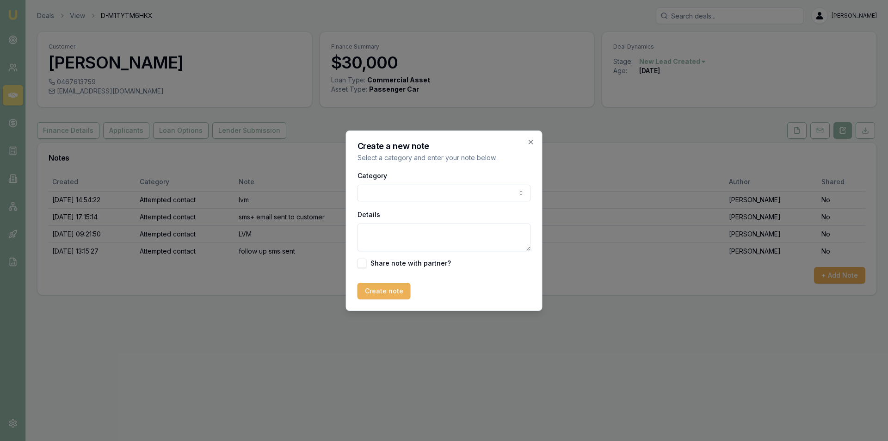
click at [425, 191] on body "Emu Broker Deals View D-M1TYTM6HKX [PERSON_NAME] Toggle Menu Customer [PERSON_N…" at bounding box center [444, 220] width 888 height 441
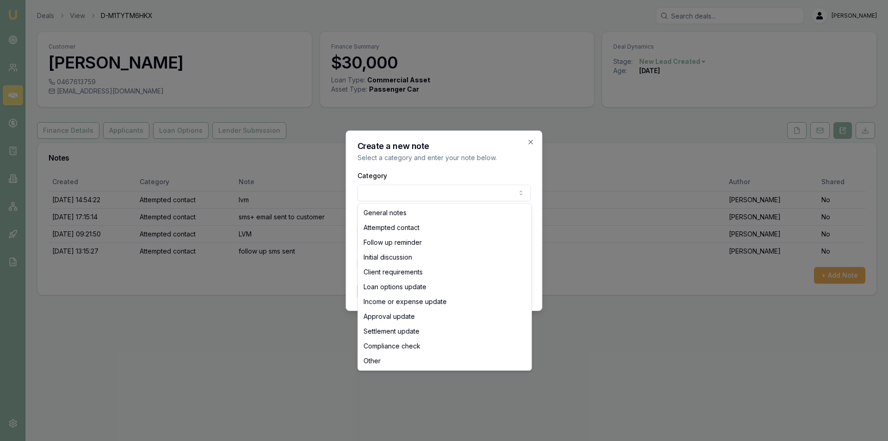
select select "ATTEMPTED_CONTACT"
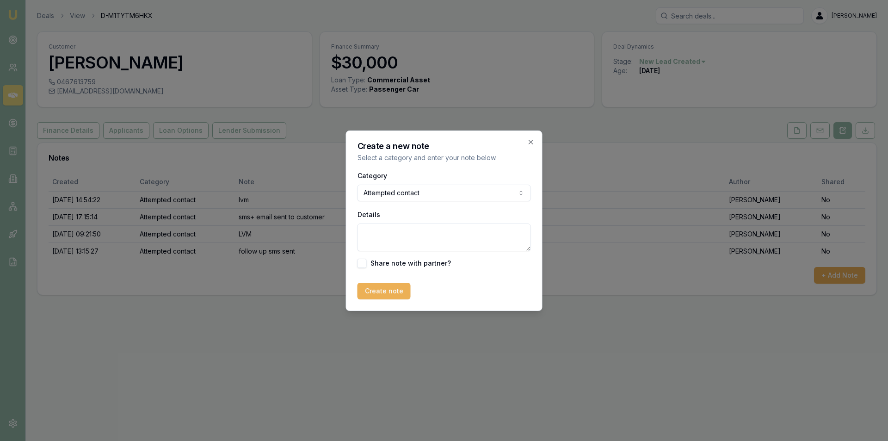
click at [417, 237] on textarea "Details" at bounding box center [444, 237] width 173 height 28
type textarea "no ans"
click at [389, 291] on button "Create note" at bounding box center [384, 291] width 53 height 17
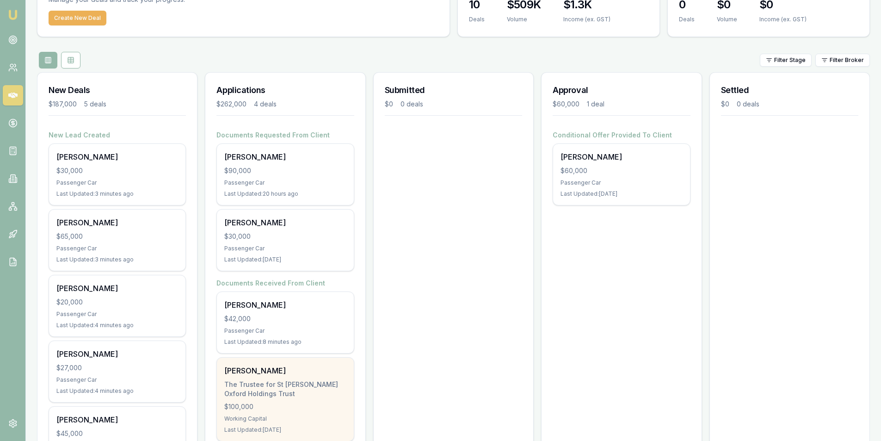
scroll to position [120, 0]
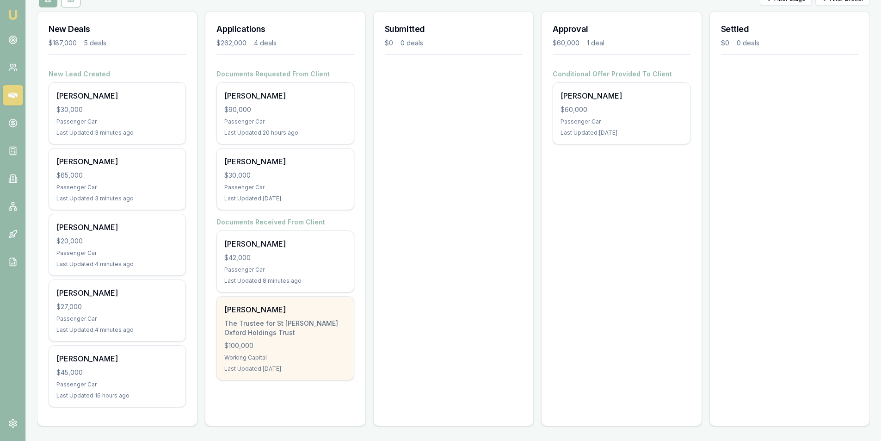
click at [255, 330] on div "The Trustee for St [PERSON_NAME] Oxford Holdings Trust" at bounding box center [285, 328] width 122 height 19
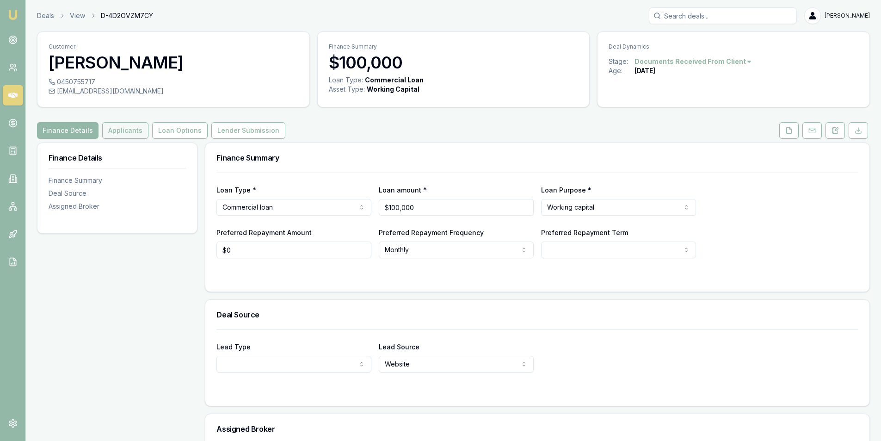
click at [108, 127] on button "Applicants" at bounding box center [125, 130] width 46 height 17
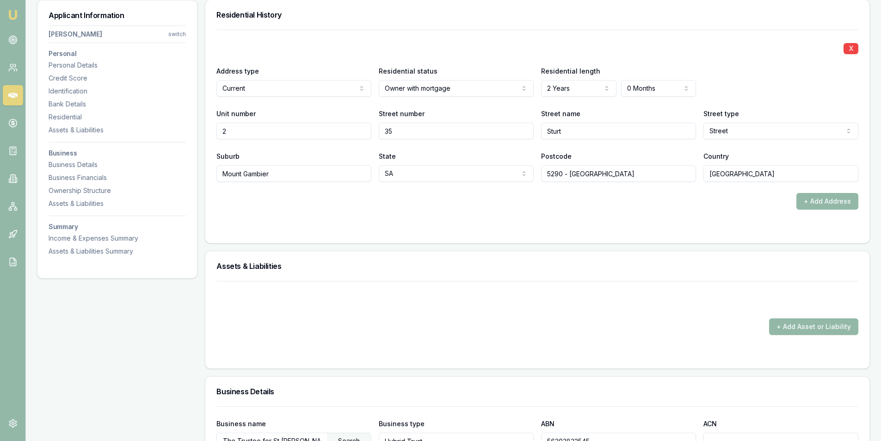
scroll to position [972, 0]
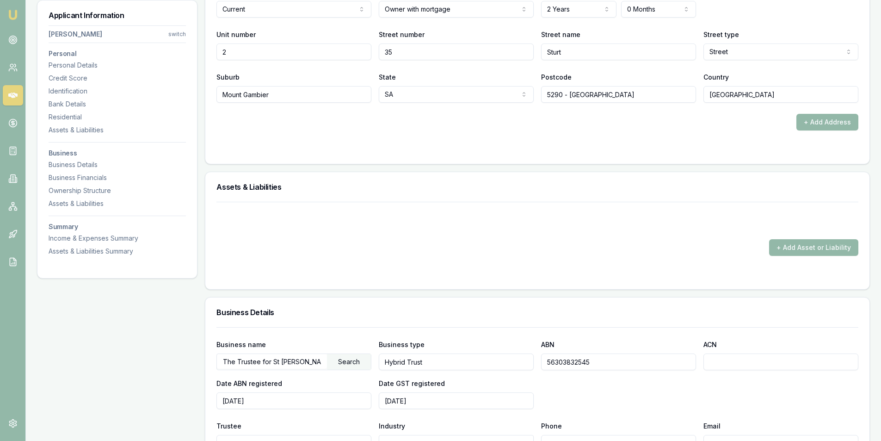
click at [607, 368] on input "56303832545" at bounding box center [618, 361] width 155 height 17
click at [483, 140] on form "X Address type Current Current Previous Residential status Owner with mortgage …" at bounding box center [538, 51] width 642 height 202
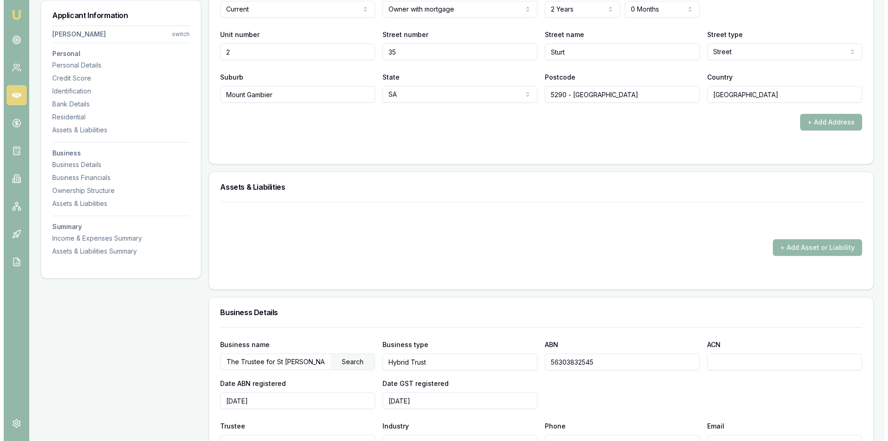
scroll to position [925, 0]
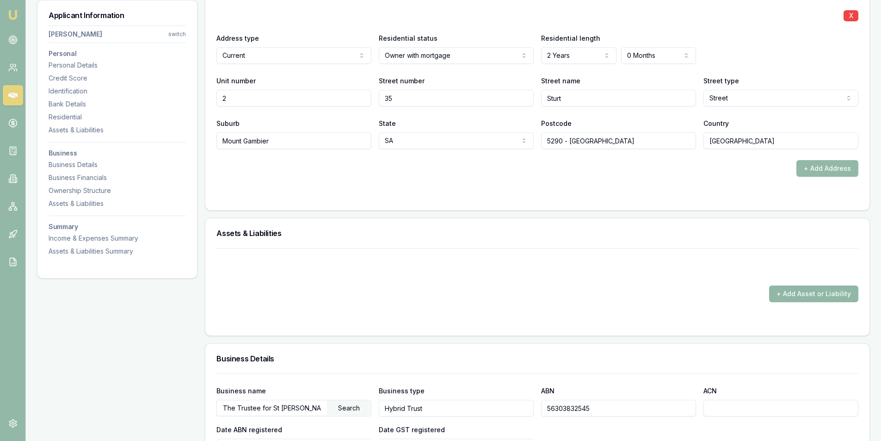
click at [784, 298] on button "+ Add Asset or Liability" at bounding box center [813, 293] width 89 height 17
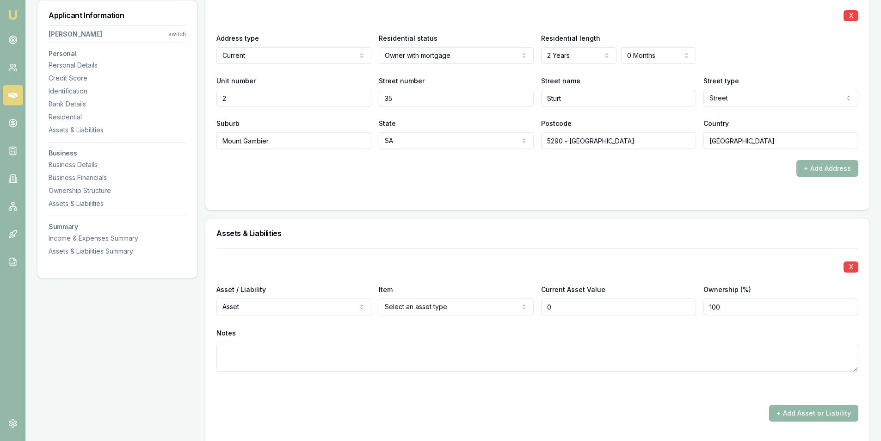
type input "$0"
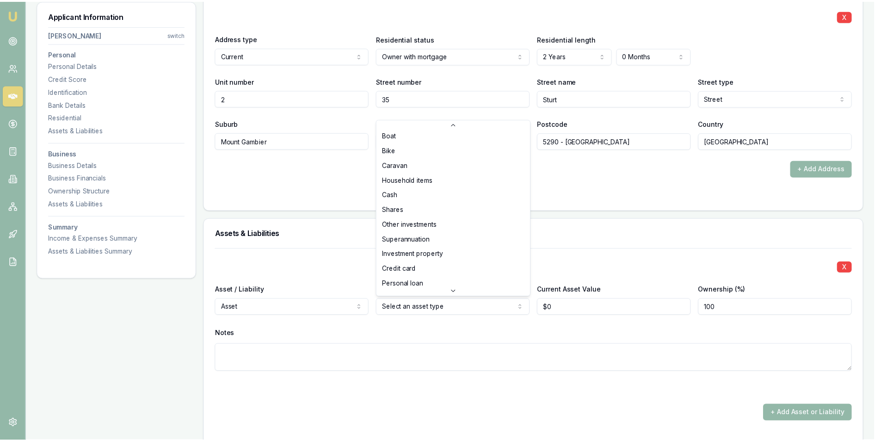
scroll to position [46, 0]
select select "INVESTMENT_PROPERTY"
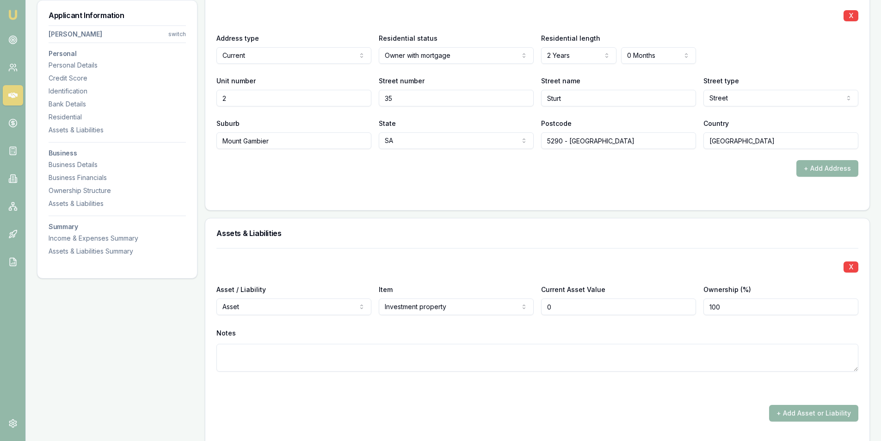
click at [571, 305] on input "0" at bounding box center [618, 306] width 155 height 17
type input "$0"
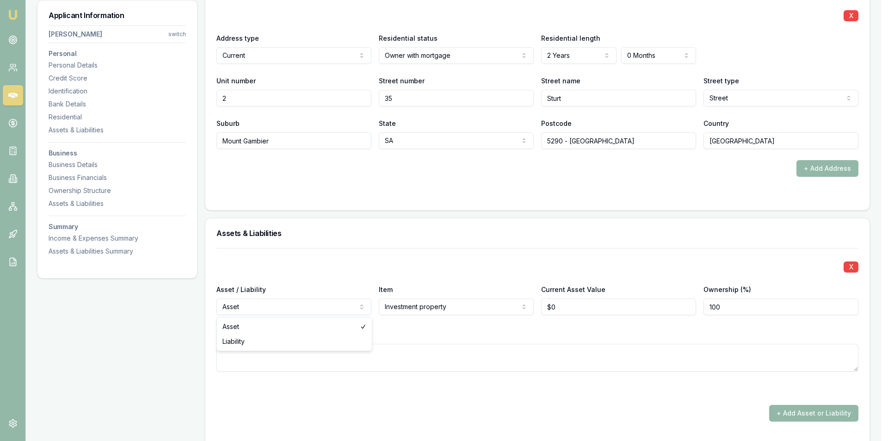
select select "LIABILITY"
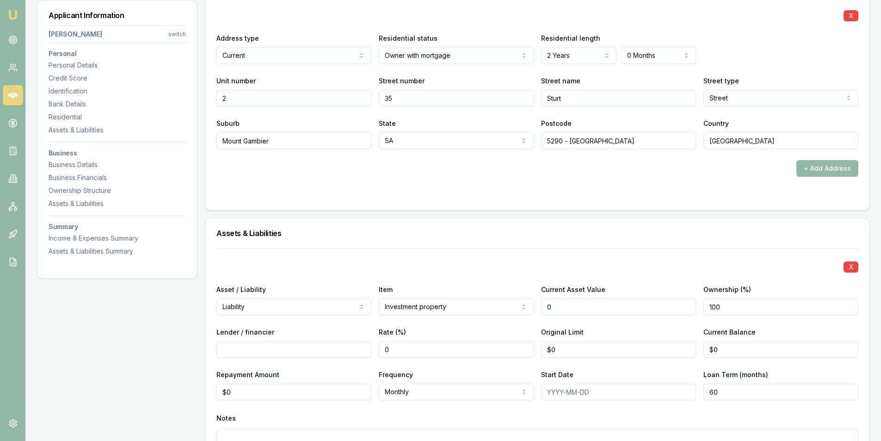
click at [638, 300] on input "0" at bounding box center [618, 306] width 155 height 17
type input "$1,300,000"
click at [286, 349] on input "Lender / financier" at bounding box center [294, 349] width 155 height 17
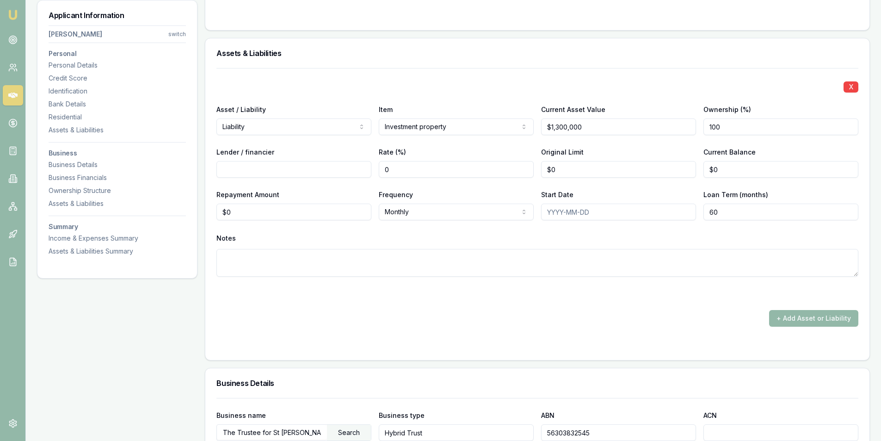
scroll to position [1110, 0]
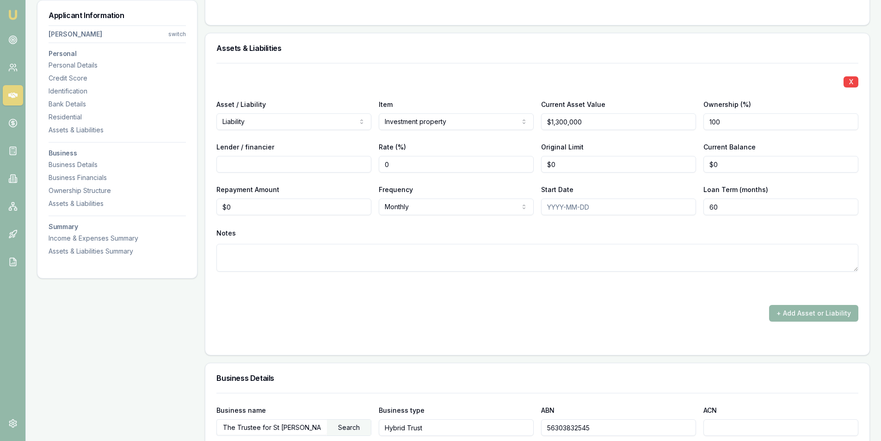
click at [475, 308] on div "+ Add Asset or Liability" at bounding box center [538, 313] width 642 height 17
click at [806, 307] on button "+ Add Asset or Liability" at bounding box center [813, 313] width 89 height 17
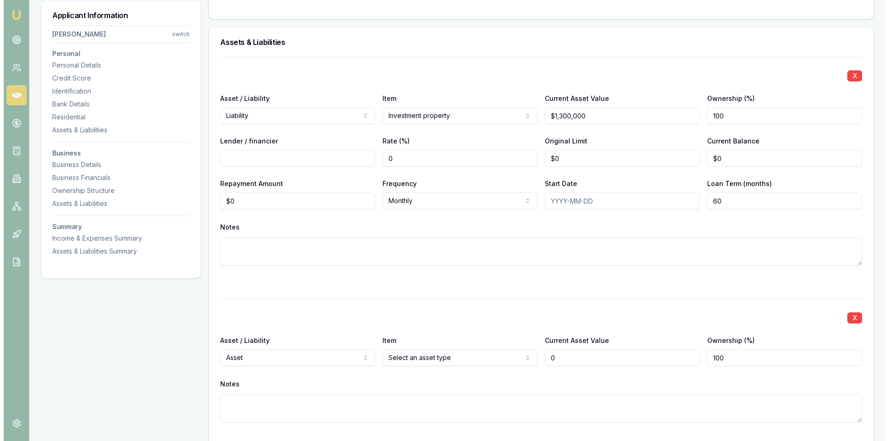
scroll to position [1203, 0]
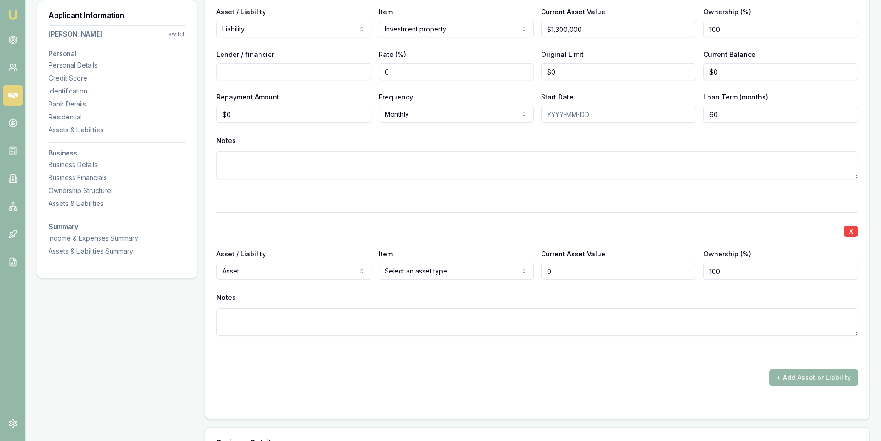
type input "$0"
select select "LIABILITY"
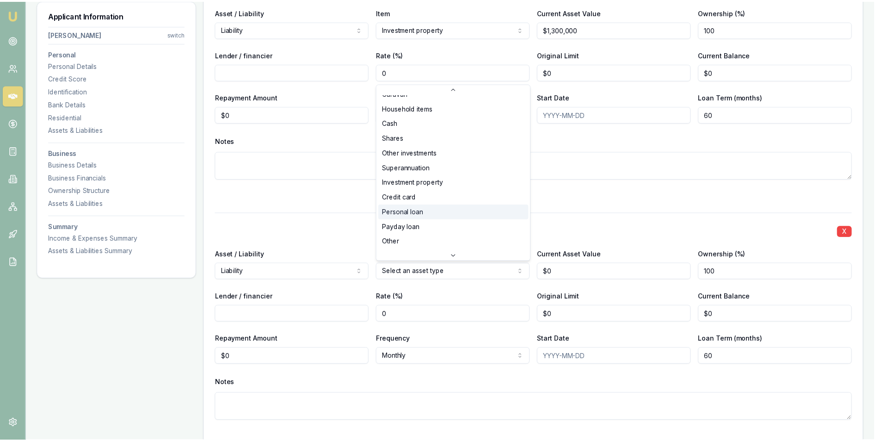
scroll to position [60, 0]
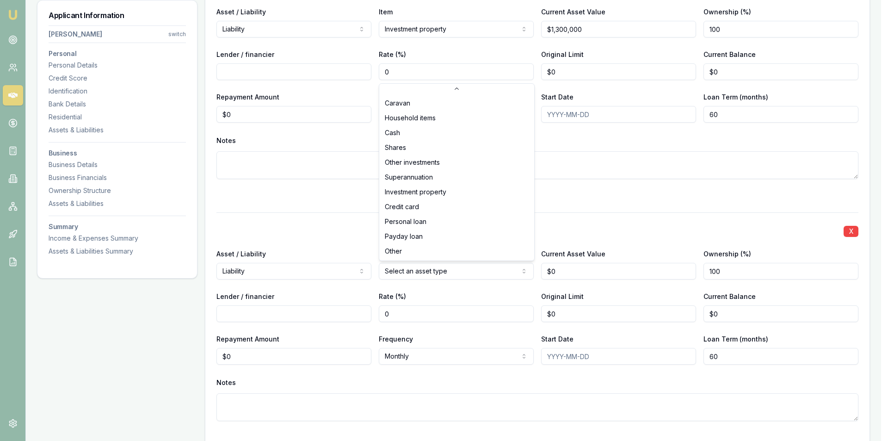
select select "INVESTMENT_PROPERTY"
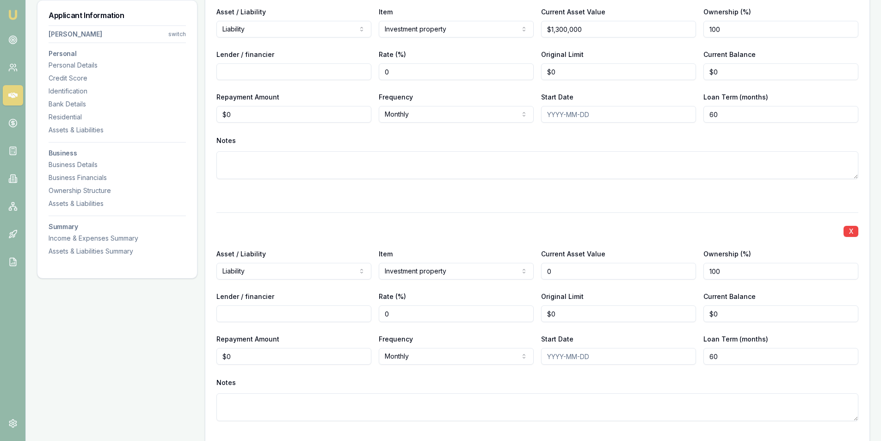
click at [569, 266] on input "0" at bounding box center [618, 271] width 155 height 17
type input "$0"
click at [596, 276] on input "0" at bounding box center [618, 271] width 155 height 17
type input "$1,200,000"
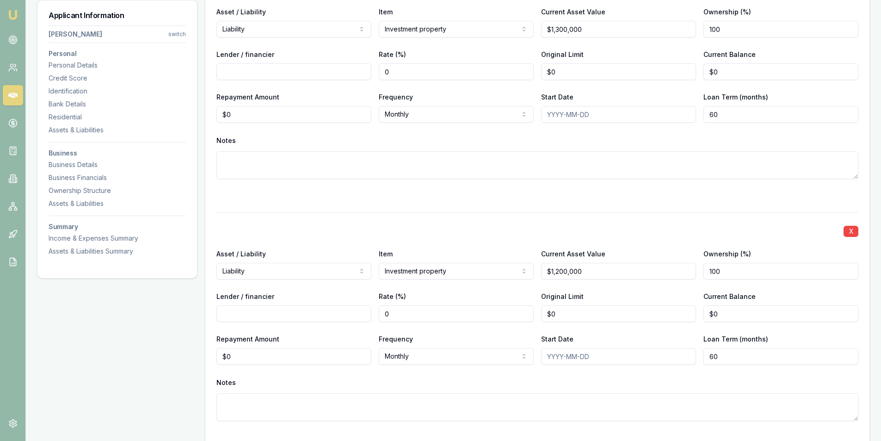
click at [282, 311] on input "Lender / financier" at bounding box center [294, 313] width 155 height 17
type input "CBA"
click at [248, 312] on input "CBA" at bounding box center [294, 313] width 155 height 17
type input "Westpac"
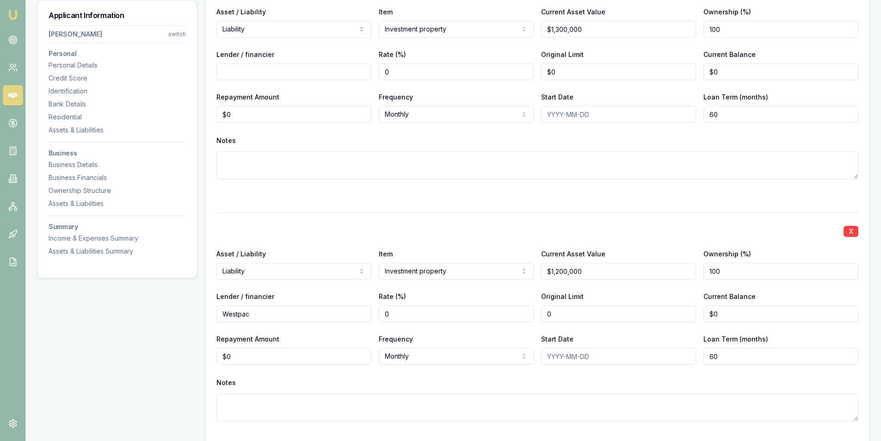
type input "$0"
click at [751, 304] on div "Current Balance $0" at bounding box center [781, 306] width 155 height 31
type input "0"
click at [751, 312] on input "0" at bounding box center [781, 313] width 155 height 17
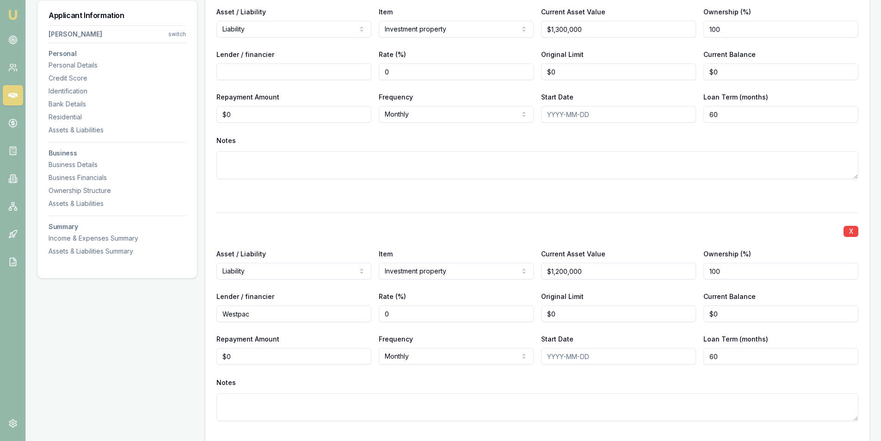
type input "0"
click at [777, 305] on input "0" at bounding box center [781, 313] width 155 height 17
type input "$1,132,546"
click at [481, 381] on div "Notes" at bounding box center [538, 383] width 642 height 14
click at [501, 230] on div "X" at bounding box center [538, 230] width 642 height 13
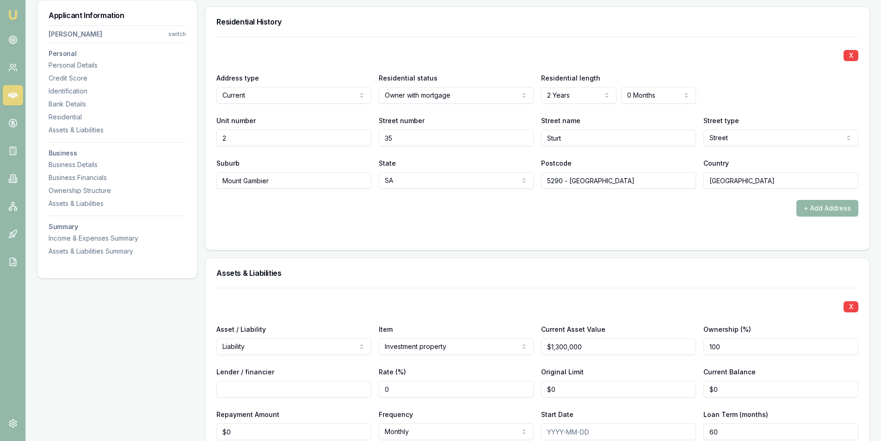
scroll to position [1064, 0]
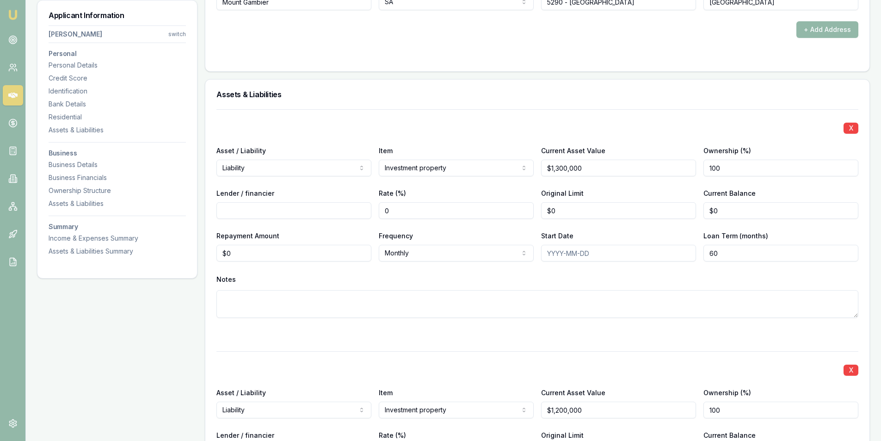
click at [591, 306] on textarea at bounding box center [538, 304] width 642 height 28
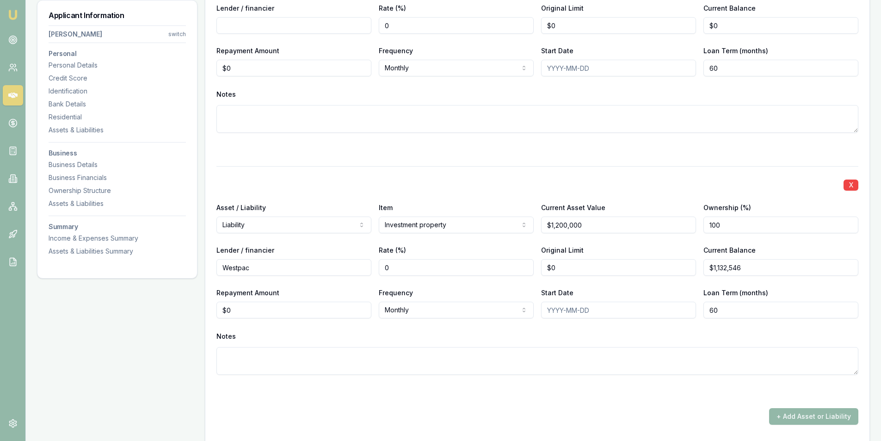
scroll to position [1342, 0]
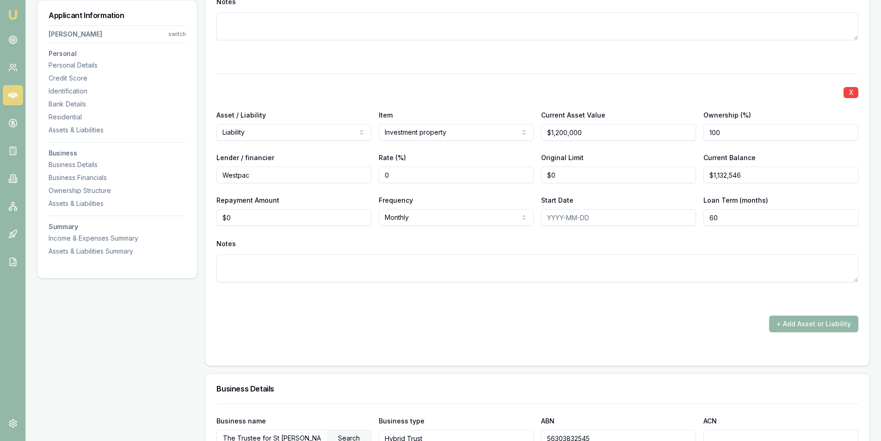
click at [292, 263] on textarea at bounding box center [538, 268] width 642 height 28
type textarea "v"
paste textarea "40 Sturt Street Mount Gambier, SA 5290"
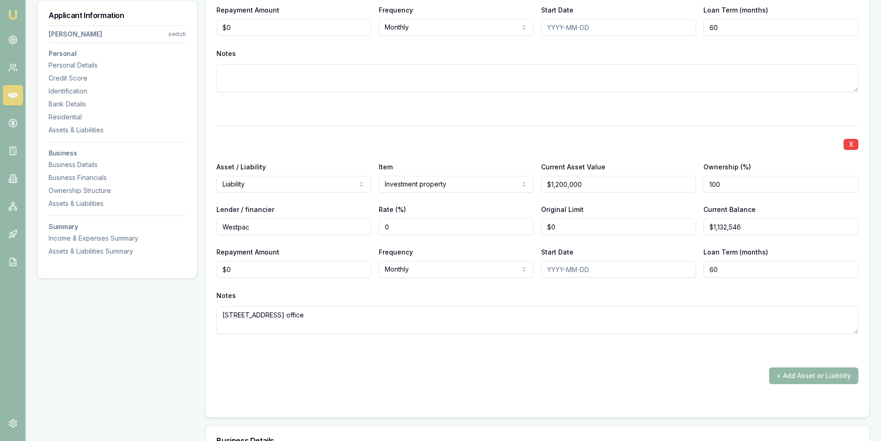
scroll to position [1157, 0]
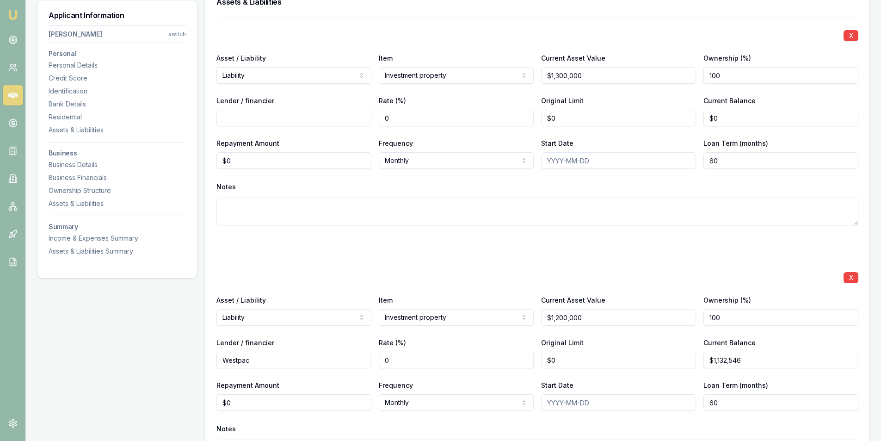
type textarea "40 Sturt Street Mount Gambier, SA 5290 - Doctors office"
click at [257, 204] on textarea at bounding box center [538, 212] width 642 height 28
paste textarea "84 Bay Road Mount Gambier, SA 5290"
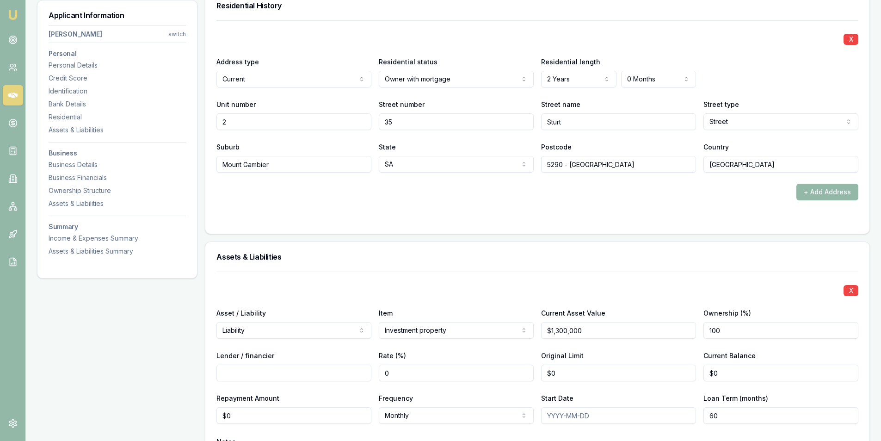
scroll to position [1018, 0]
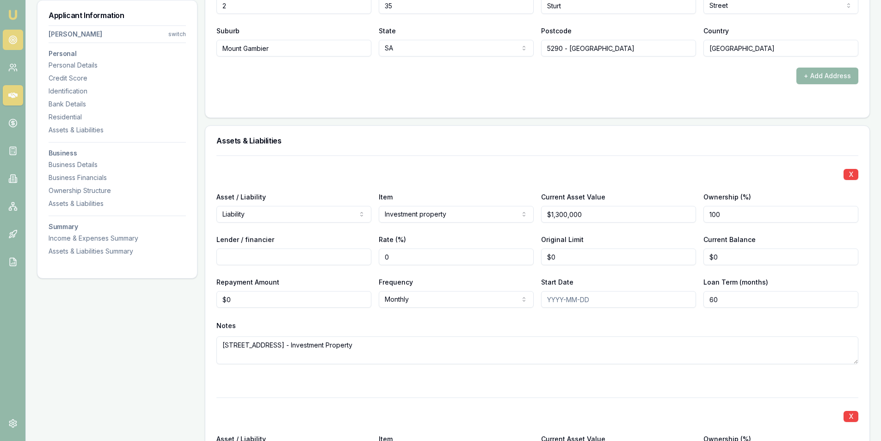
type textarea "84 Bay Road Mount Gambier, SA 5290 - Investment Property"
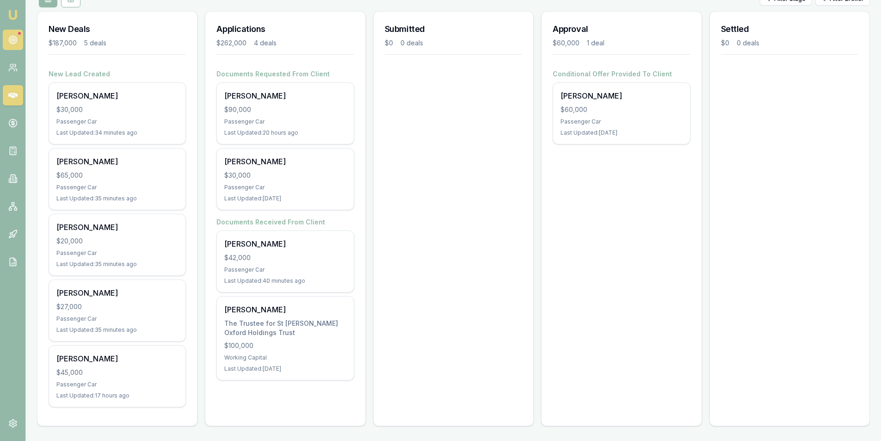
click at [18, 41] on link at bounding box center [13, 40] width 20 height 20
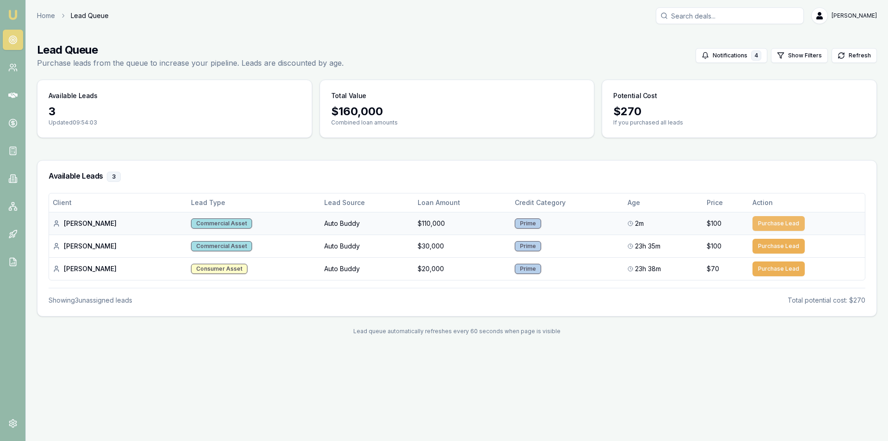
click at [788, 227] on button "Purchase Lead" at bounding box center [779, 223] width 52 height 15
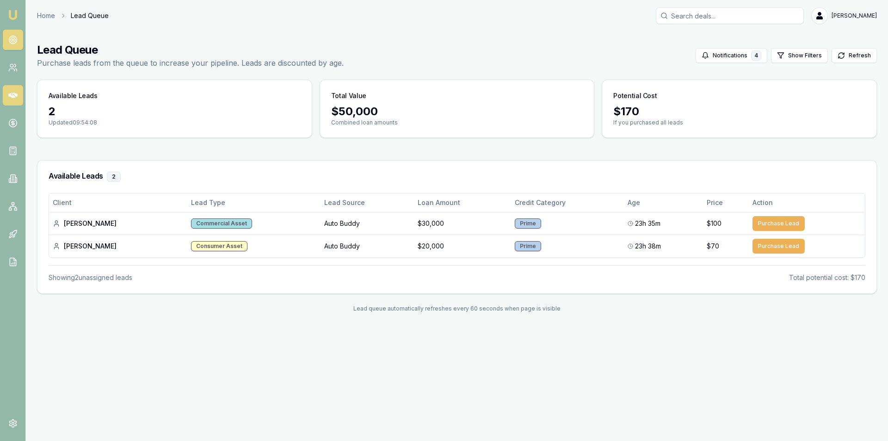
click at [19, 97] on link at bounding box center [13, 95] width 20 height 20
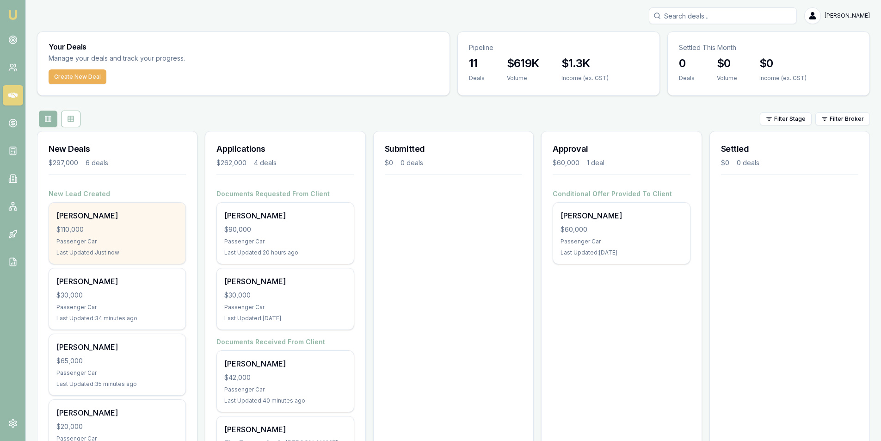
click at [123, 225] on div "$110,000" at bounding box center [117, 229] width 122 height 9
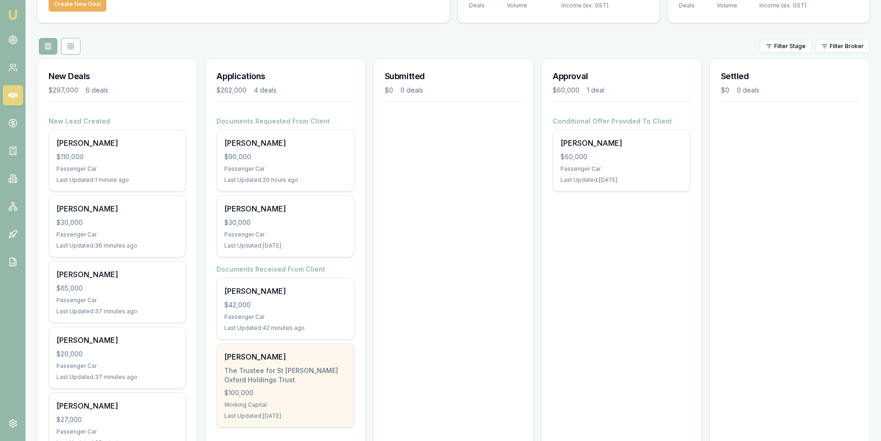
scroll to position [185, 0]
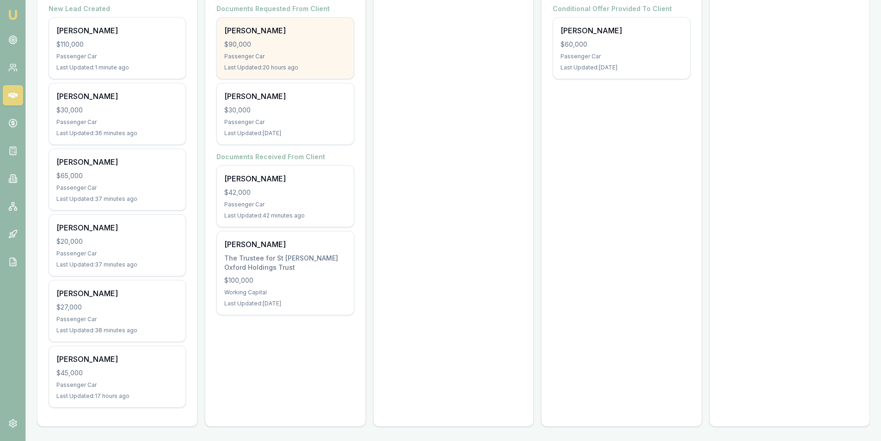
click at [303, 40] on div "$90,000" at bounding box center [285, 44] width 122 height 9
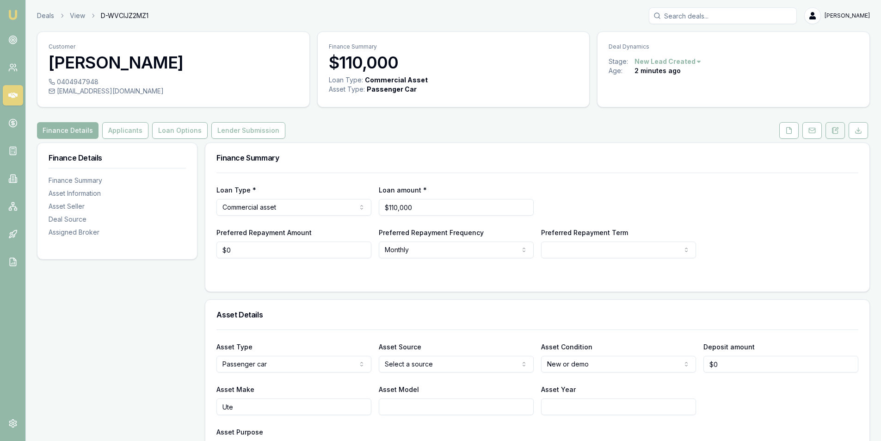
click at [830, 128] on button at bounding box center [835, 130] width 19 height 17
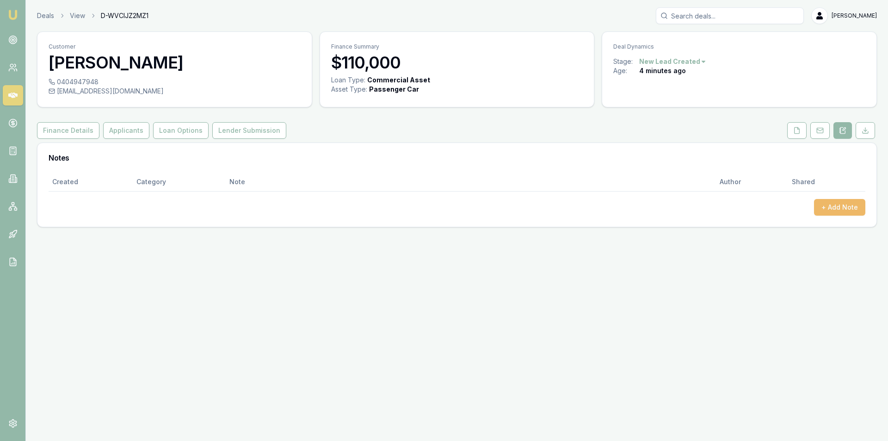
click at [847, 207] on button "+ Add Note" at bounding box center [839, 207] width 51 height 17
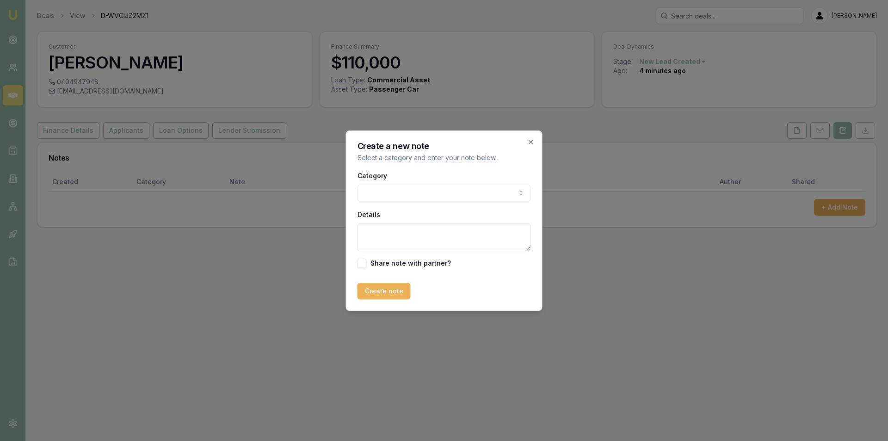
click at [439, 192] on body "Emu Broker Deals View D-WVCIJZ2MZ1 Peter Sarris Toggle Menu Customer John Doe 0…" at bounding box center [444, 220] width 888 height 441
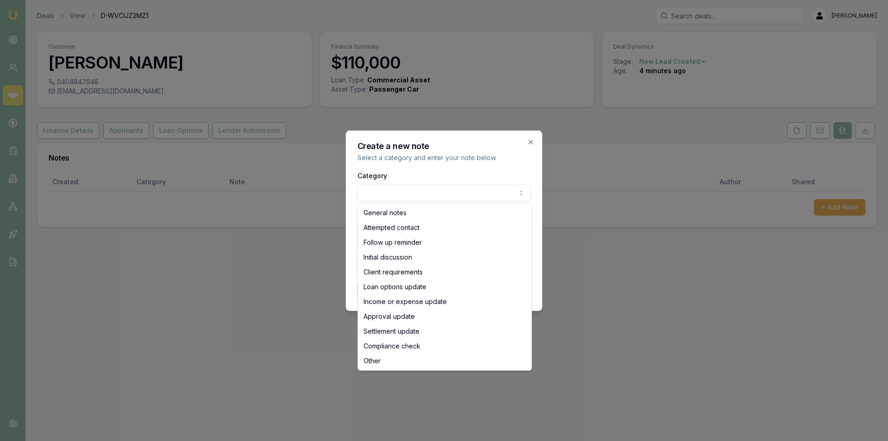
select select "ATTEMPTED_CONTACT"
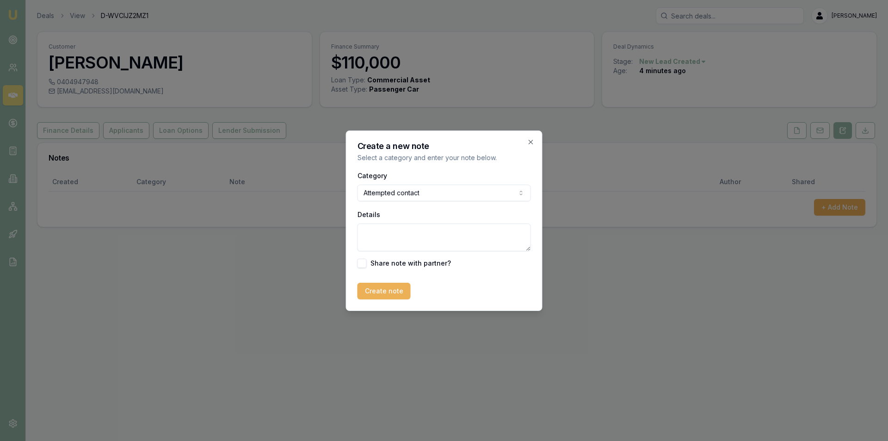
click at [424, 239] on textarea "Details" at bounding box center [444, 237] width 173 height 28
type textarea "lvm + sms"
click at [398, 280] on form "Category Attempted contact General notes Attempted contact Follow up reminder I…" at bounding box center [444, 235] width 173 height 130
click at [398, 285] on button "Create note" at bounding box center [384, 291] width 53 height 17
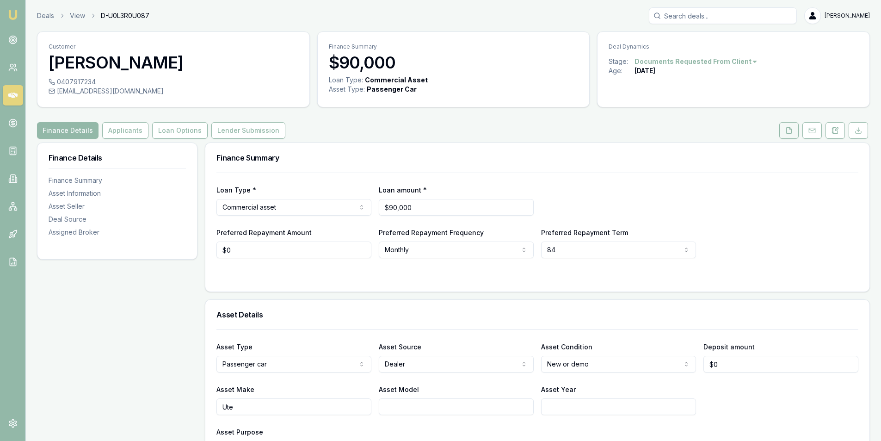
click at [784, 124] on button at bounding box center [789, 130] width 19 height 17
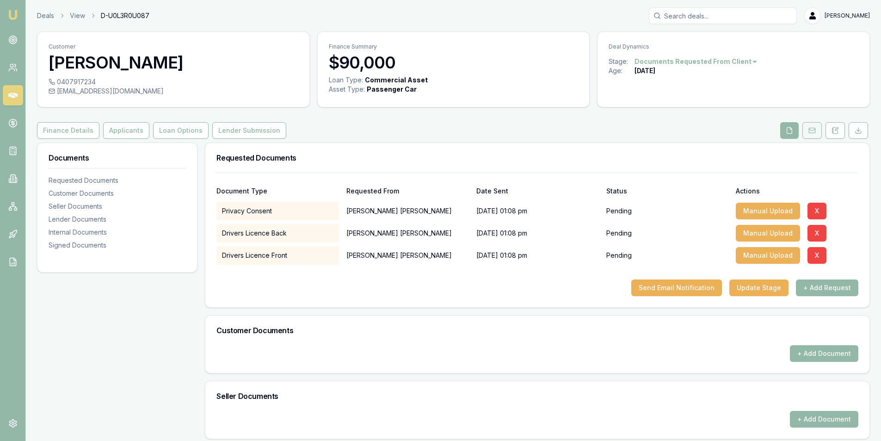
click at [805, 130] on button at bounding box center [812, 130] width 19 height 17
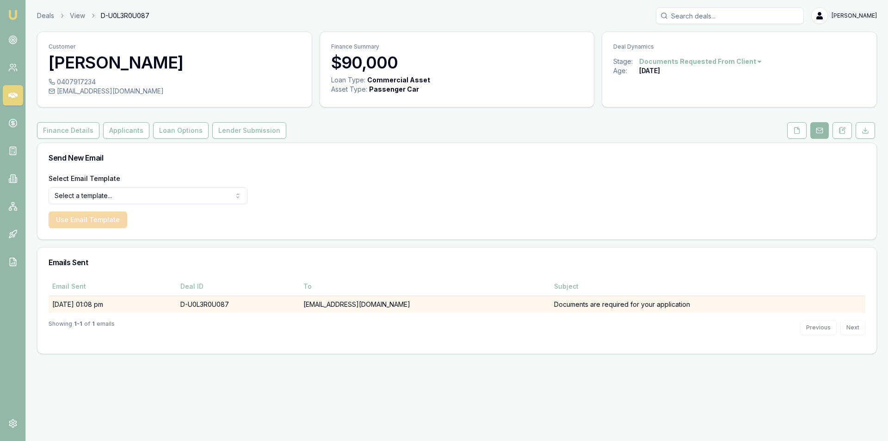
click at [362, 305] on td "[EMAIL_ADDRESS][DOMAIN_NAME]" at bounding box center [425, 304] width 251 height 17
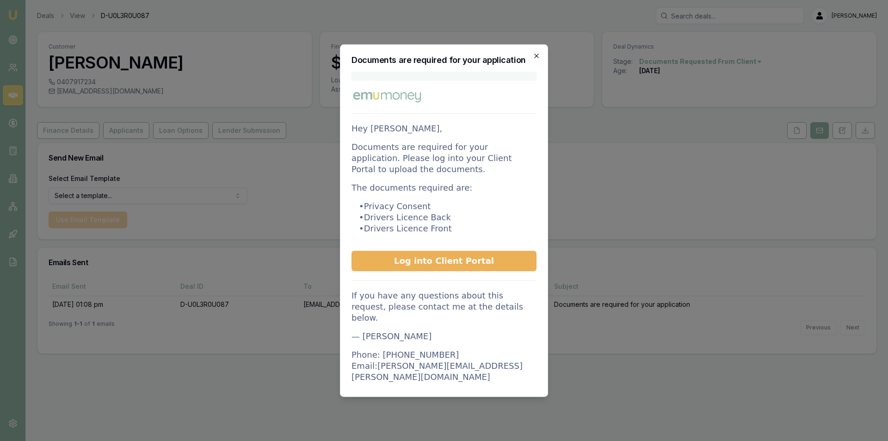
click at [536, 56] on icon "button" at bounding box center [536, 56] width 4 height 4
